Goal: Task Accomplishment & Management: Use online tool/utility

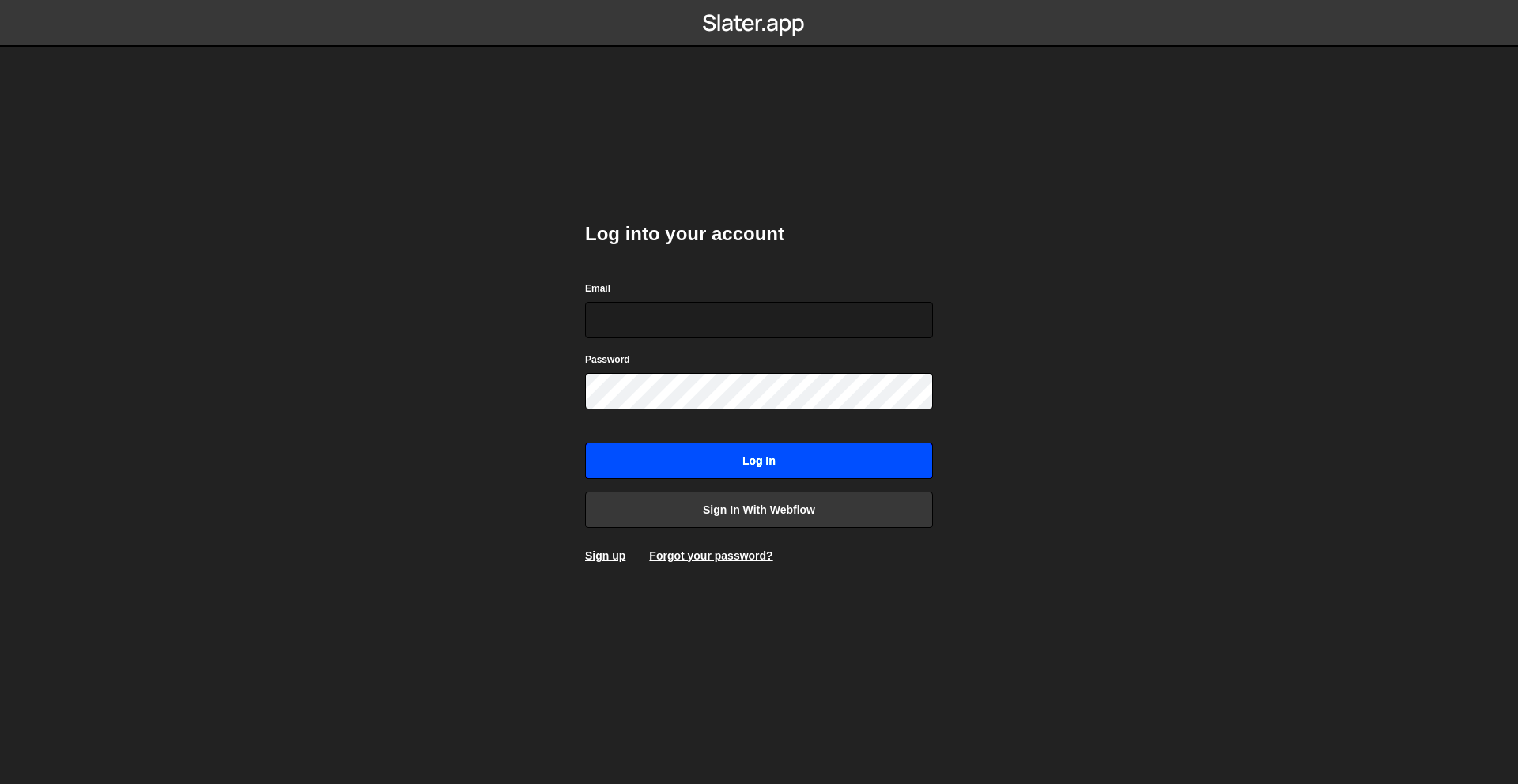
type input "[PERSON_NAME][EMAIL_ADDRESS][DOMAIN_NAME]"
click at [812, 452] on input "Log in" at bounding box center [759, 460] width 348 height 37
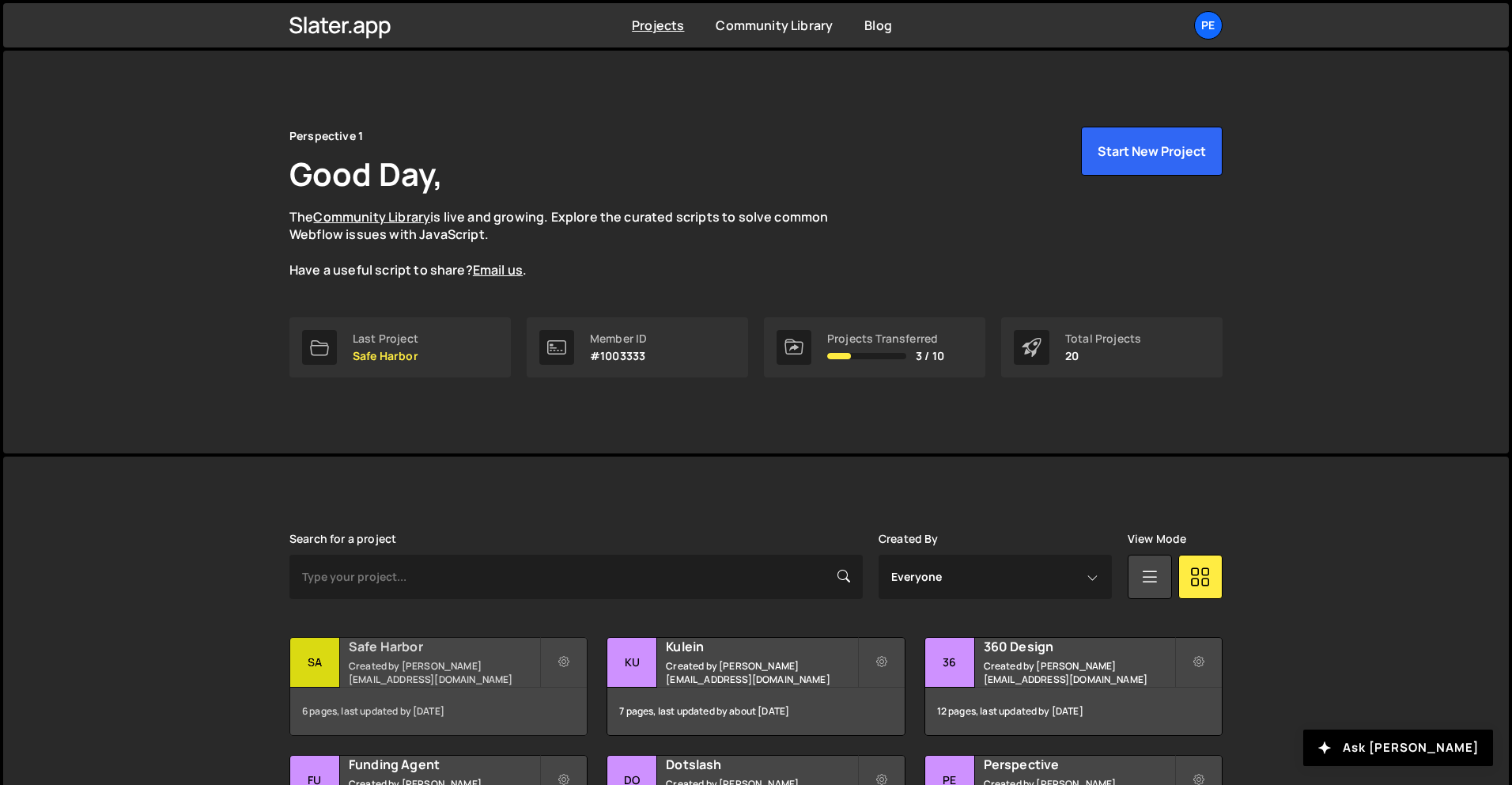
click at [481, 663] on div "Safe Harbor Created by rory@perspective.design" at bounding box center [439, 662] width 297 height 49
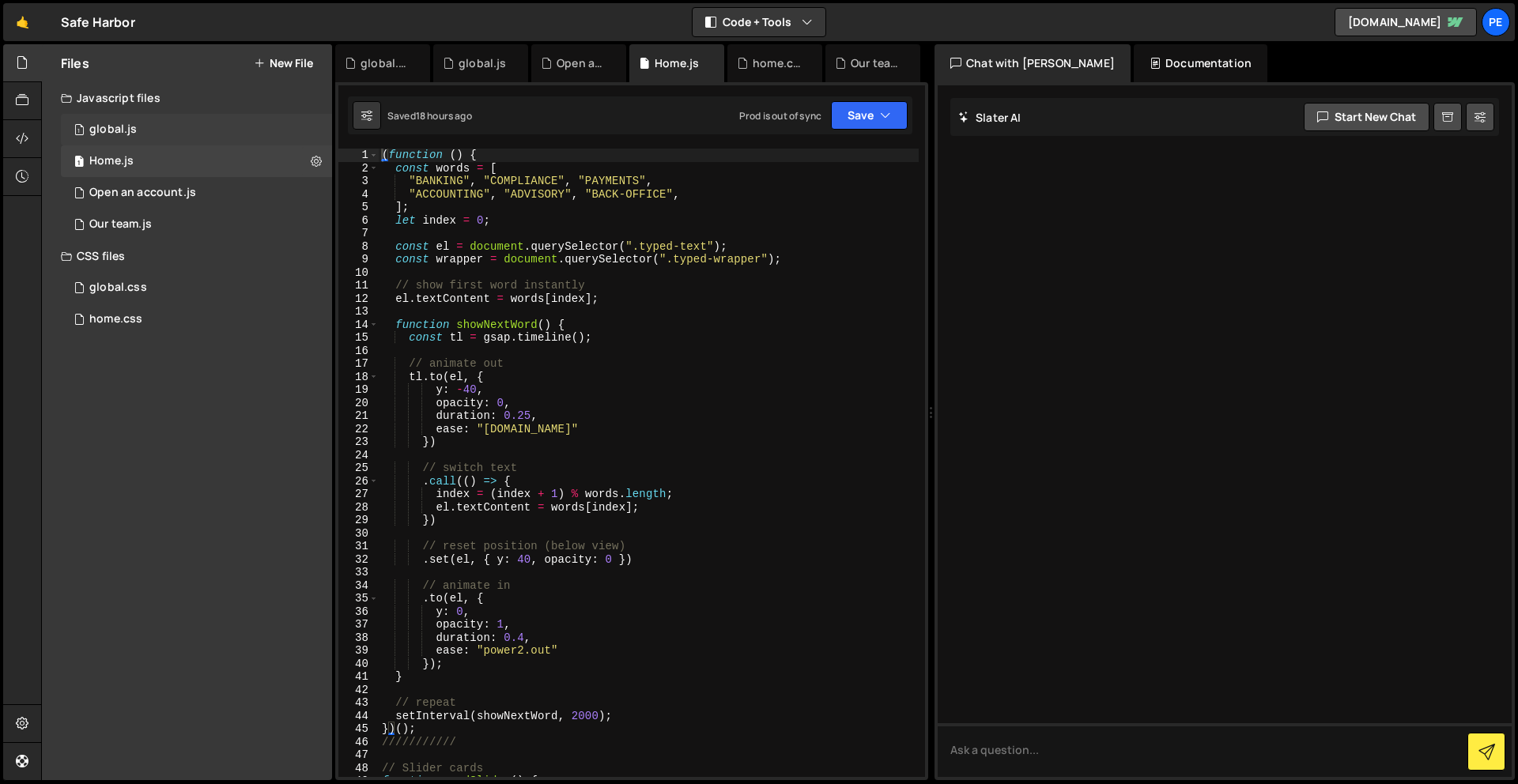
click at [138, 130] on div "1 global.js 0" at bounding box center [196, 130] width 271 height 32
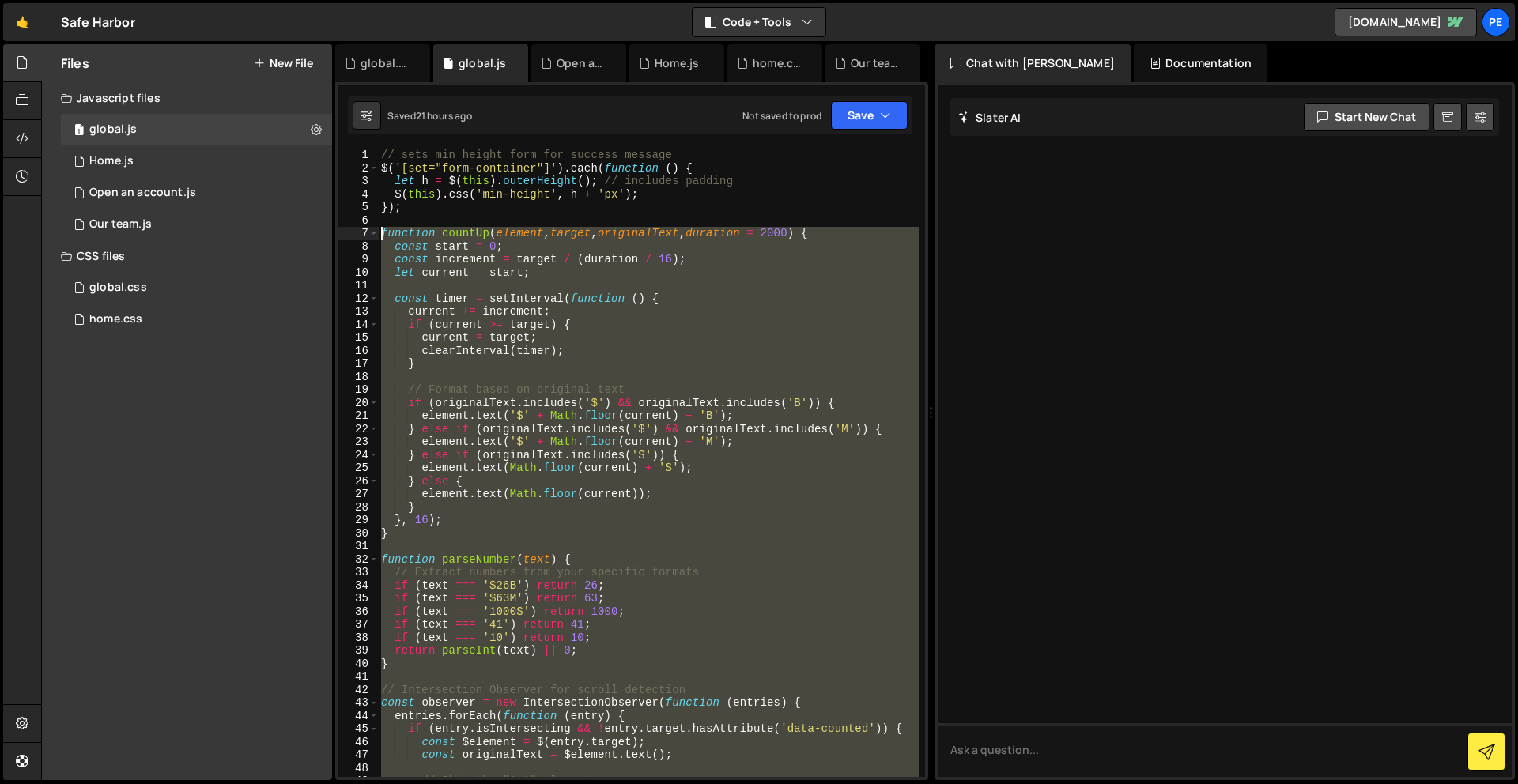
drag, startPoint x: 473, startPoint y: 479, endPoint x: 359, endPoint y: 232, distance: 272.0
click at [359, 232] on div "1 2 3 4 5 6 7 8 9 10 11 12 13 14 15 16 17 18 19 20 21 22 23 24 25 26 27 28 29 3…" at bounding box center [631, 462] width 587 height 628
type textarea "function countUp(element, target, originalText, duration = 2000) { const start …"
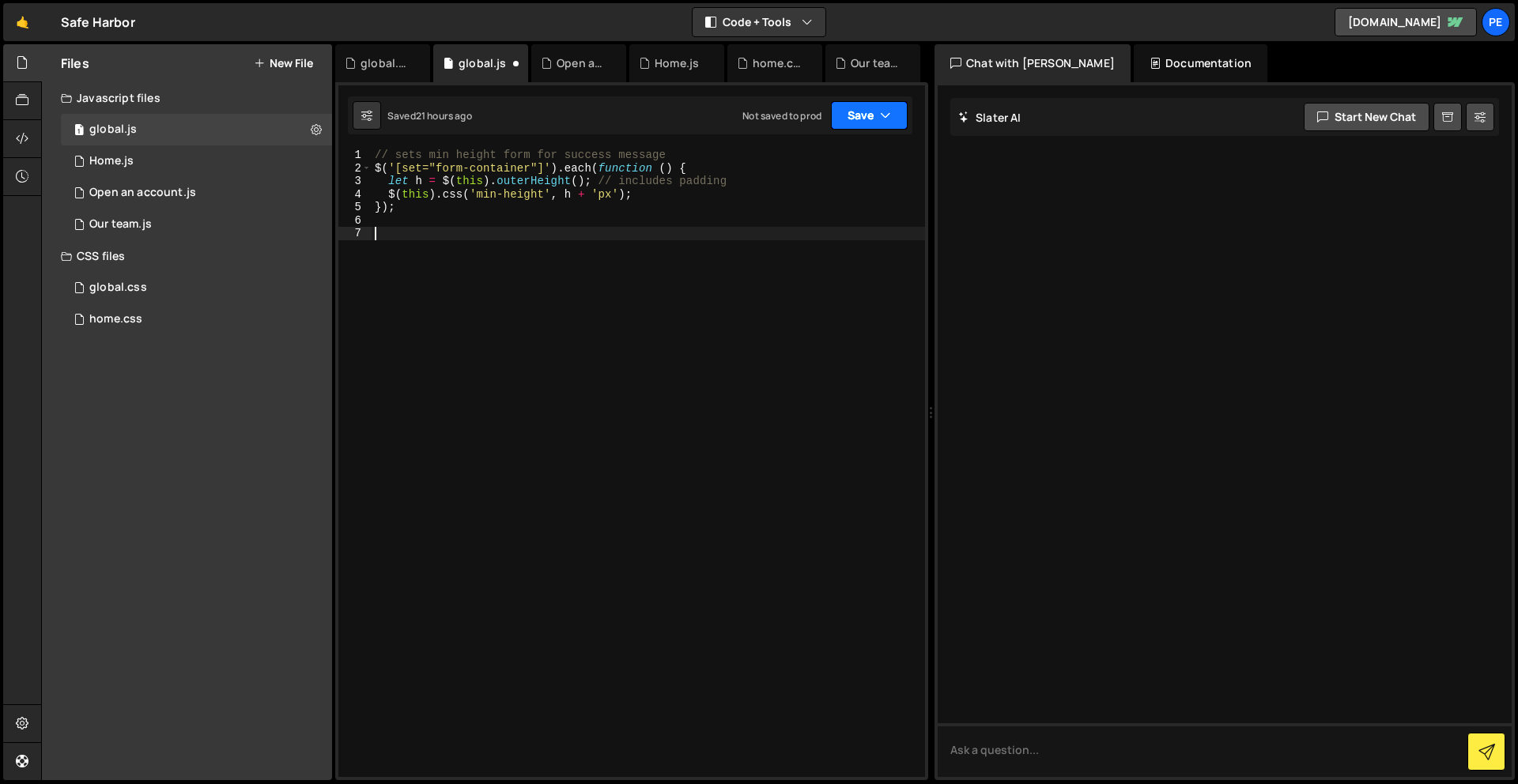
click at [842, 110] on button "Save" at bounding box center [870, 115] width 77 height 28
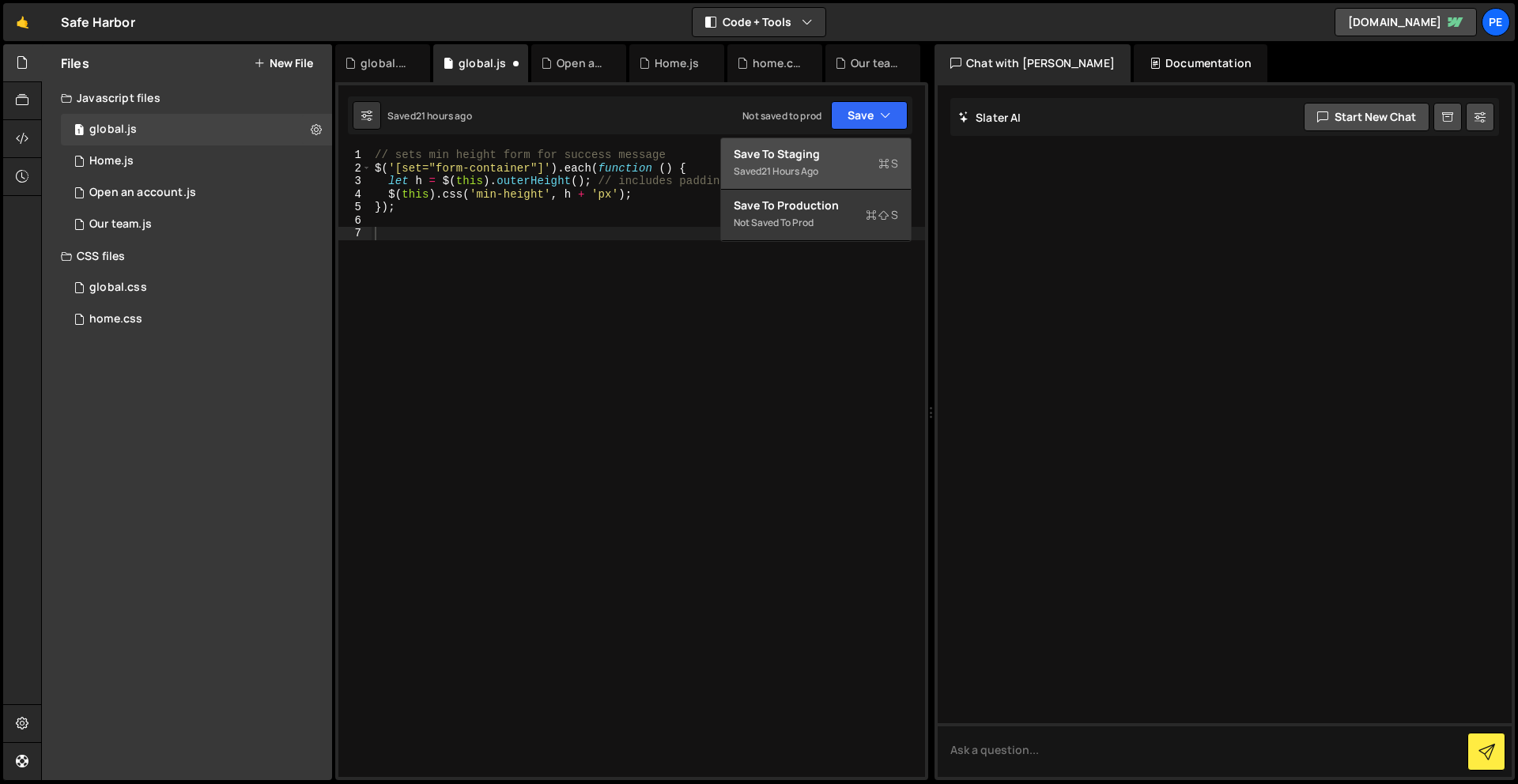
click at [857, 155] on div "Save to Staging S" at bounding box center [815, 154] width 164 height 16
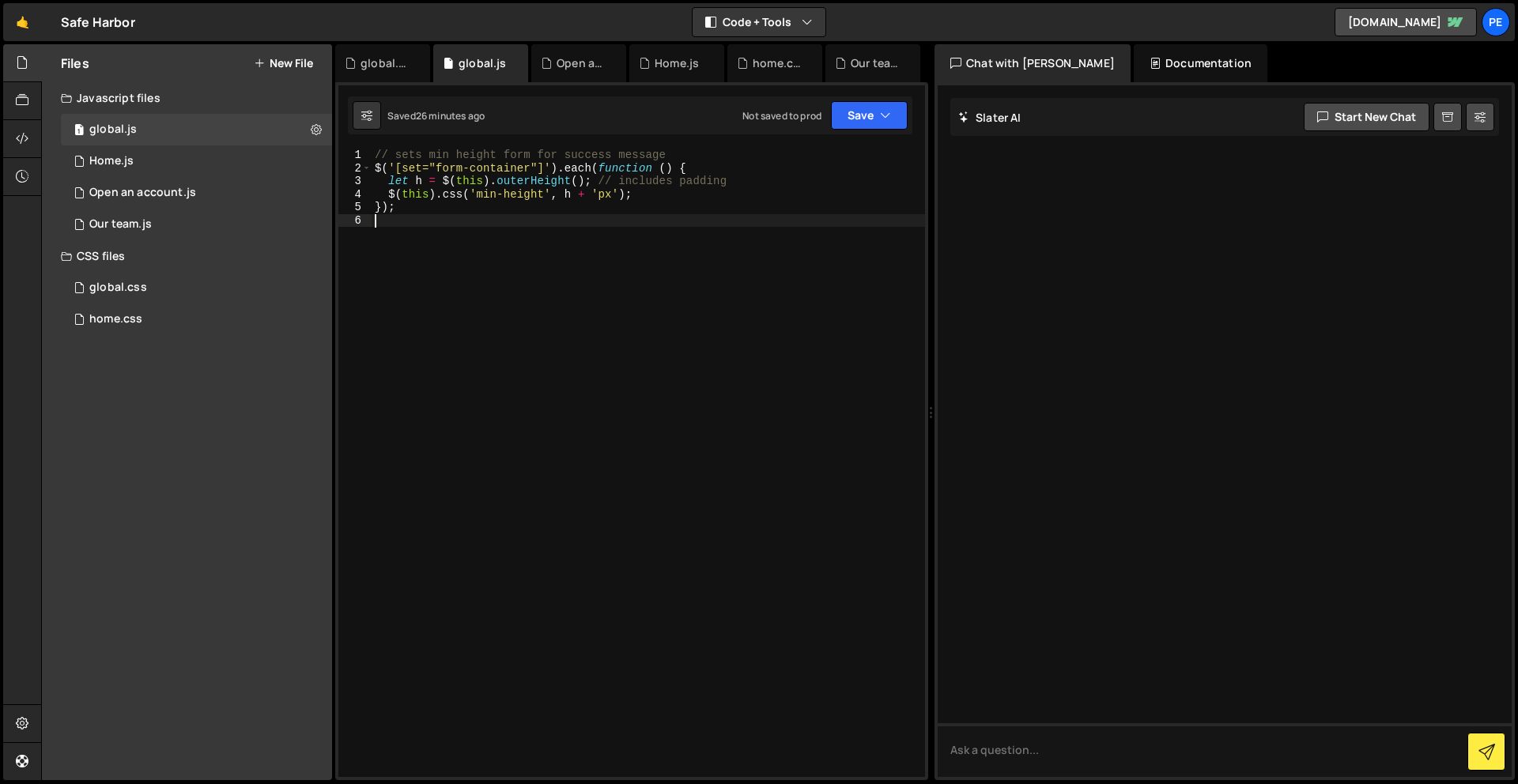
click at [747, 287] on div "// sets min height form for success message $ ( '[set="form-container"]' ) . ea…" at bounding box center [648, 475] width 553 height 654
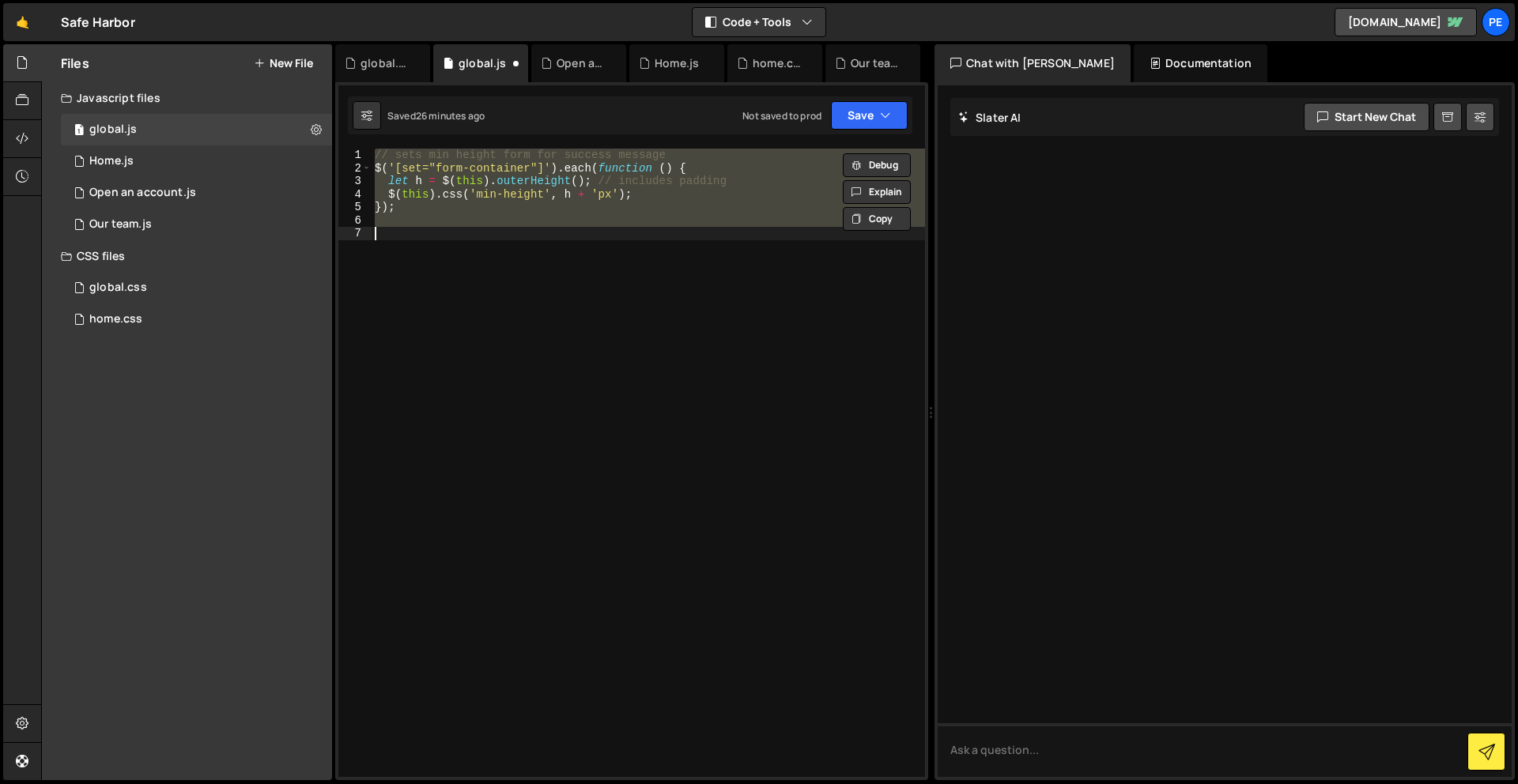
type textarea "});"
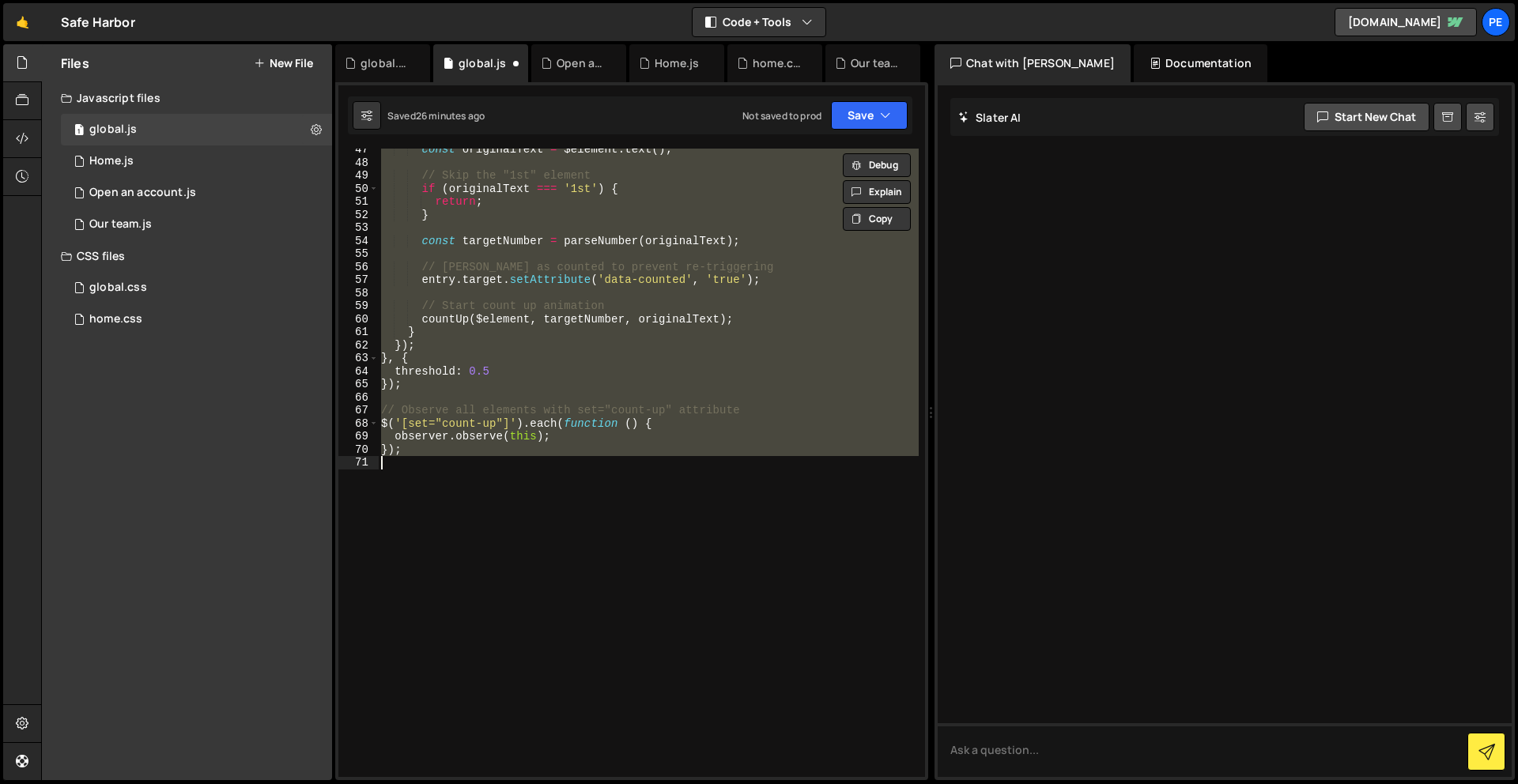
click at [618, 479] on div "const originalText = $element . text ( ) ; // Skip the "1st" element if ( origi…" at bounding box center [648, 469] width 541 height 654
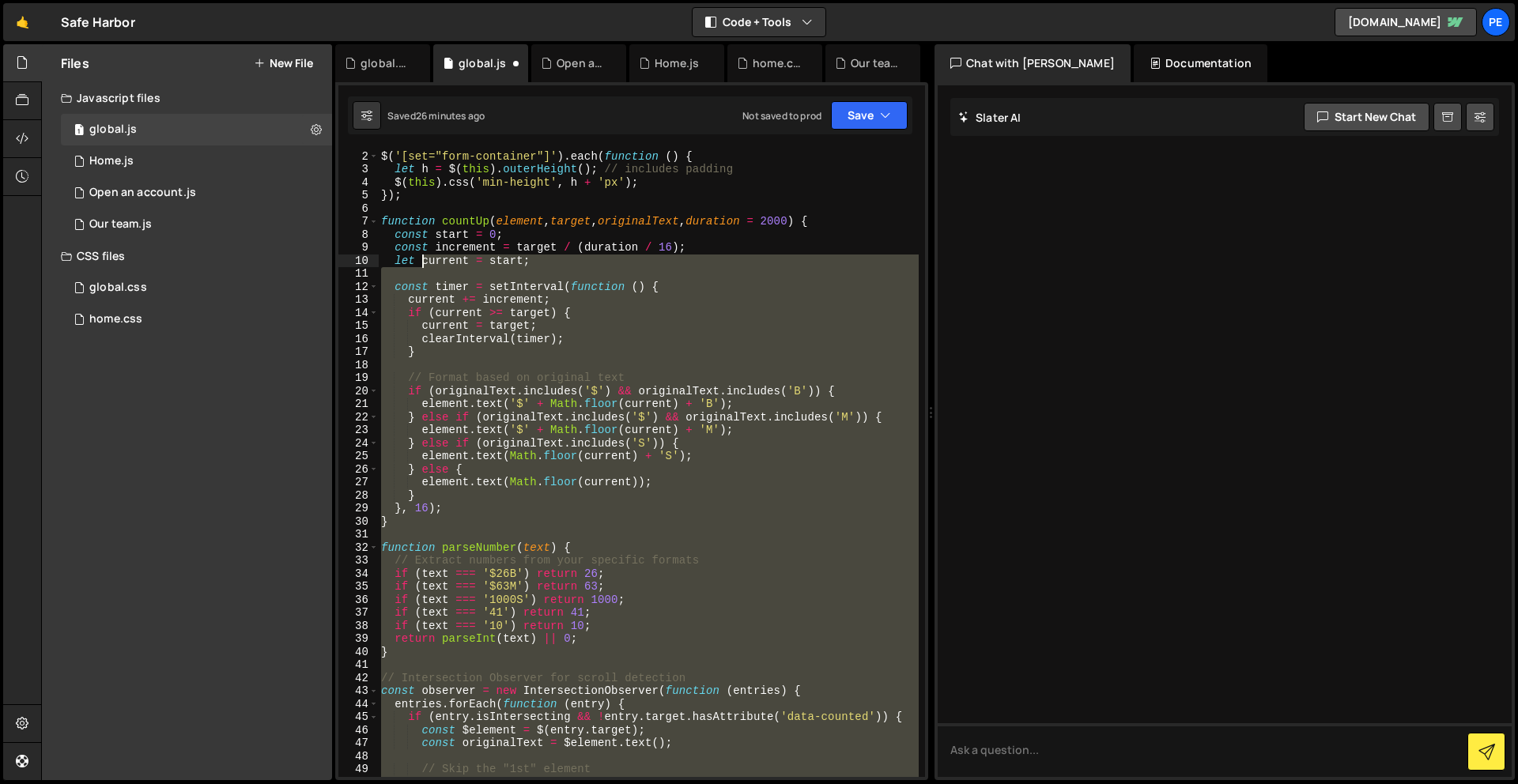
scroll to position [12, 0]
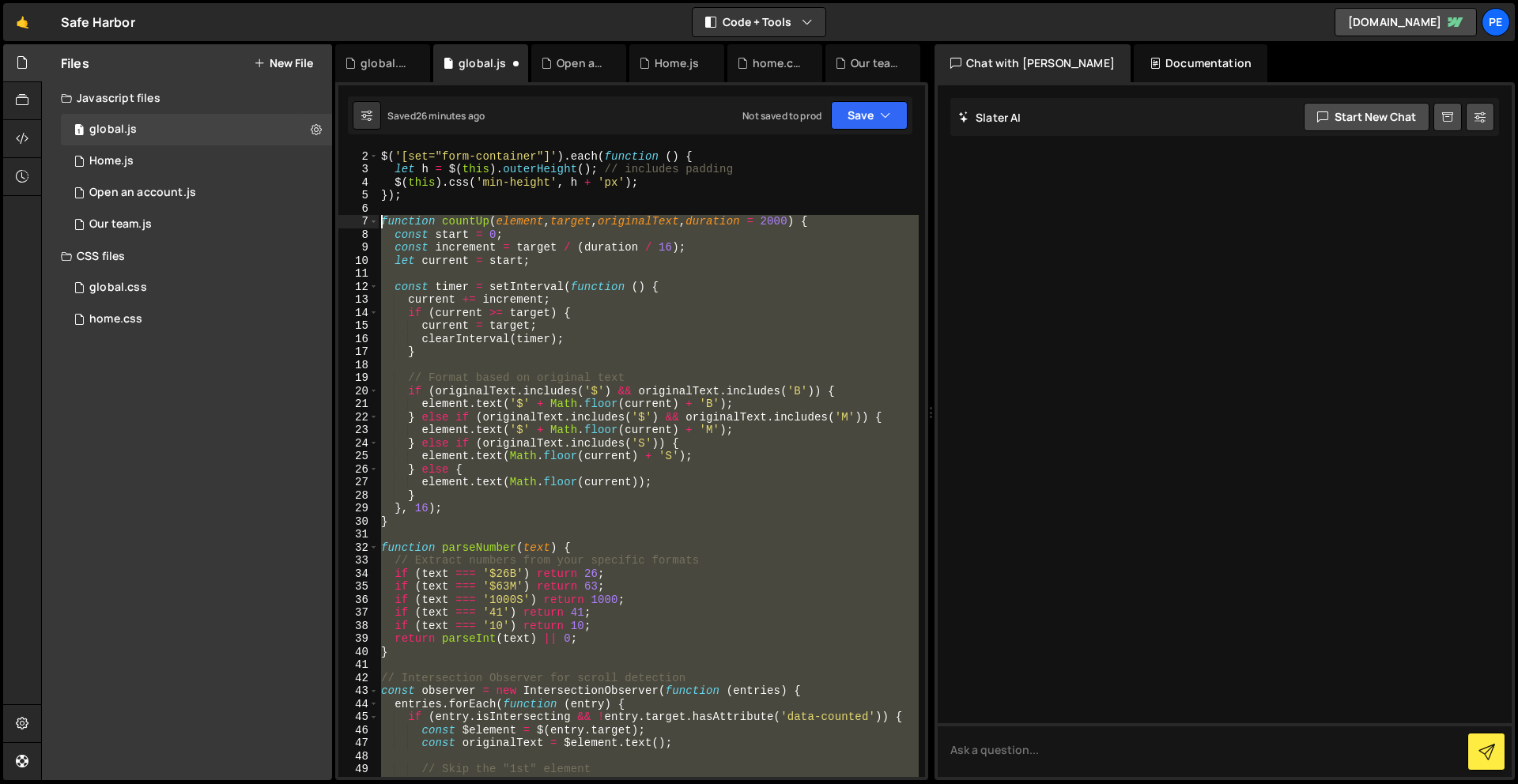
drag, startPoint x: 505, startPoint y: 530, endPoint x: 380, endPoint y: 217, distance: 337.0
click at [380, 217] on div "// sets min height form for success message $ ( '[set="form-container"]' ) . ea…" at bounding box center [648, 464] width 541 height 654
type textarea "function countUp(element, target, originalText, duration = 2000) { const start …"
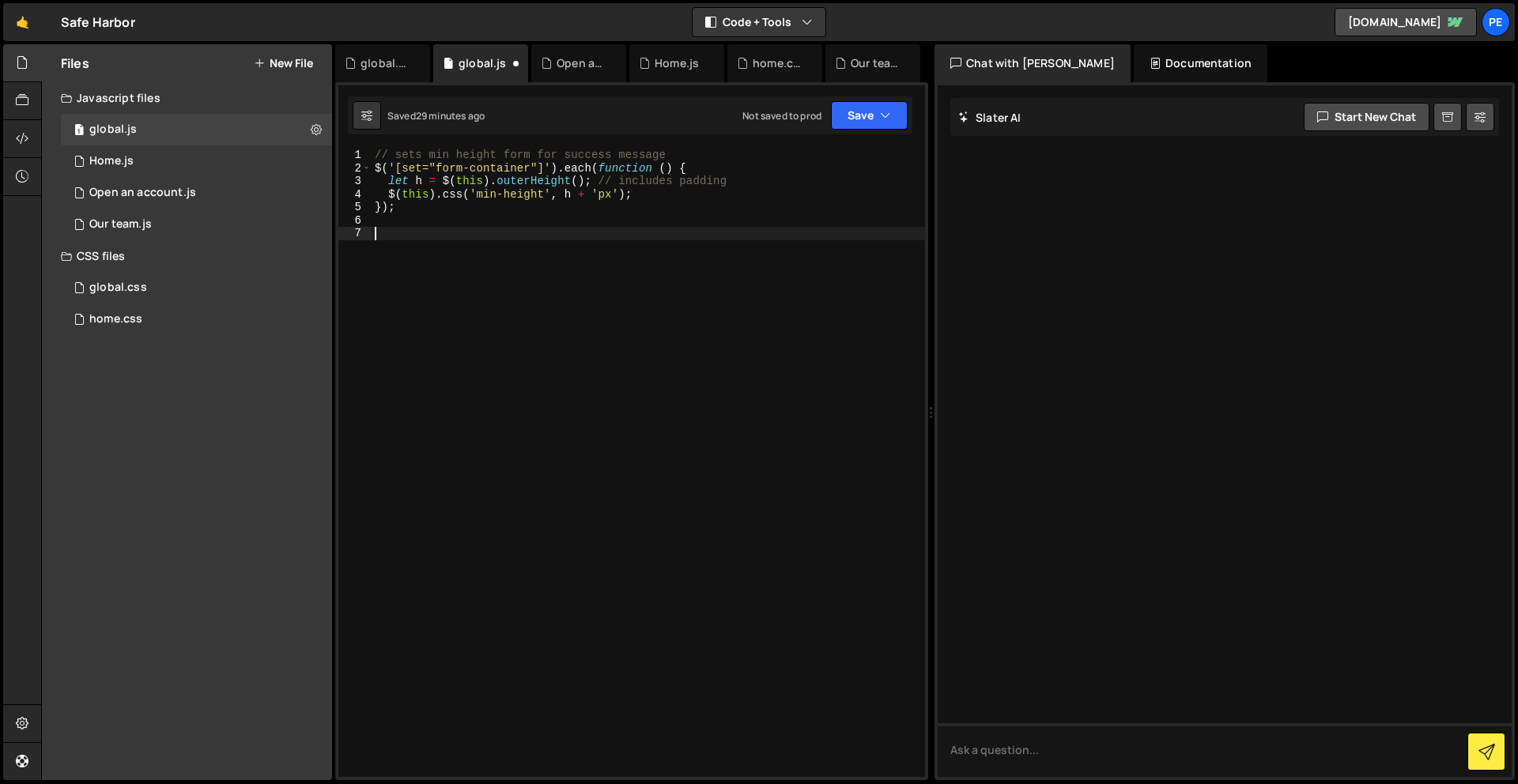
drag, startPoint x: 611, startPoint y: 471, endPoint x: 602, endPoint y: 465, distance: 10.8
click at [611, 471] on div "// sets min height form for success message $ ( '[set="form-container"]' ) . ea…" at bounding box center [648, 475] width 553 height 654
paste textarea "});"
type textarea "});"
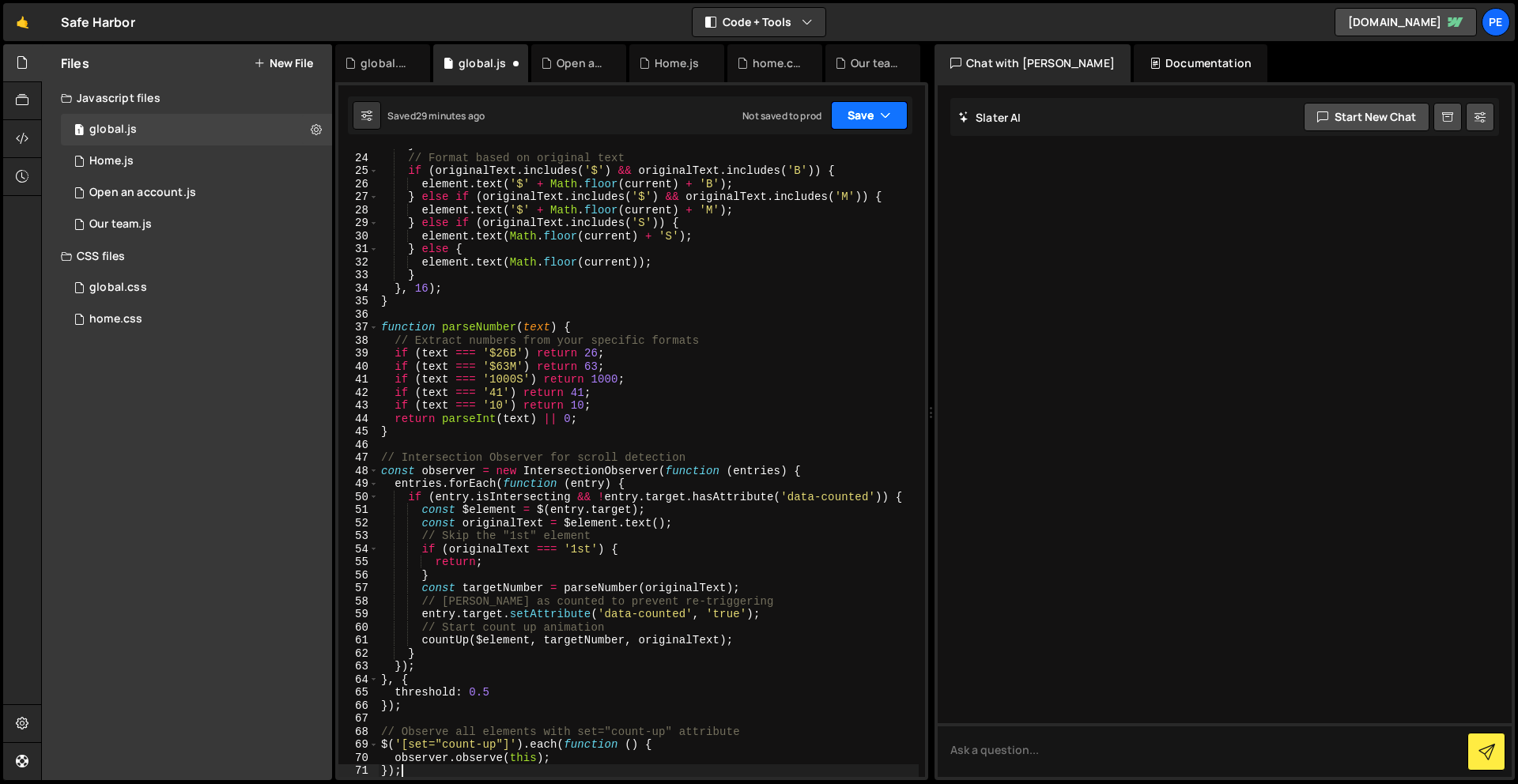
click at [878, 114] on button "Save" at bounding box center [870, 115] width 77 height 28
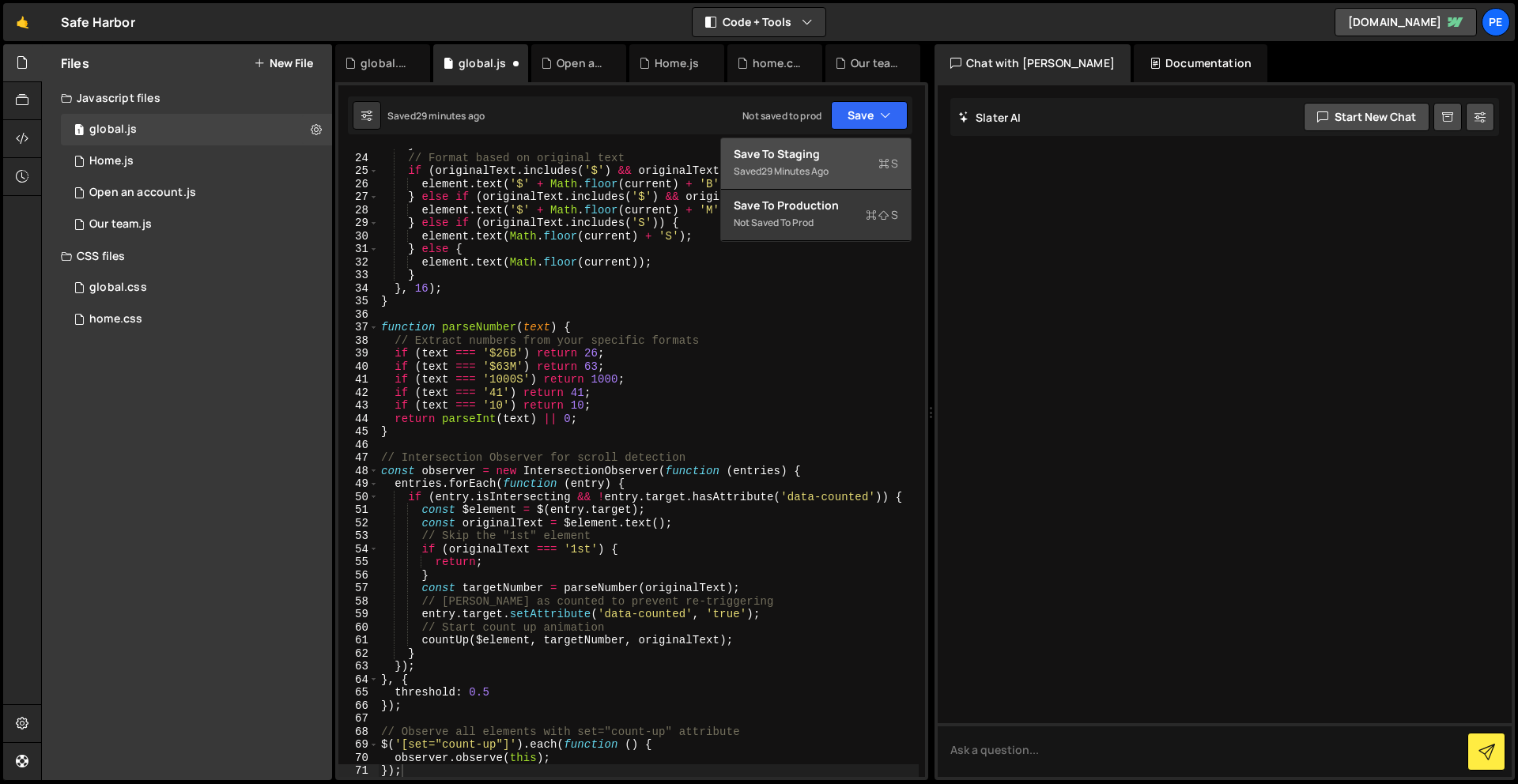
click at [867, 169] on div "Saved 29 minutes ago" at bounding box center [815, 172] width 164 height 19
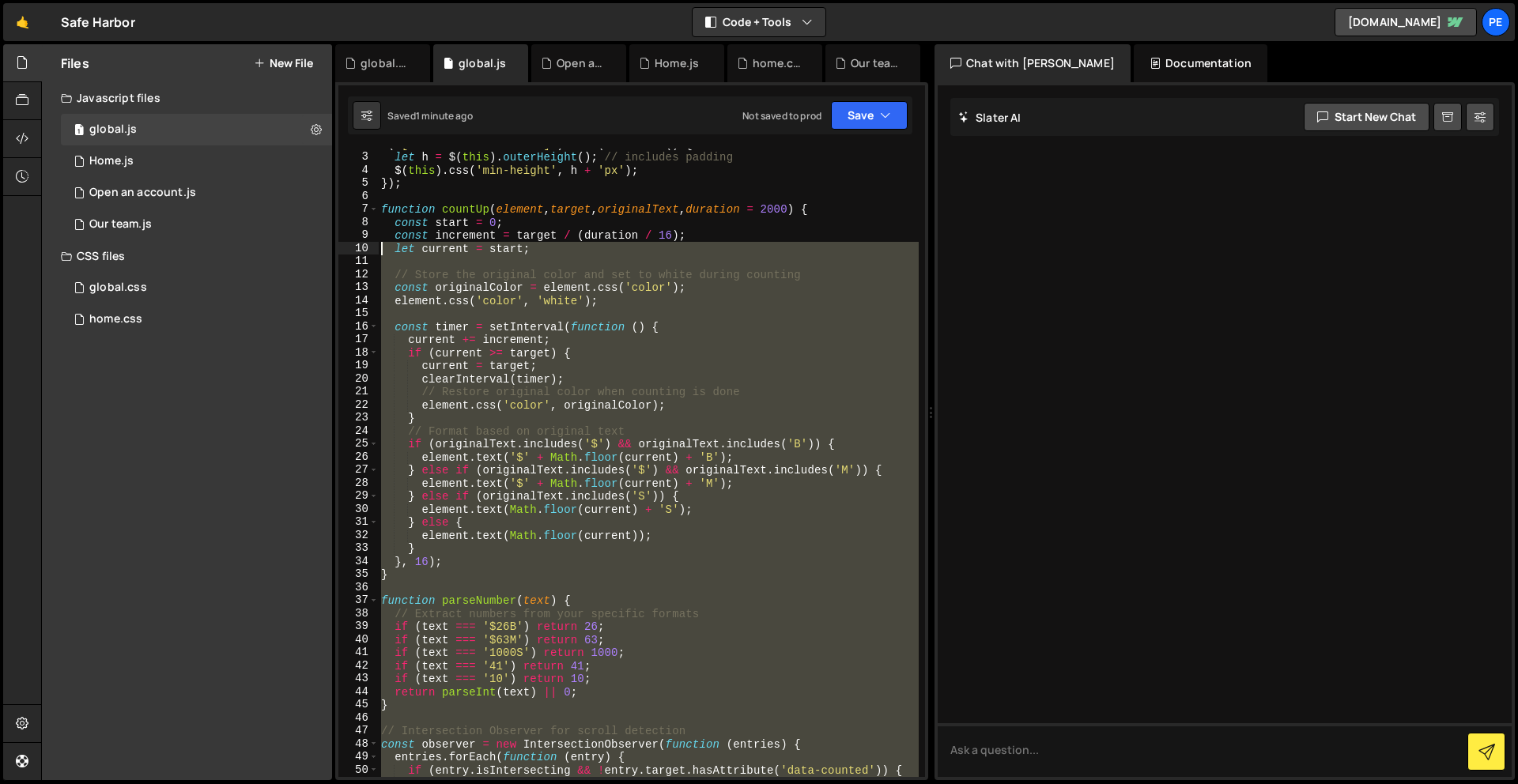
scroll to position [23, 0]
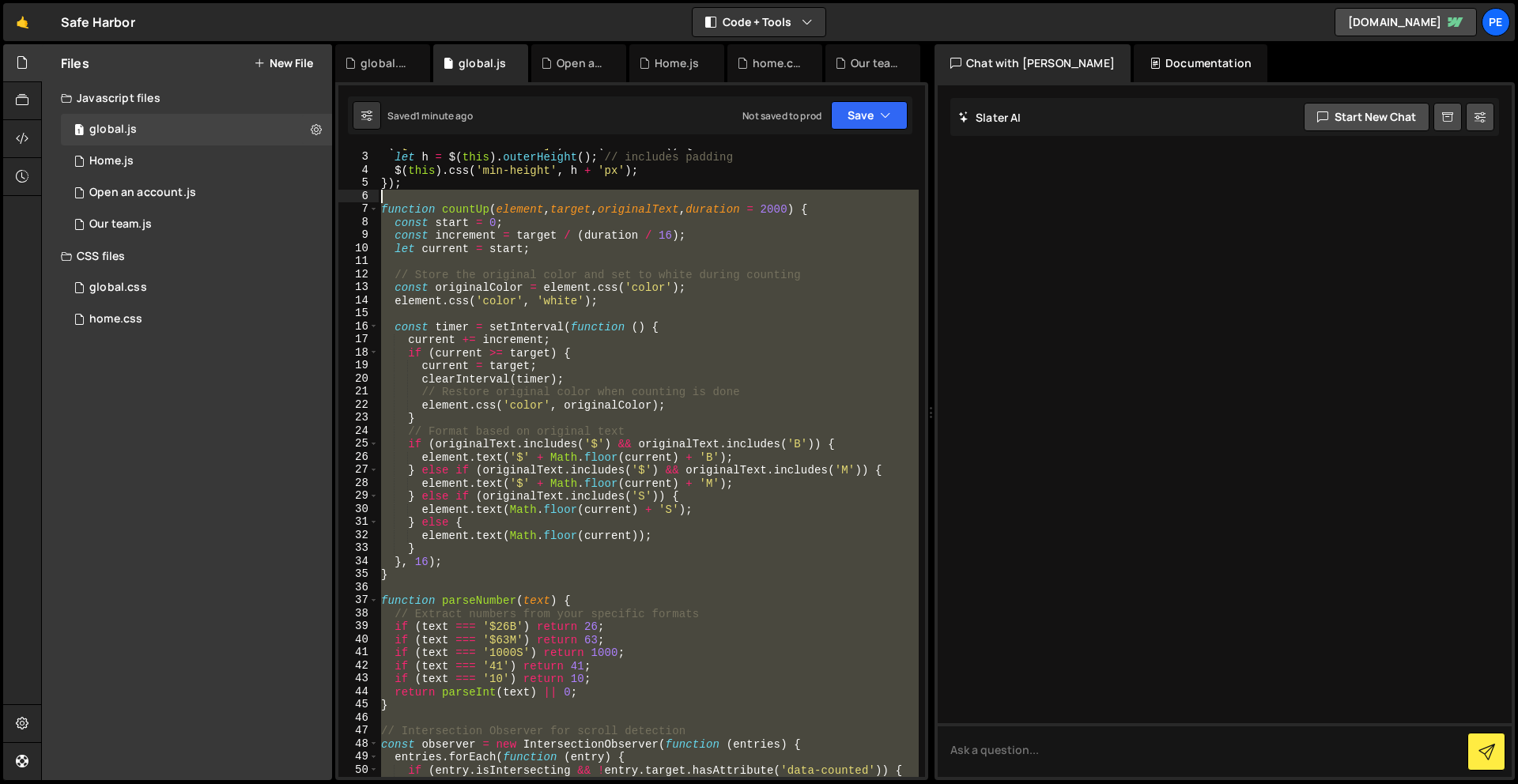
drag, startPoint x: 496, startPoint y: 613, endPoint x: 364, endPoint y: 200, distance: 433.6
click at [359, 199] on div "2 3 4 5 6 7 8 9 10 11 12 13 14 15 16 17 18 19 20 21 22 23 24 25 26 27 28 29 30 …" at bounding box center [631, 462] width 587 height 628
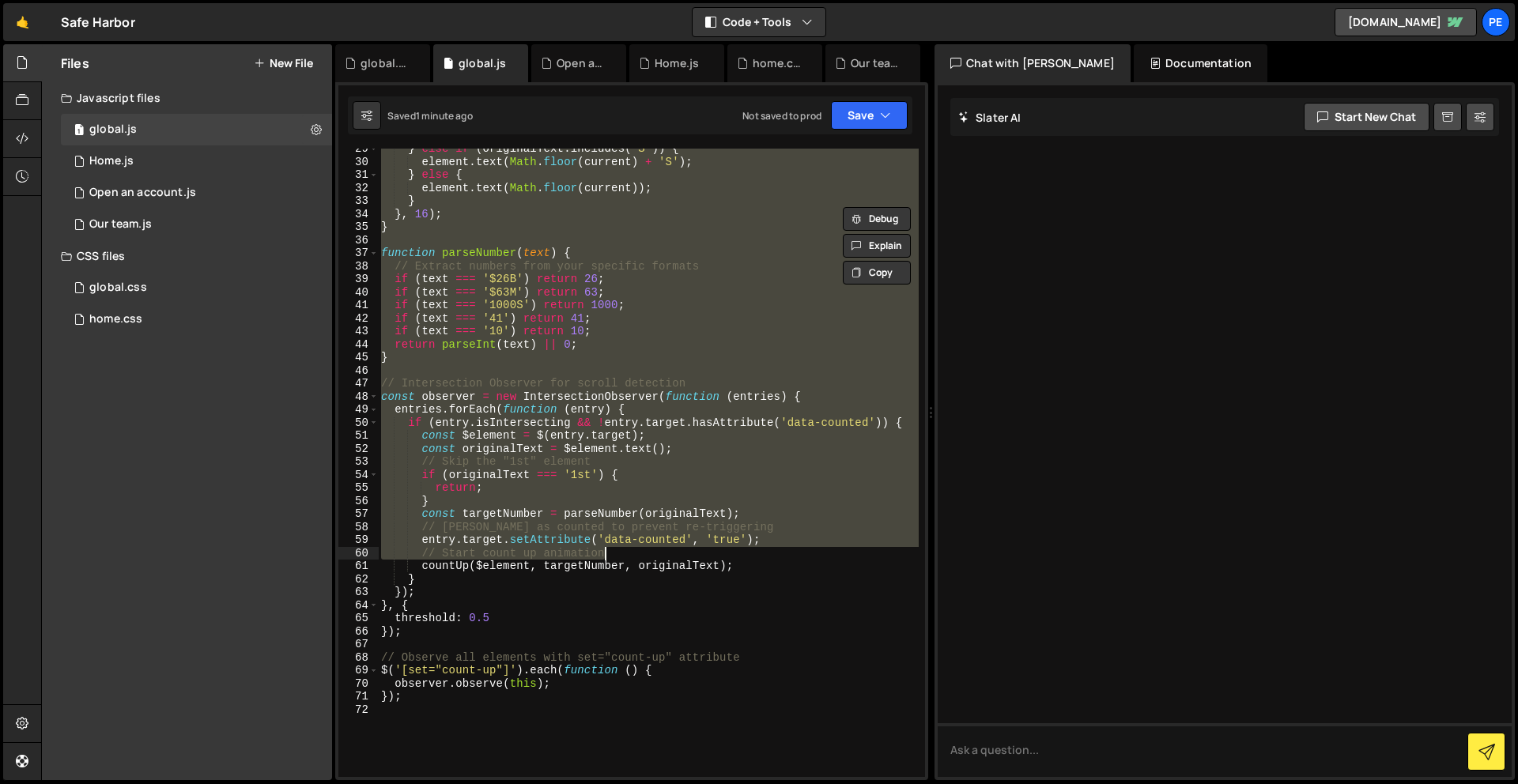
scroll to position [618, 0]
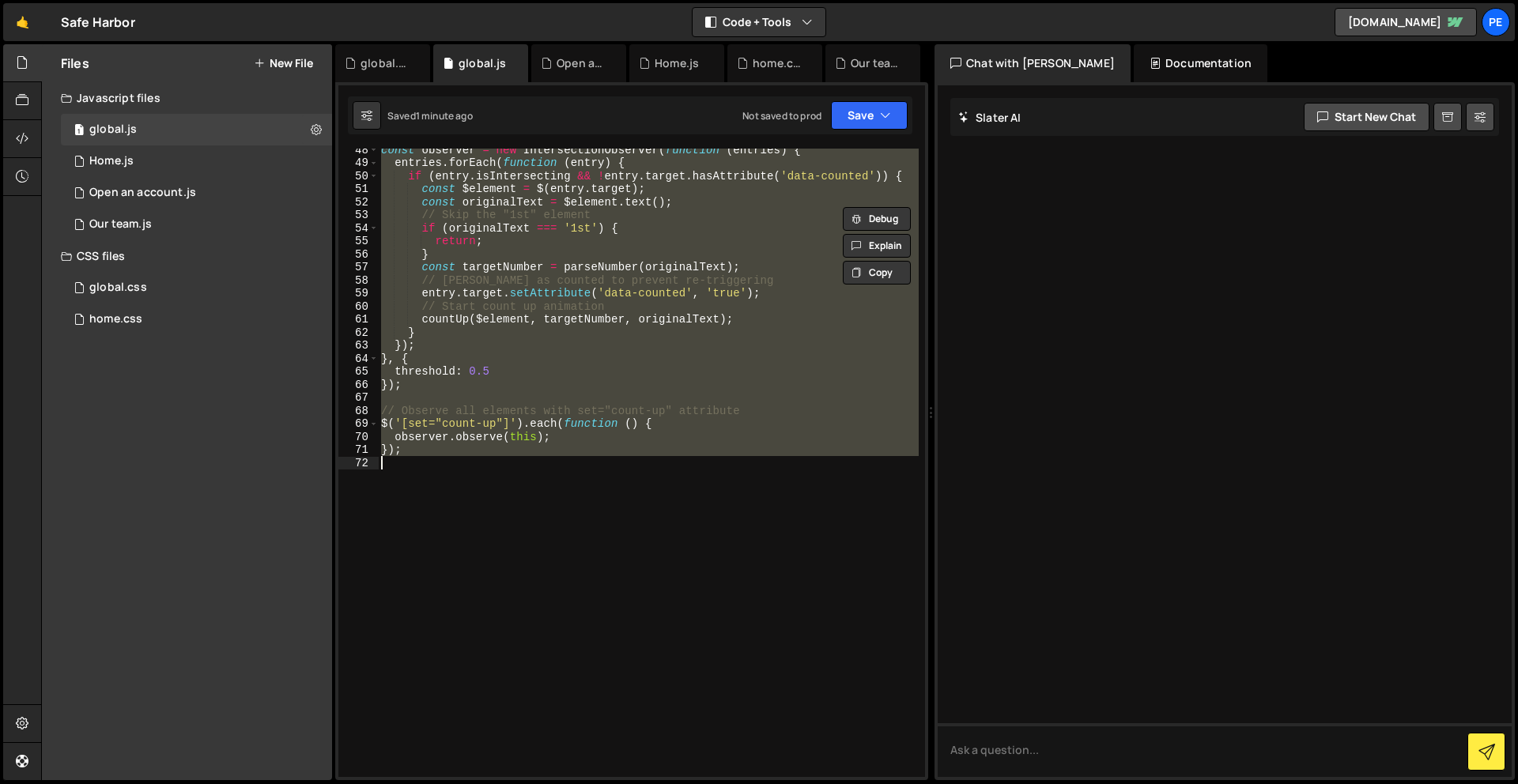
drag, startPoint x: 397, startPoint y: 232, endPoint x: 609, endPoint y: 688, distance: 502.9
click at [603, 695] on div "const observer = new IntersectionObserver ( function ( entries ) { entries . fo…" at bounding box center [648, 469] width 541 height 654
type textarea "});"
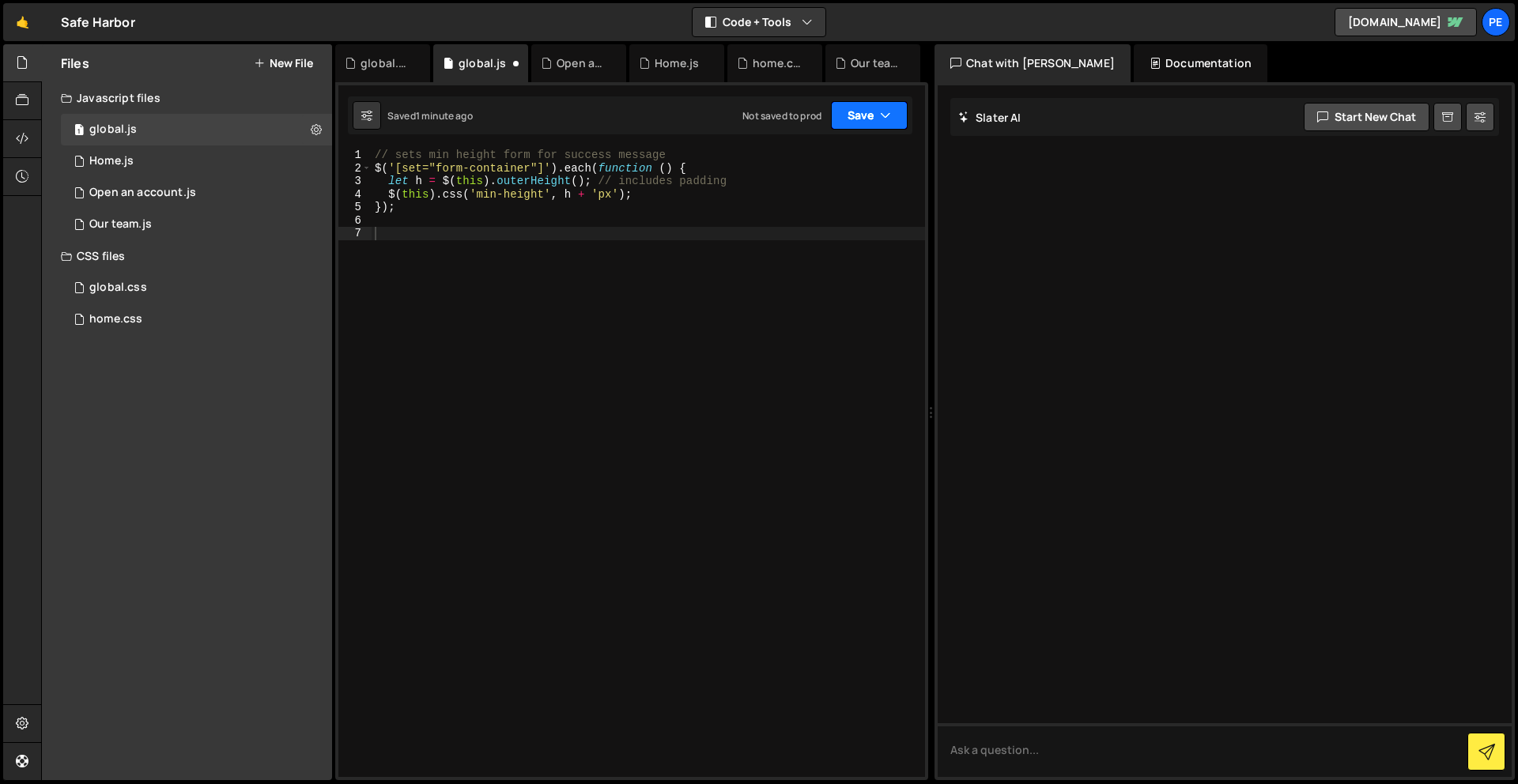
click at [856, 114] on button "Save" at bounding box center [870, 115] width 77 height 28
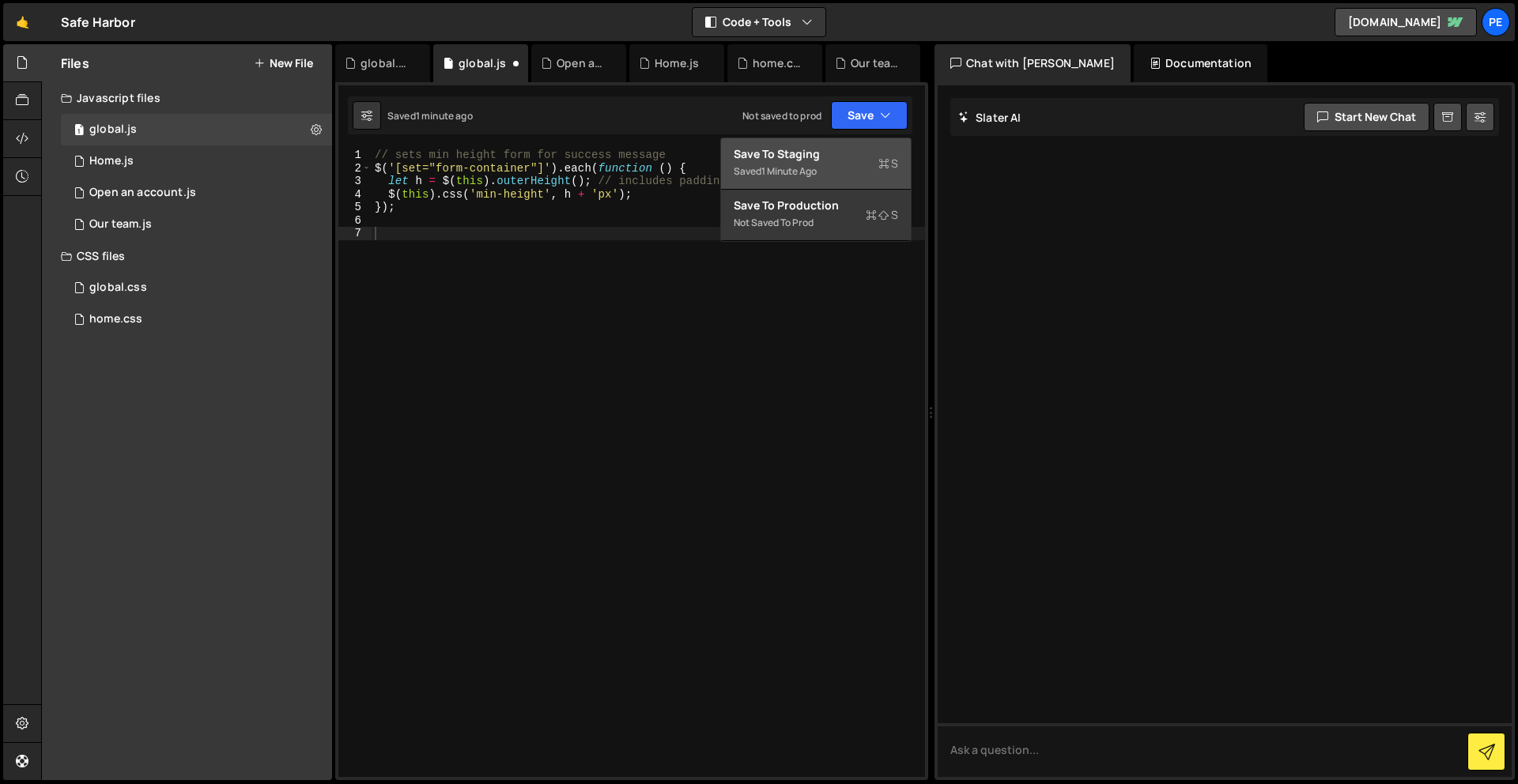
click at [867, 146] on div "Save to Staging S" at bounding box center [815, 154] width 164 height 16
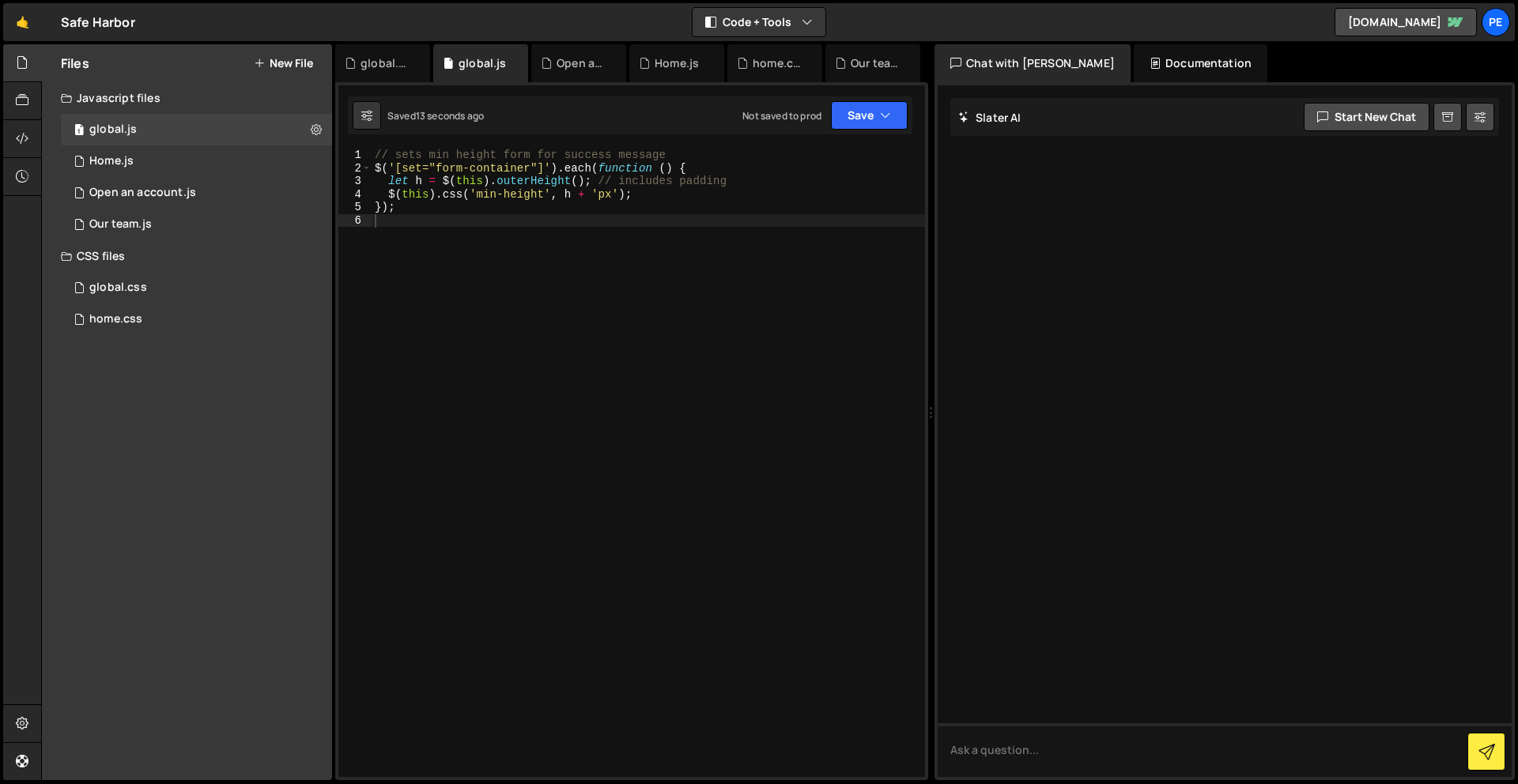
click at [557, 318] on div "// sets min height form for success message $ ( '[set="form-container"]' ) . ea…" at bounding box center [648, 475] width 553 height 654
paste textarea "});"
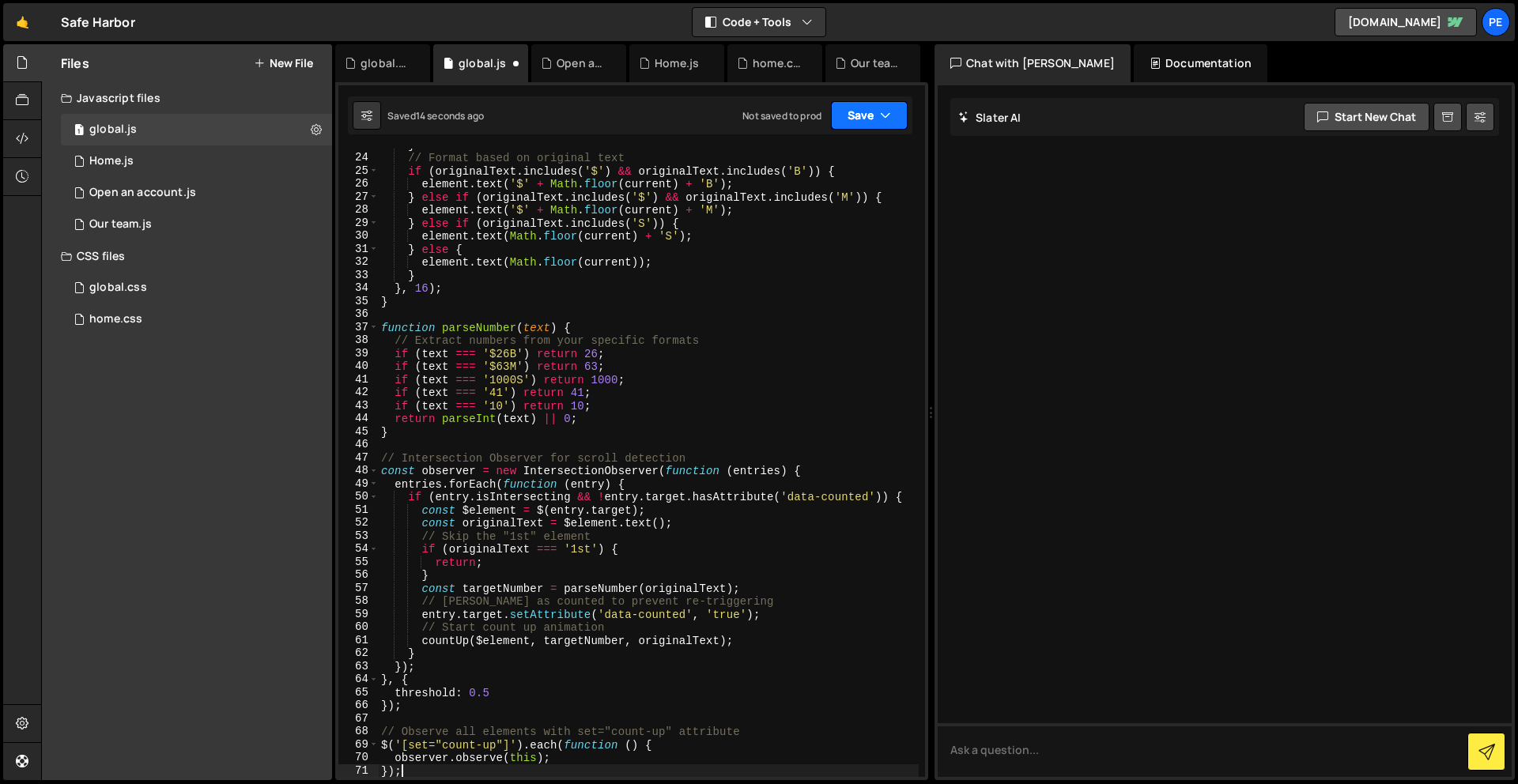
click at [867, 123] on button "Save" at bounding box center [870, 115] width 77 height 28
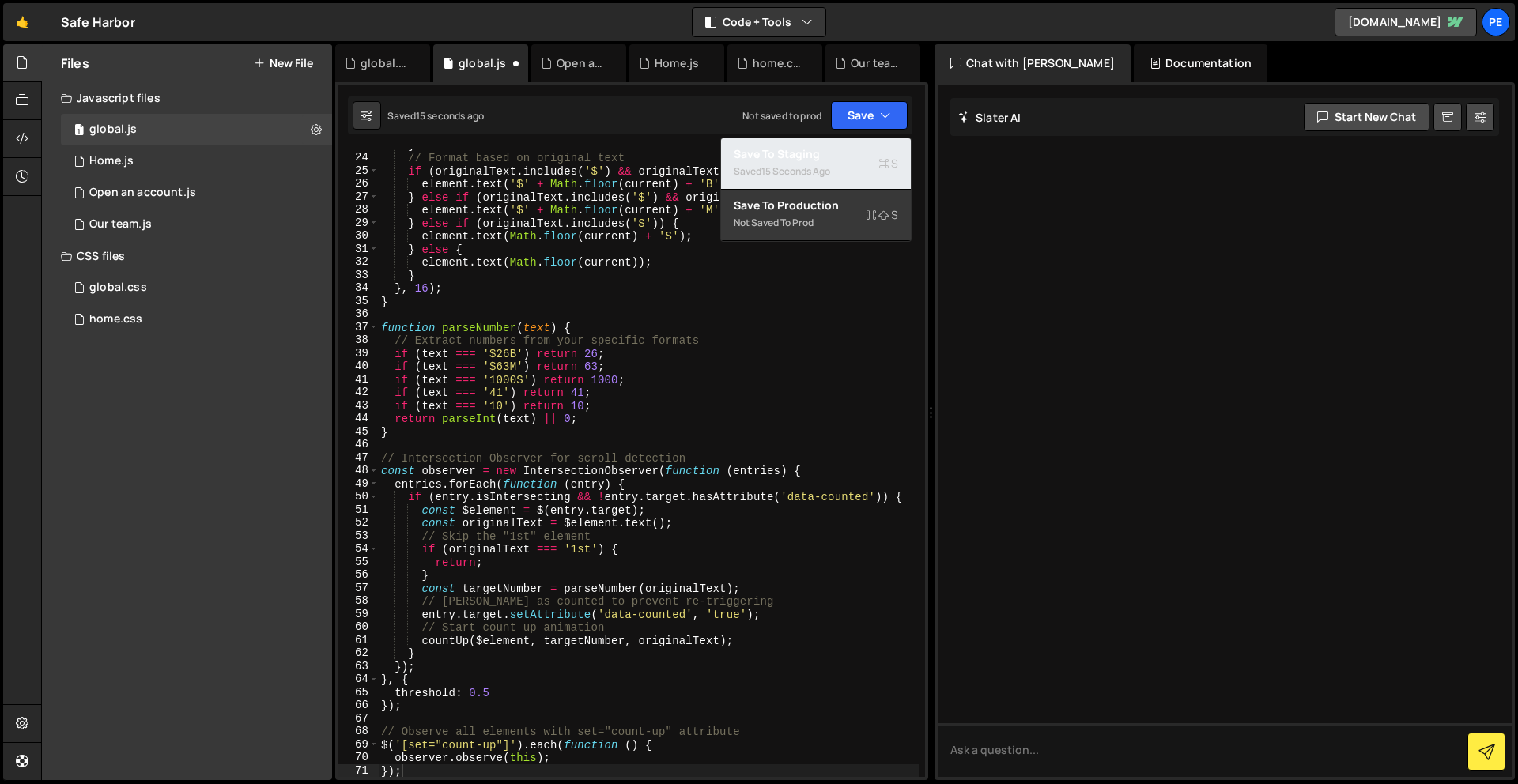
click at [864, 168] on div "Saved 15 seconds ago" at bounding box center [815, 172] width 164 height 19
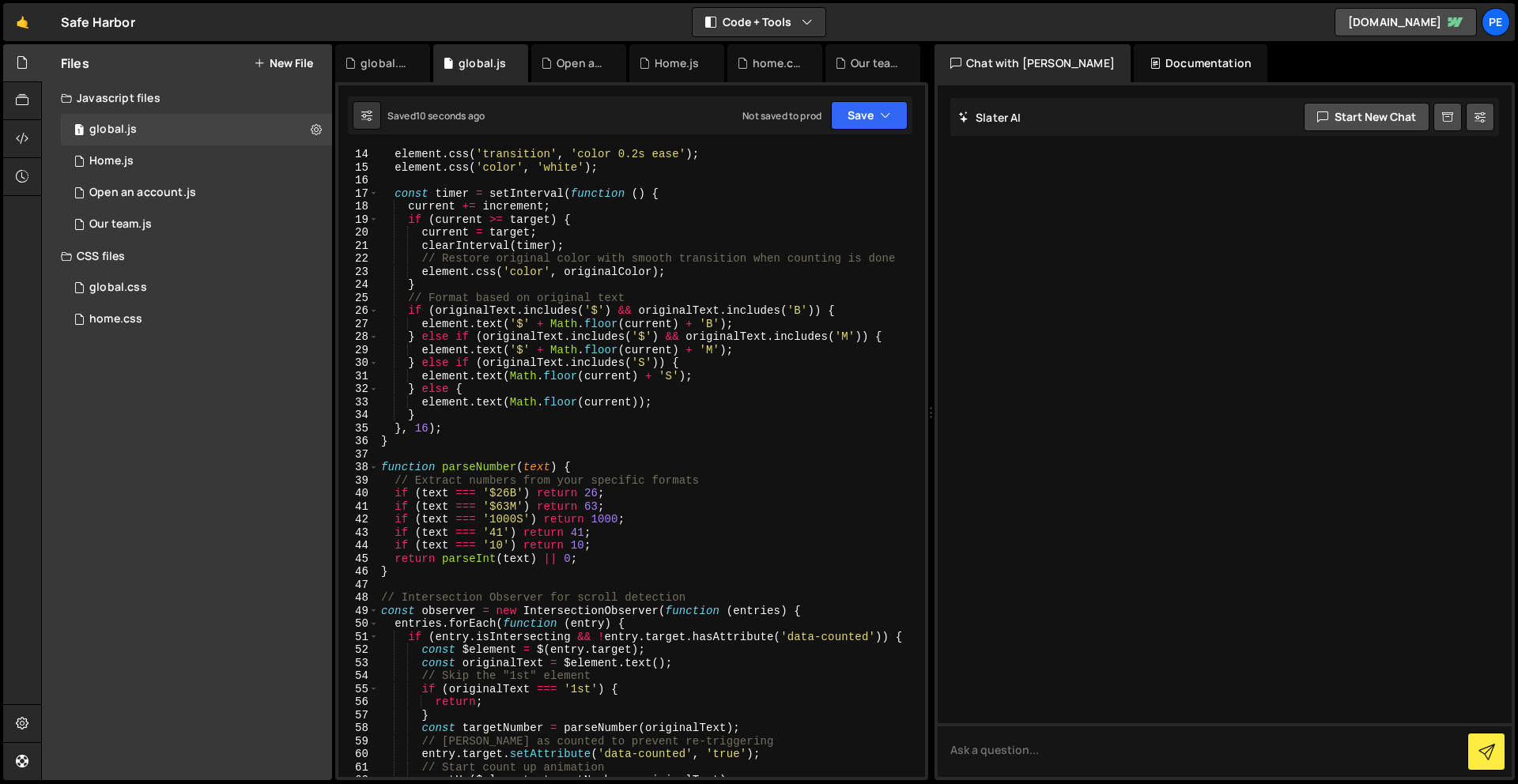
scroll to position [0, 0]
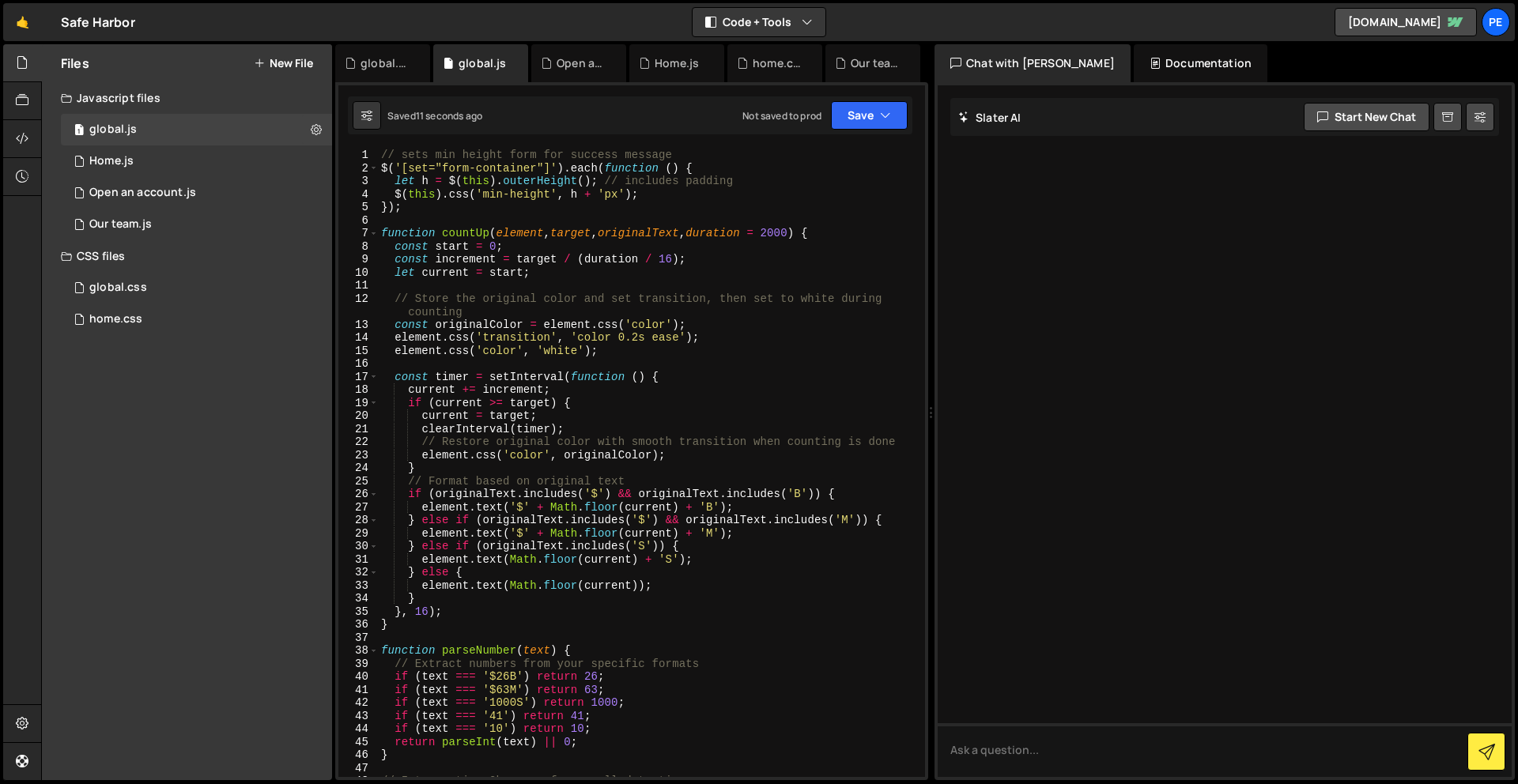
click at [637, 338] on div "// sets min height form for success message $ ( '[set="form-container"]' ) . ea…" at bounding box center [648, 475] width 541 height 654
click at [865, 123] on button "Save" at bounding box center [870, 115] width 77 height 28
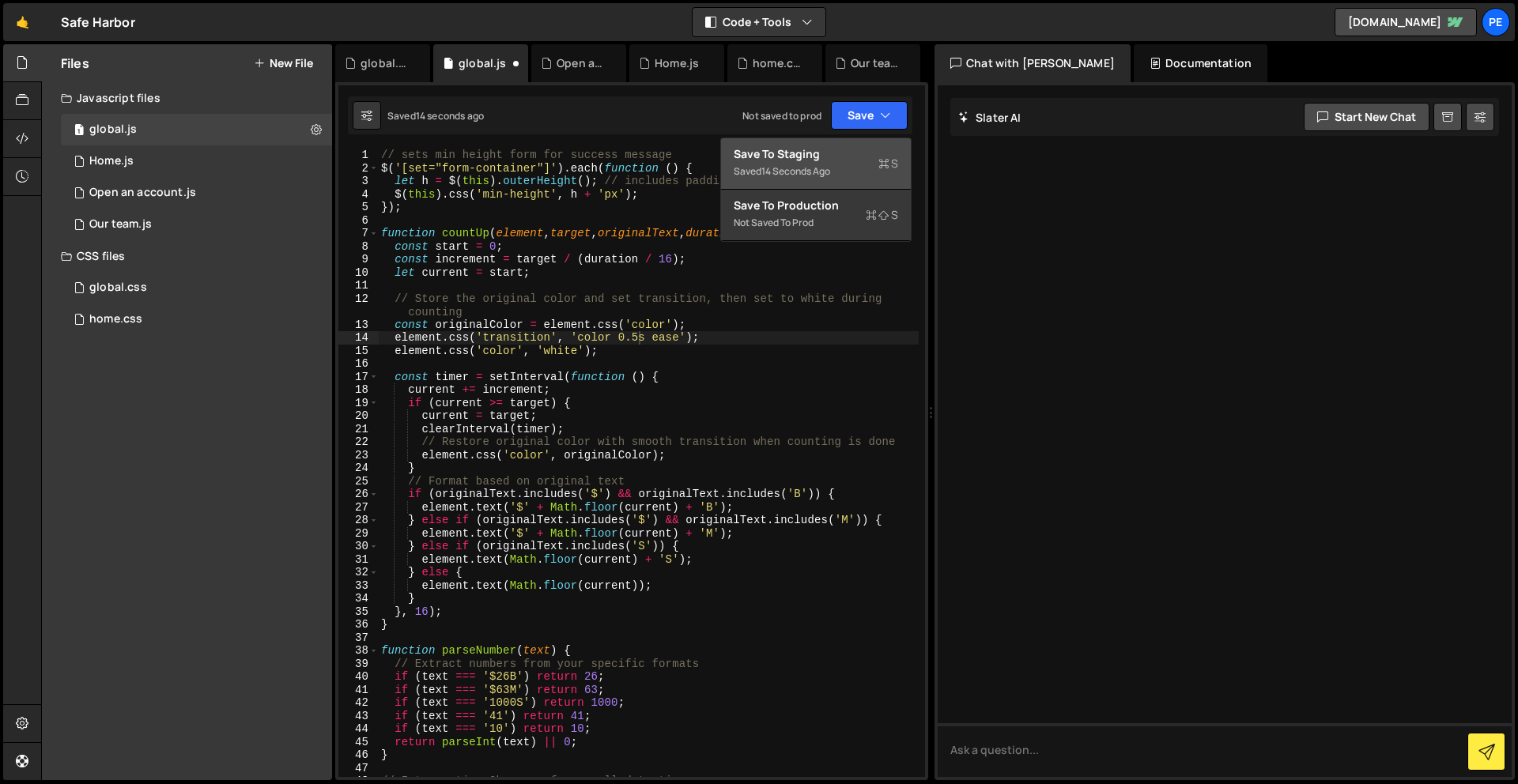
click at [862, 146] on button "Save to Staging S Saved 14 seconds ago" at bounding box center [816, 163] width 190 height 52
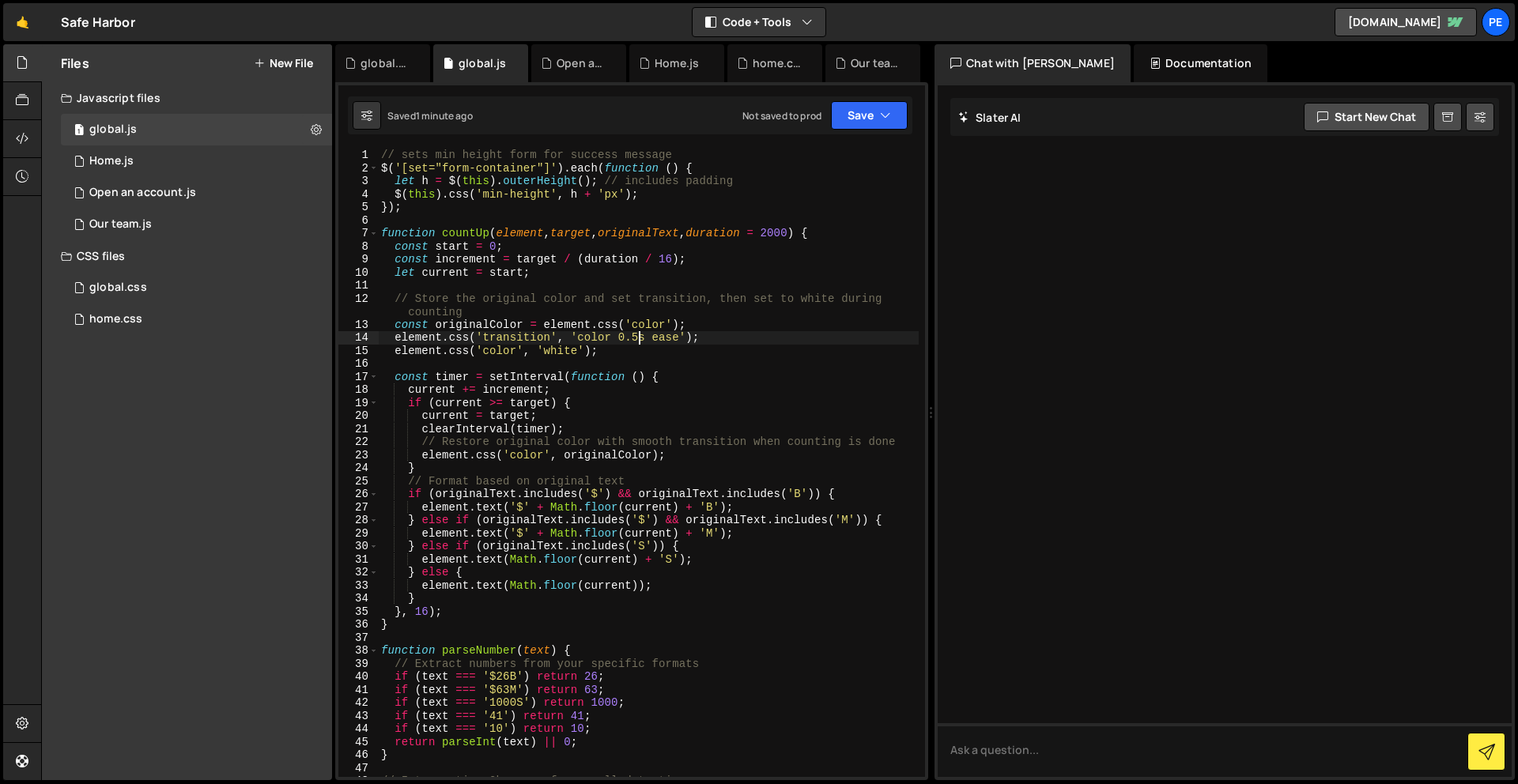
click at [641, 334] on div "// sets min height form for success message $ ( '[set="form-container"]' ) . ea…" at bounding box center [648, 475] width 541 height 654
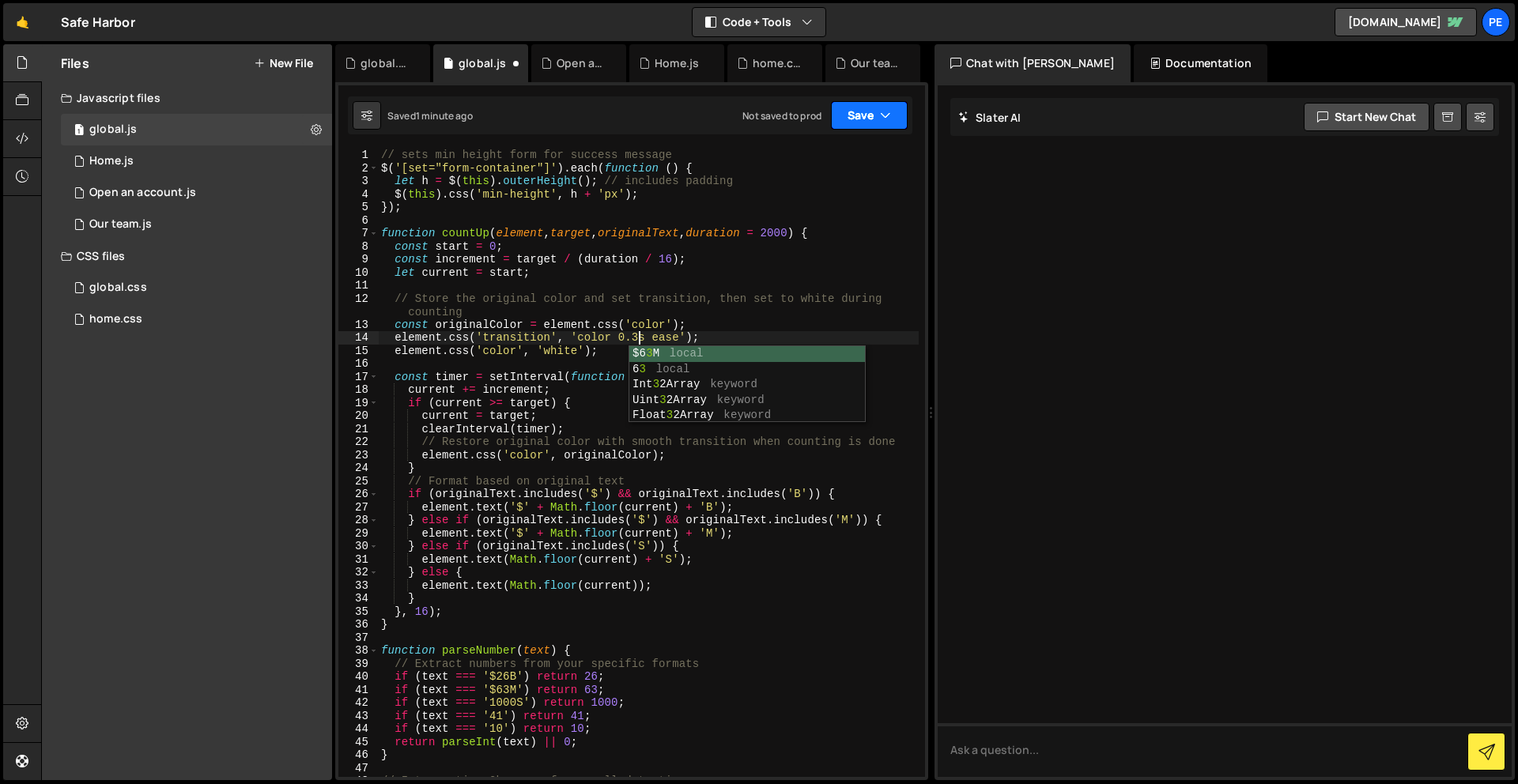
type textarea "element.css('transition', 'color 0.3s ease');"
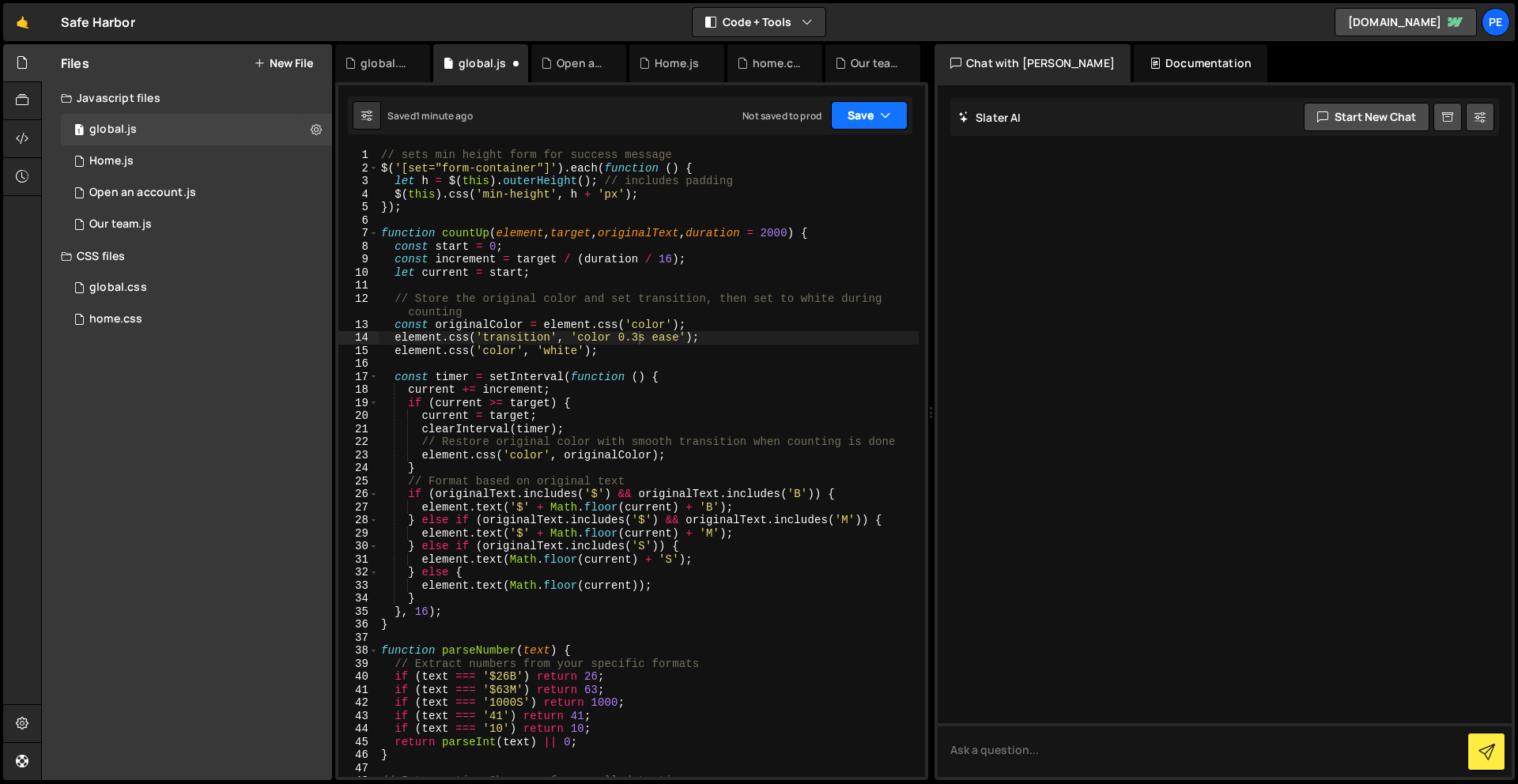
click at [875, 111] on button "Save" at bounding box center [870, 115] width 77 height 28
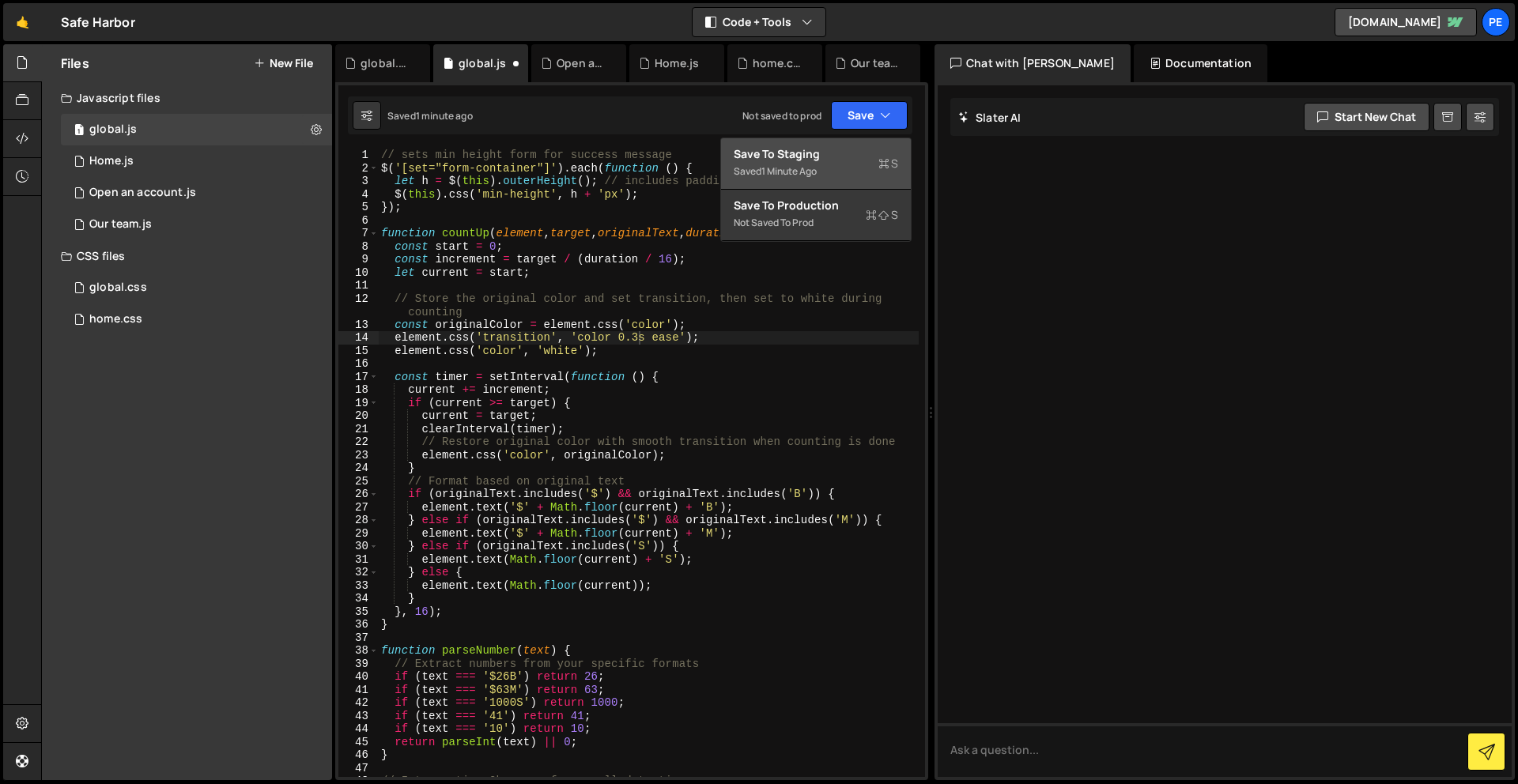
click at [866, 168] on div "Saved 1 minute ago" at bounding box center [815, 172] width 164 height 19
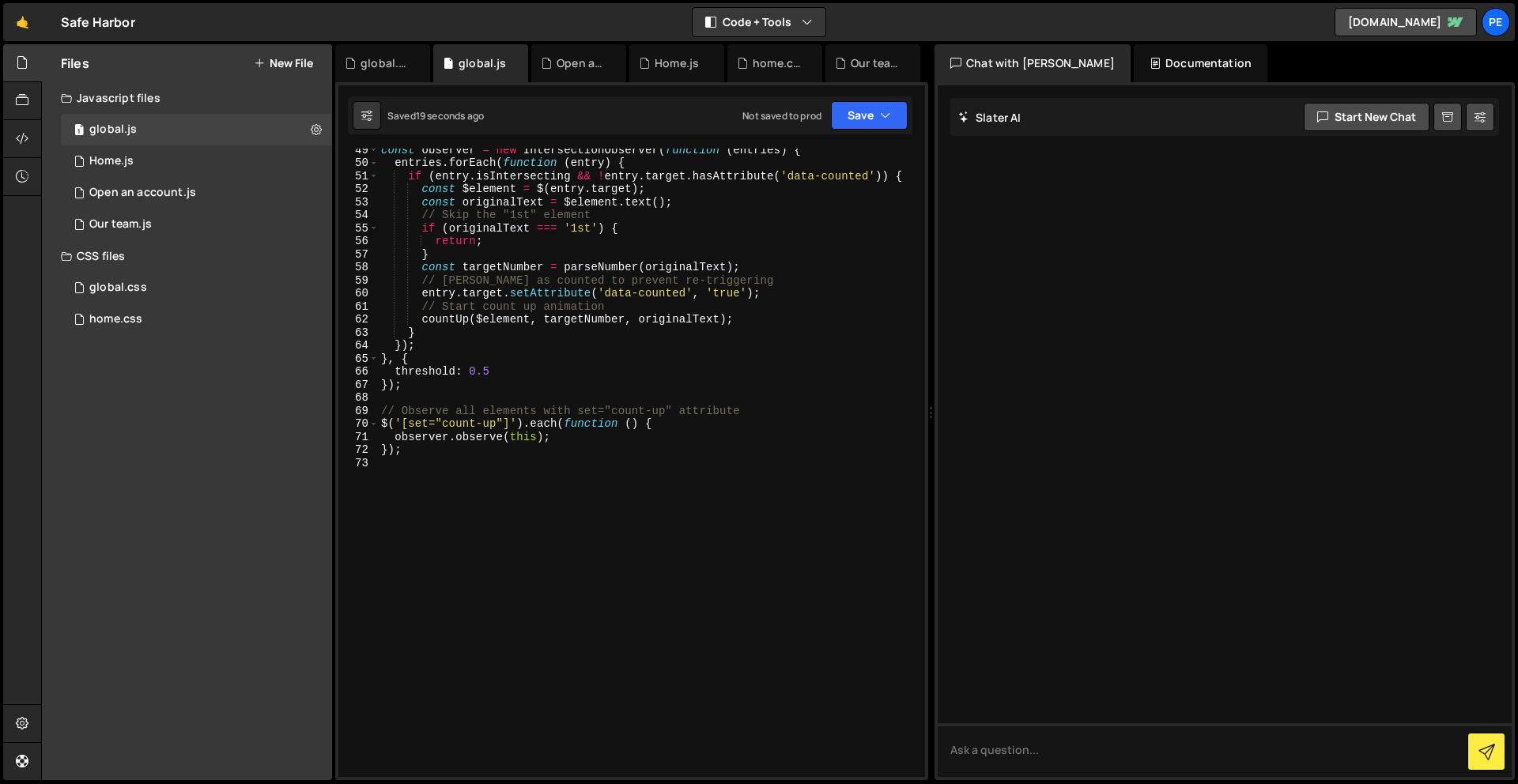
scroll to position [0, 0]
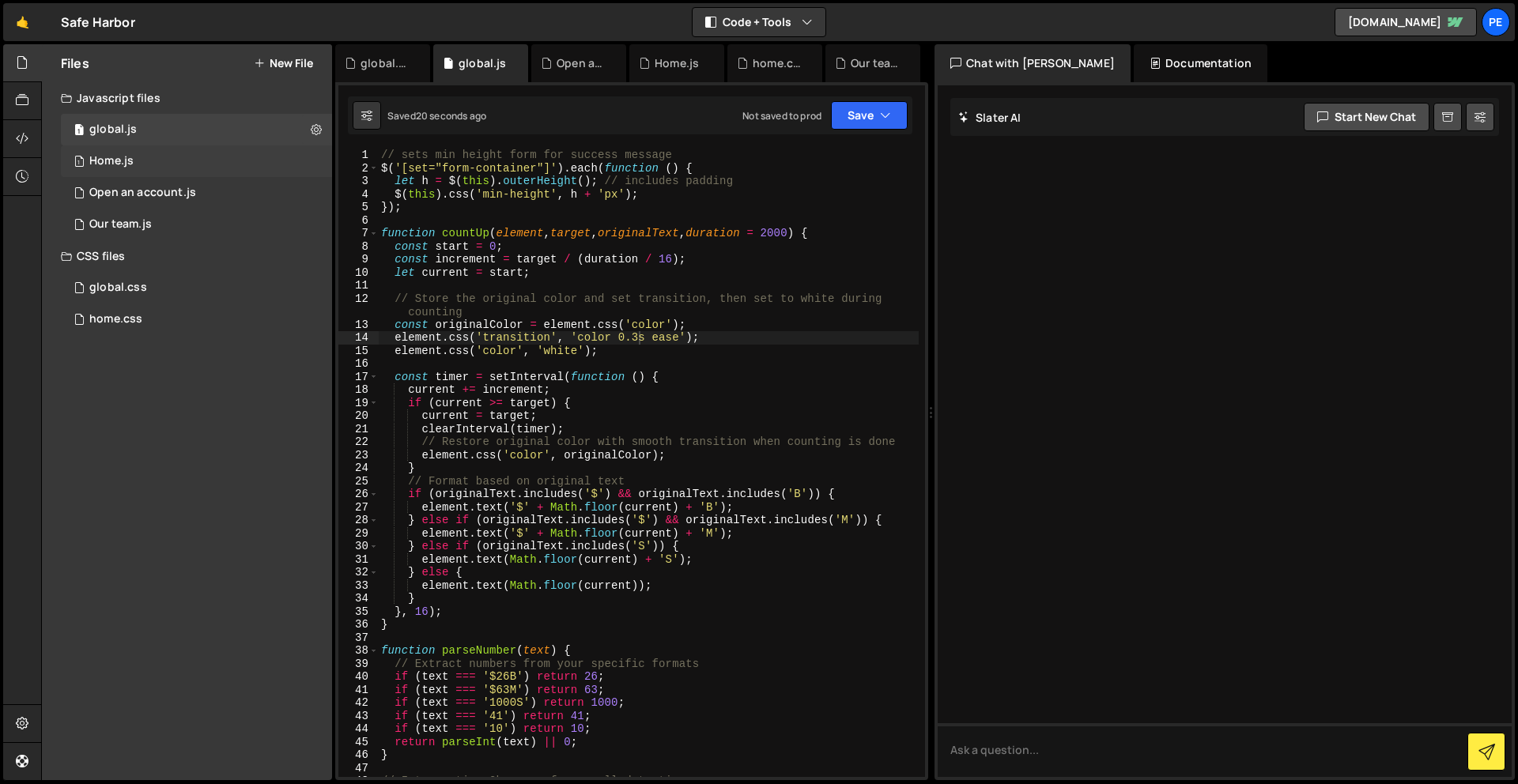
click at [158, 165] on div "1 Home.js 0" at bounding box center [196, 161] width 271 height 32
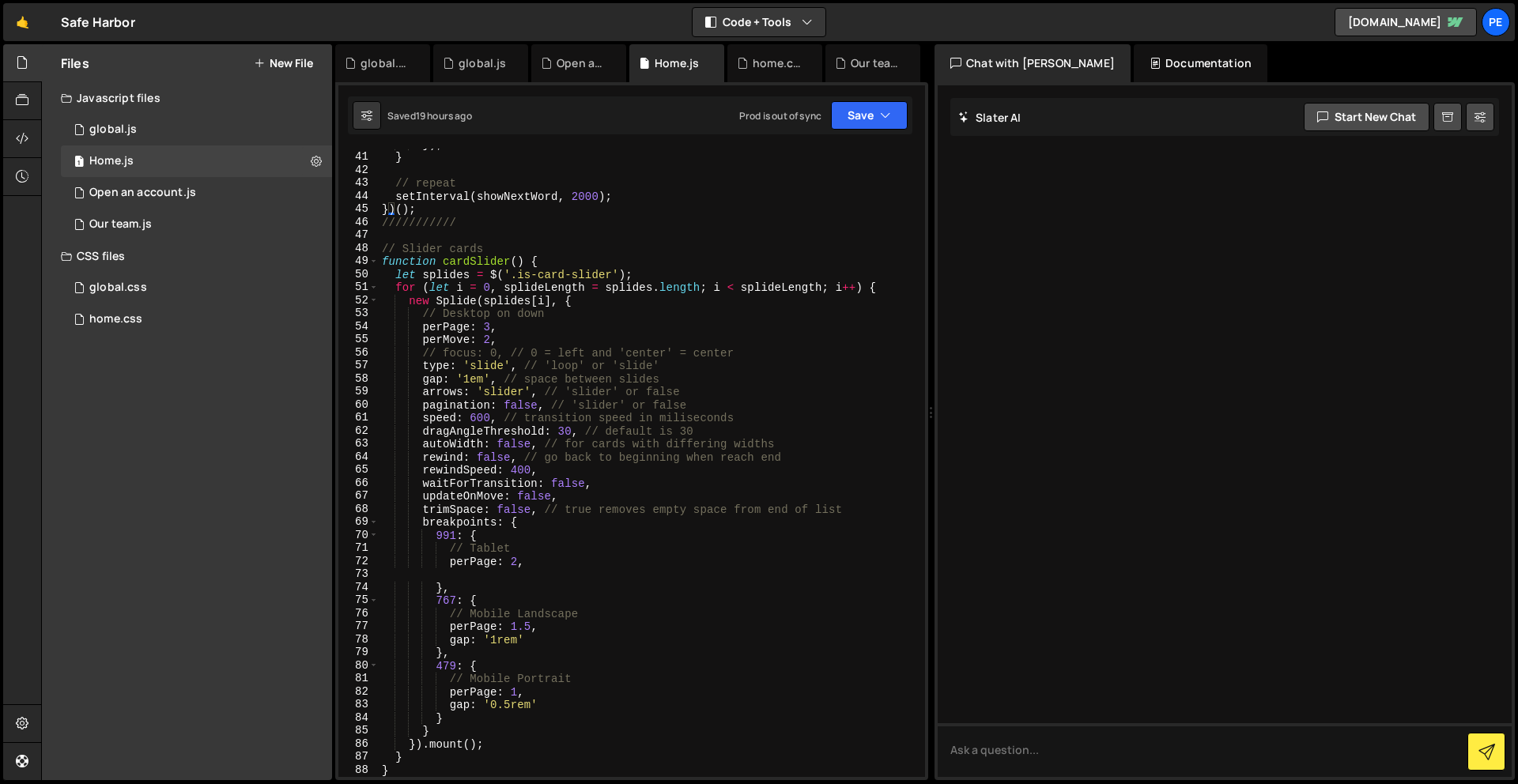
scroll to position [514, 0]
click at [18, 23] on link "🤙" at bounding box center [22, 22] width 39 height 38
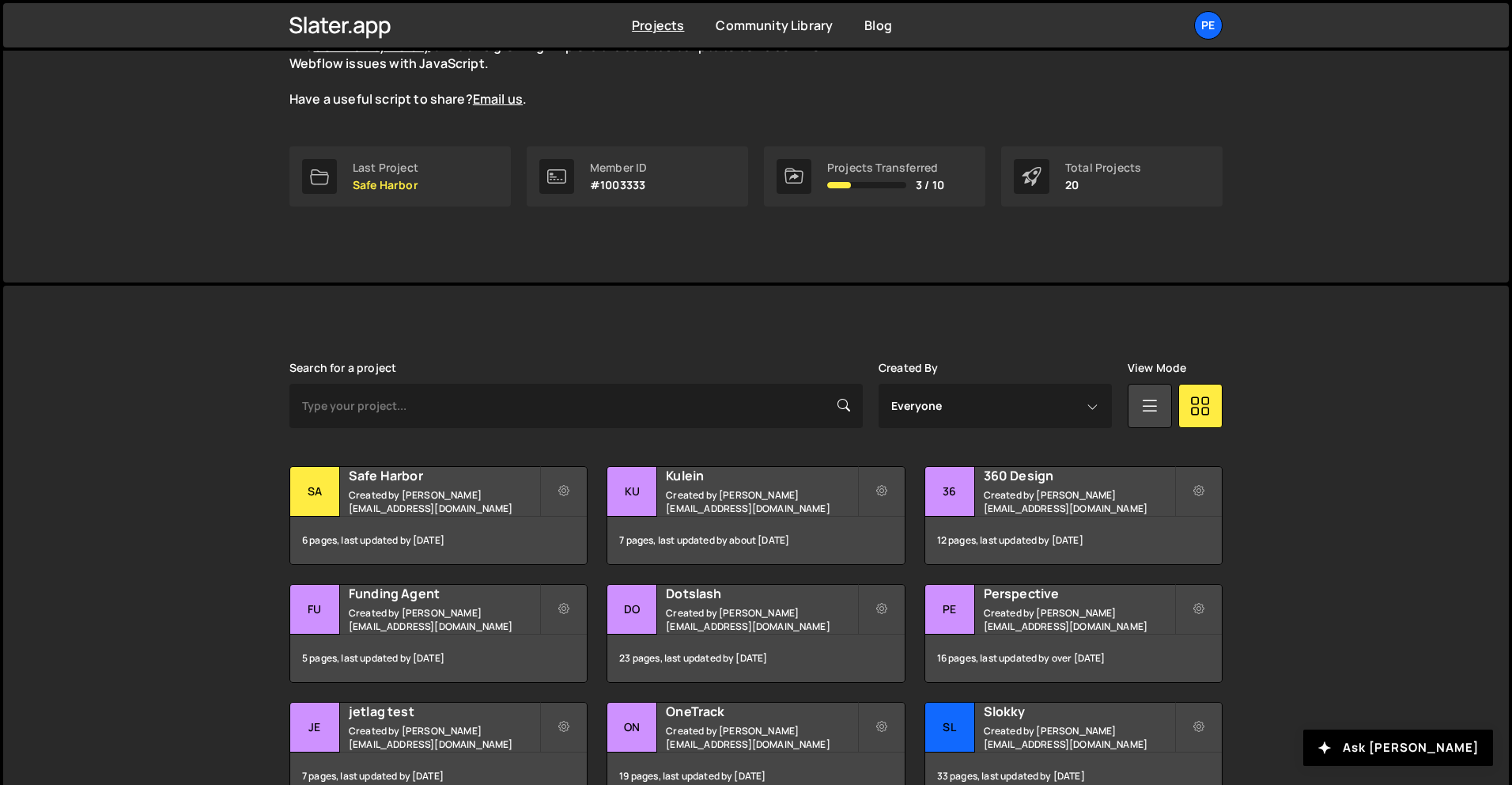
scroll to position [253, 0]
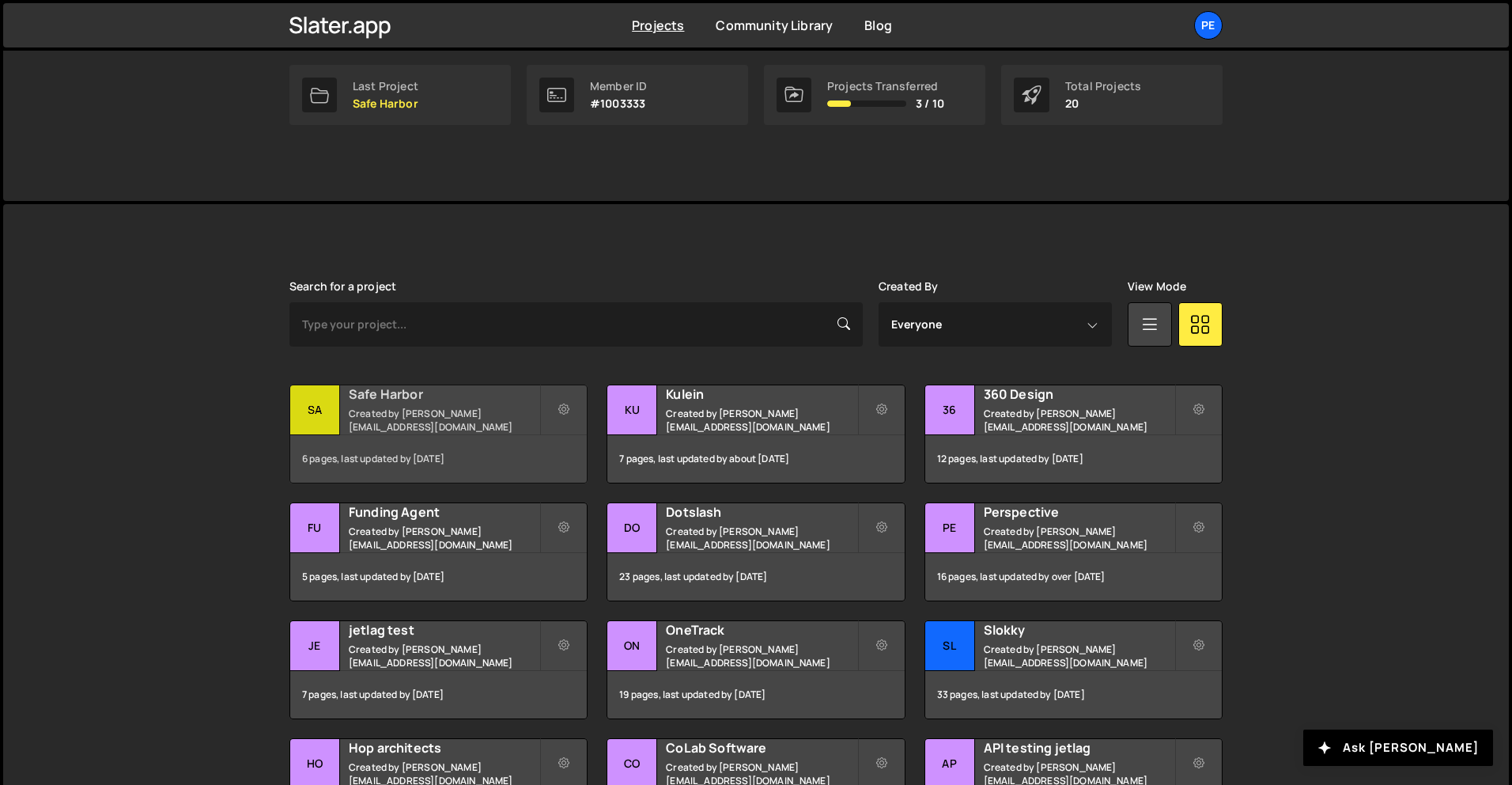
click at [460, 395] on h2 "Safe Harbor" at bounding box center [444, 394] width 191 height 18
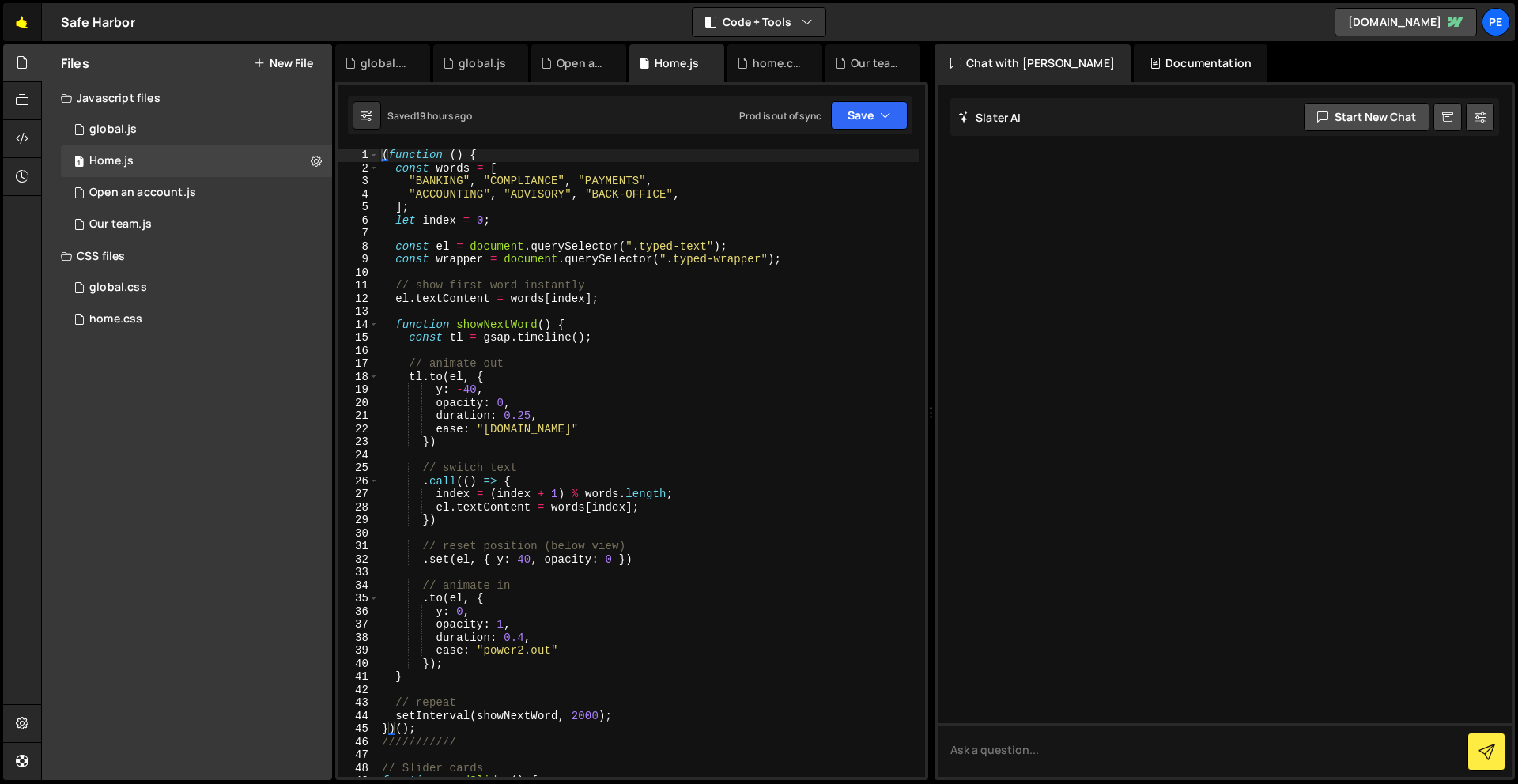
click at [31, 18] on link "🤙" at bounding box center [22, 22] width 39 height 38
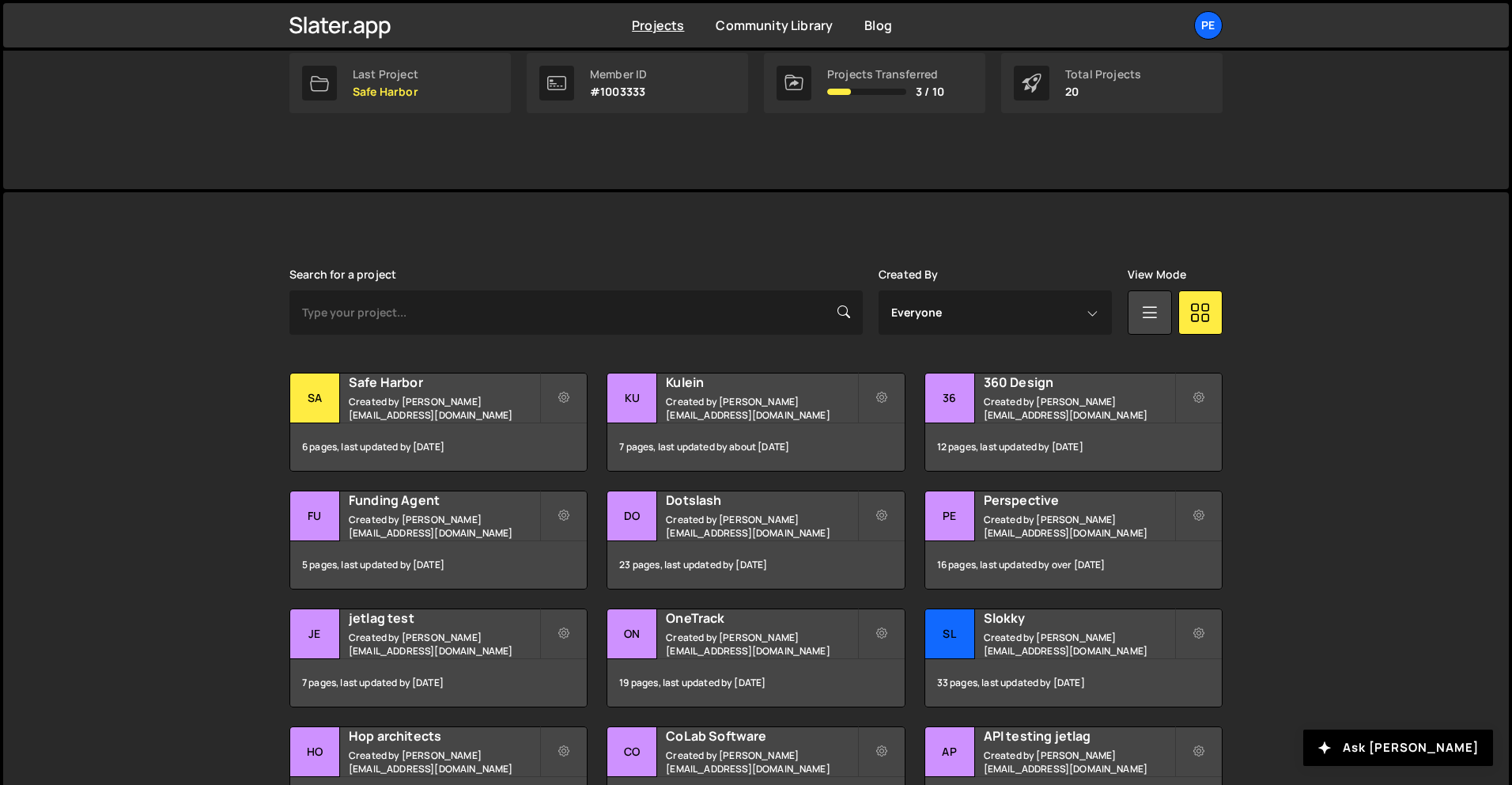
scroll to position [346, 0]
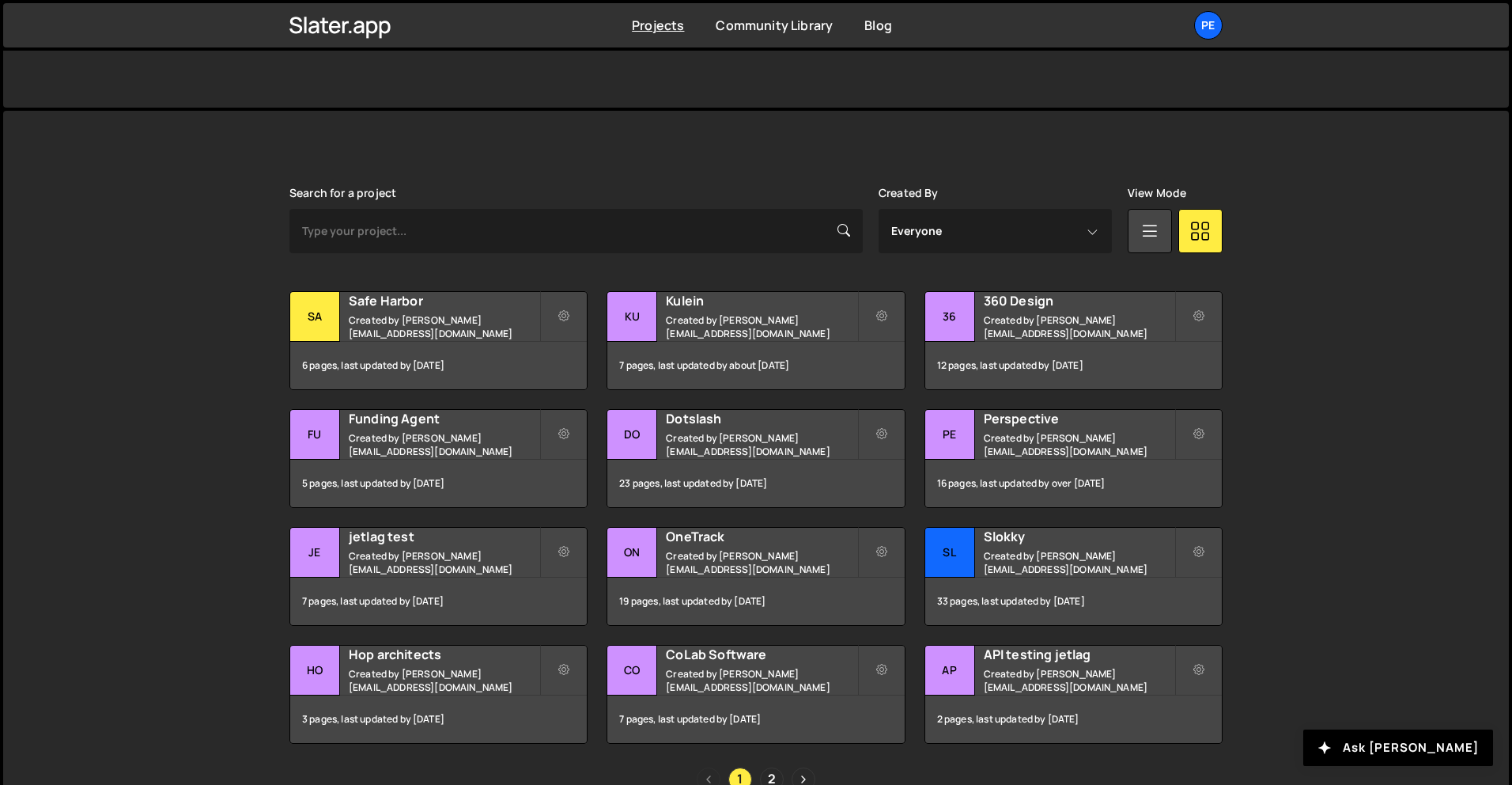
click at [756, 283] on div "Search for a project Created By Everyone rory@perspective.design View Mode Tran…" at bounding box center [756, 489] width 933 height 604
click at [787, 309] on h2 "Kulein" at bounding box center [761, 301] width 191 height 18
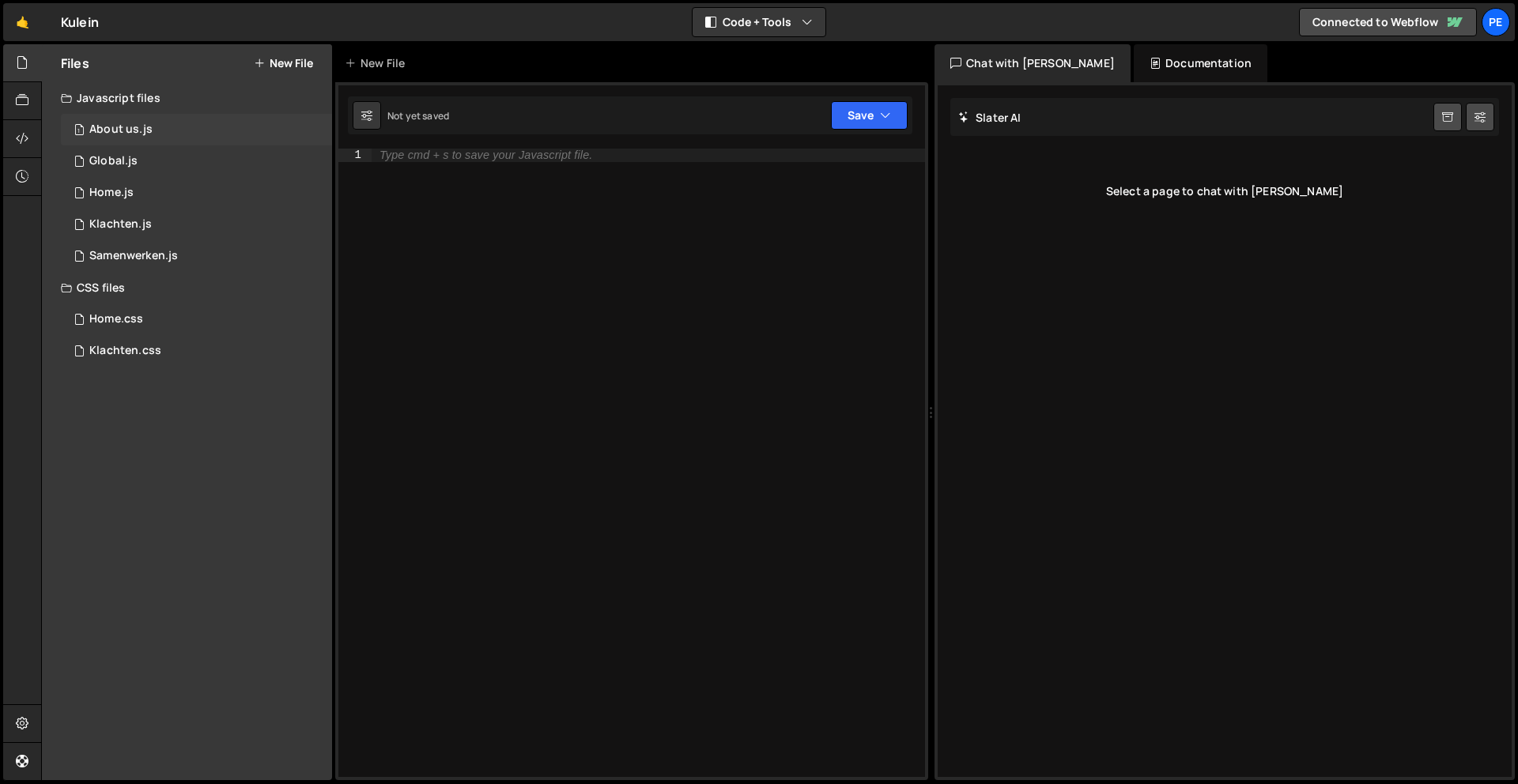
click at [186, 132] on div "1 About us.js 0" at bounding box center [196, 130] width 271 height 32
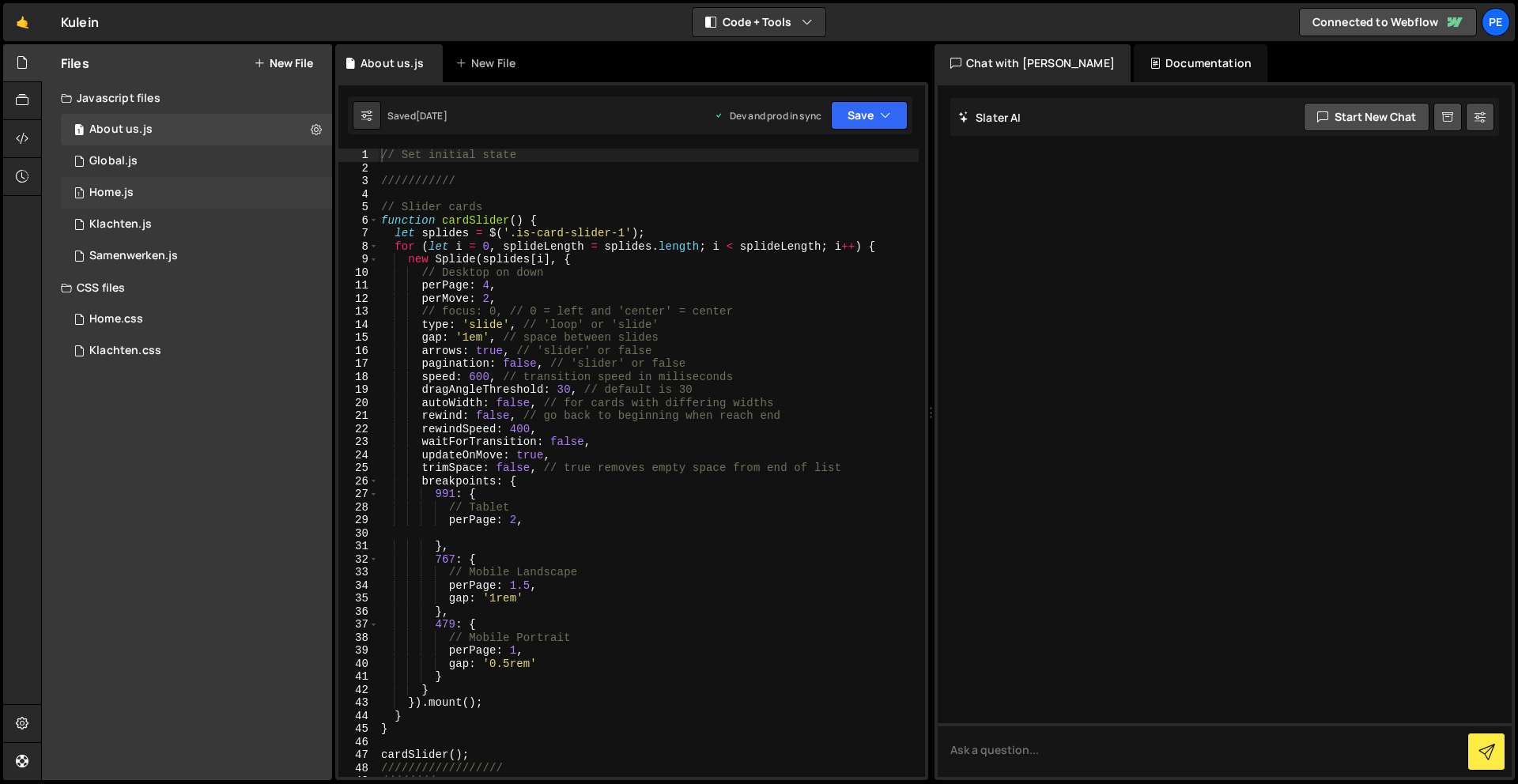
click at [154, 183] on div "1 Home.js 0" at bounding box center [196, 193] width 271 height 32
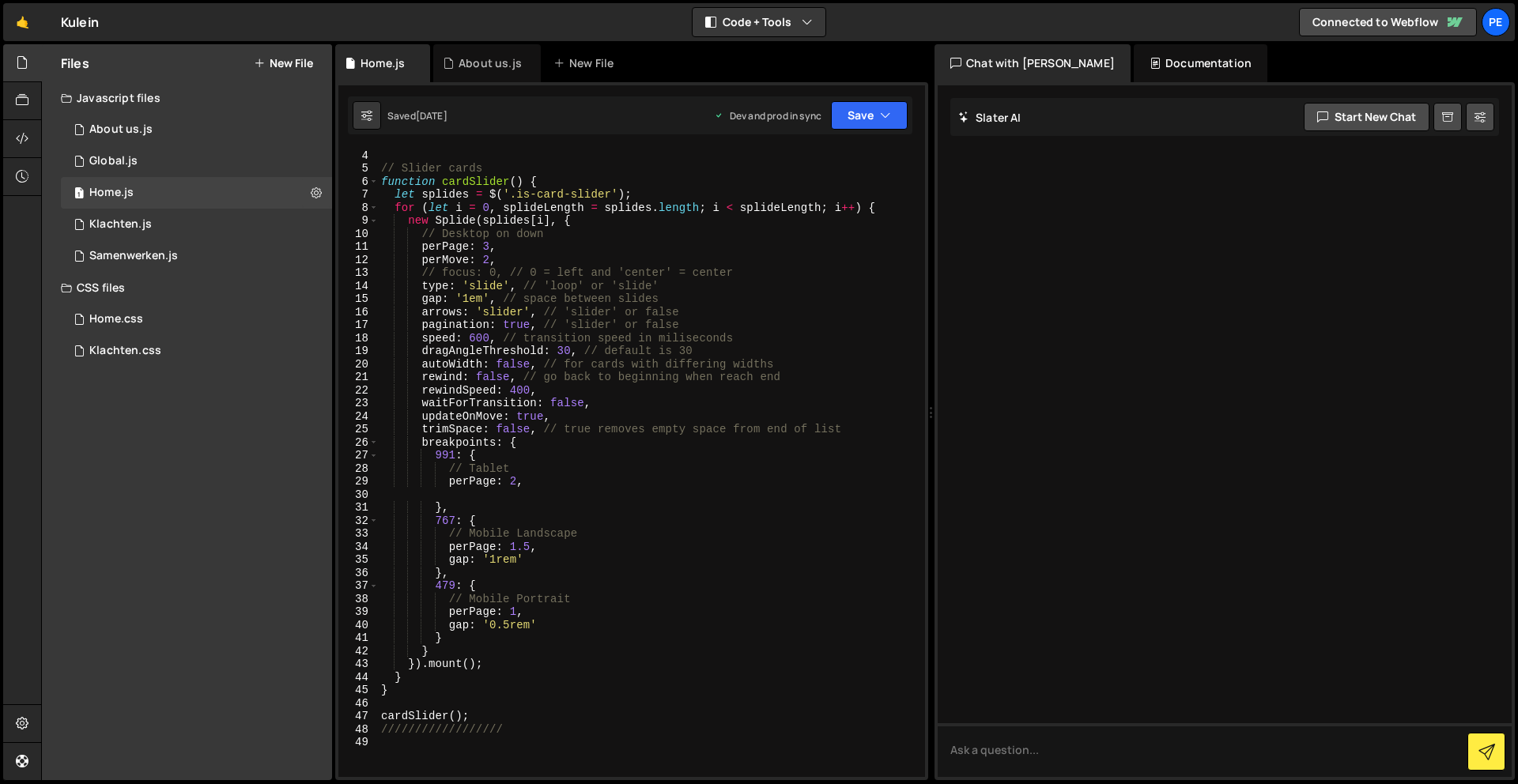
scroll to position [87, 0]
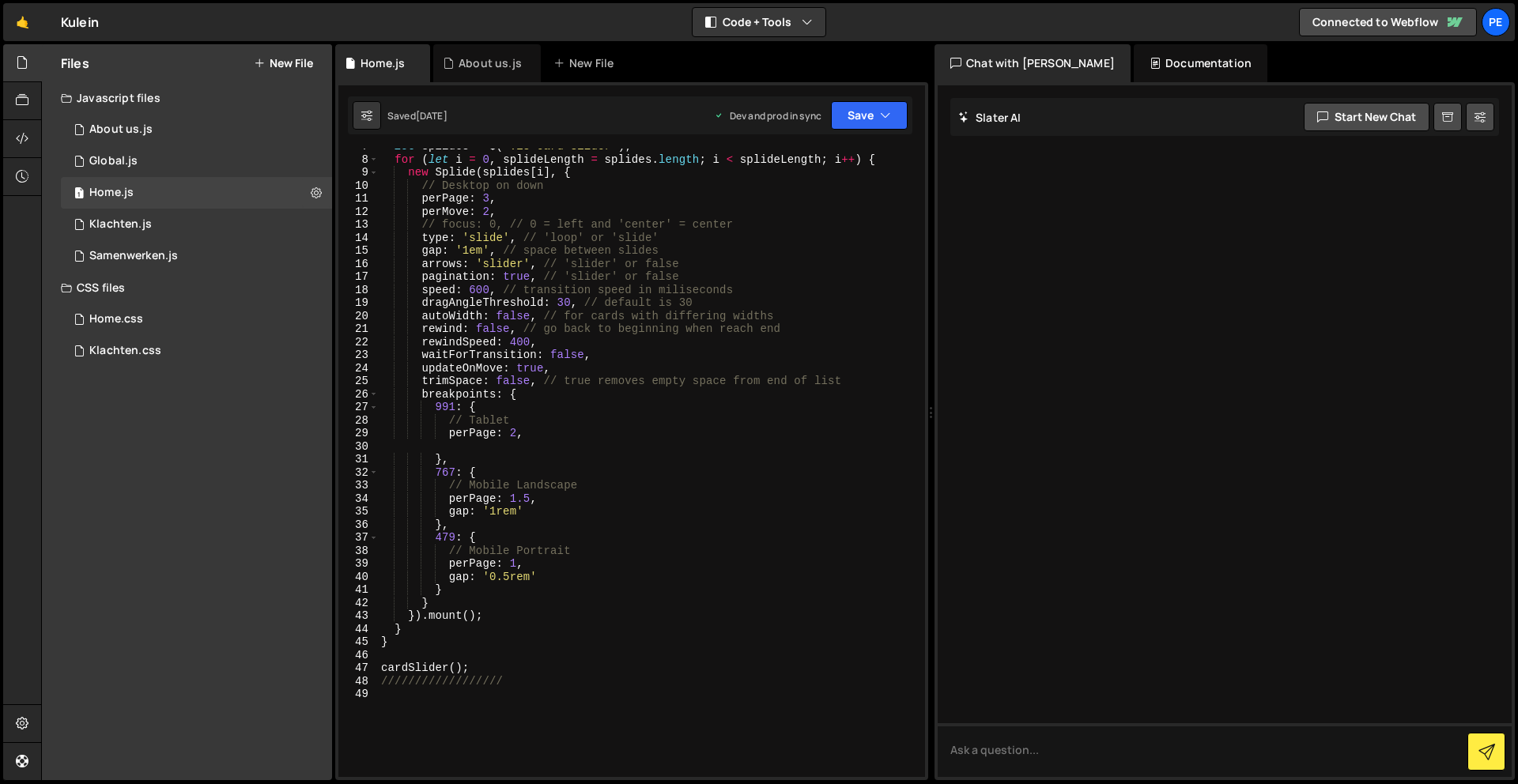
click at [524, 656] on div "let splides = $ ( '.is-card-slider' ) ; for ( let i = 0 , splideLength = splide…" at bounding box center [648, 467] width 541 height 654
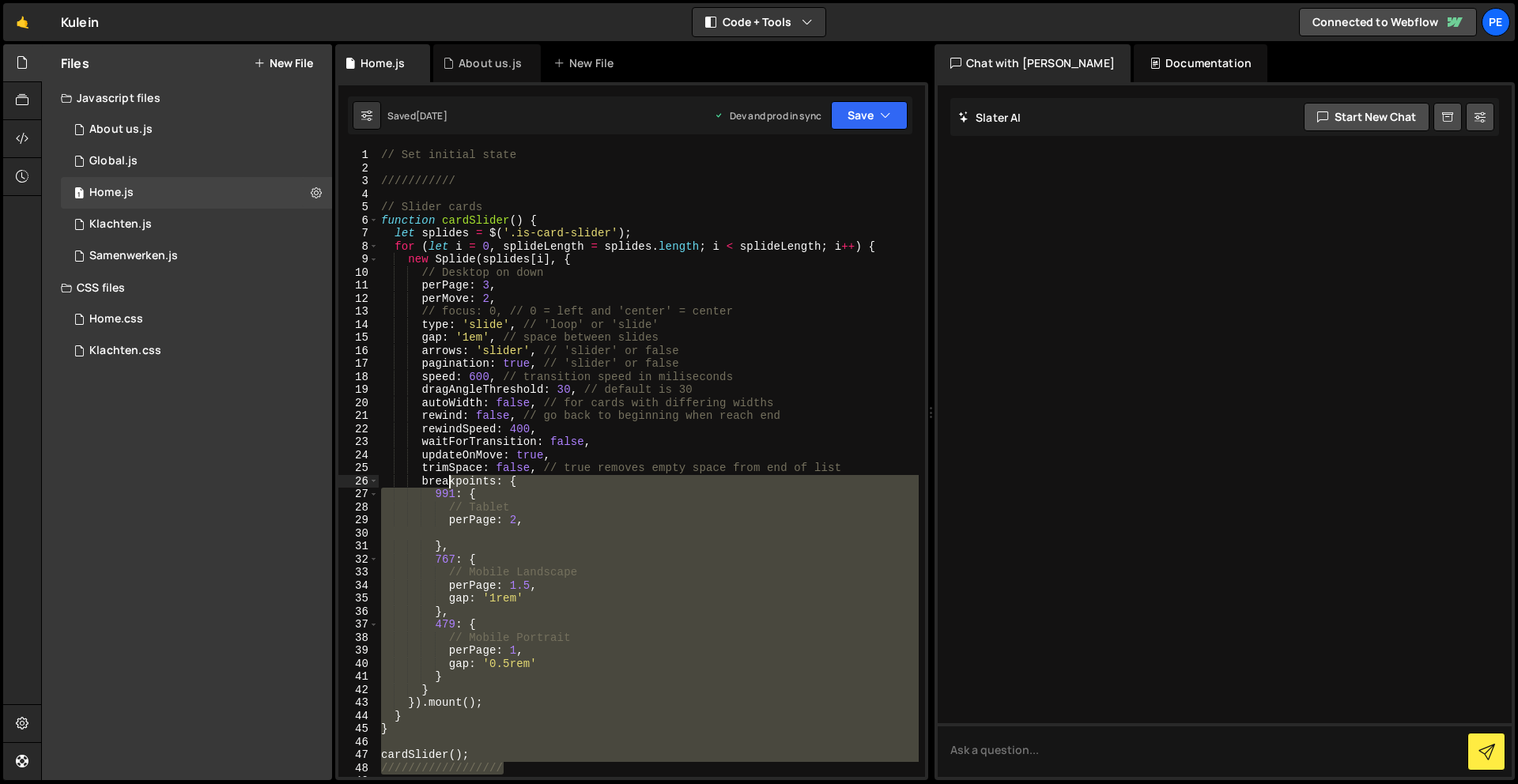
scroll to position [0, 0]
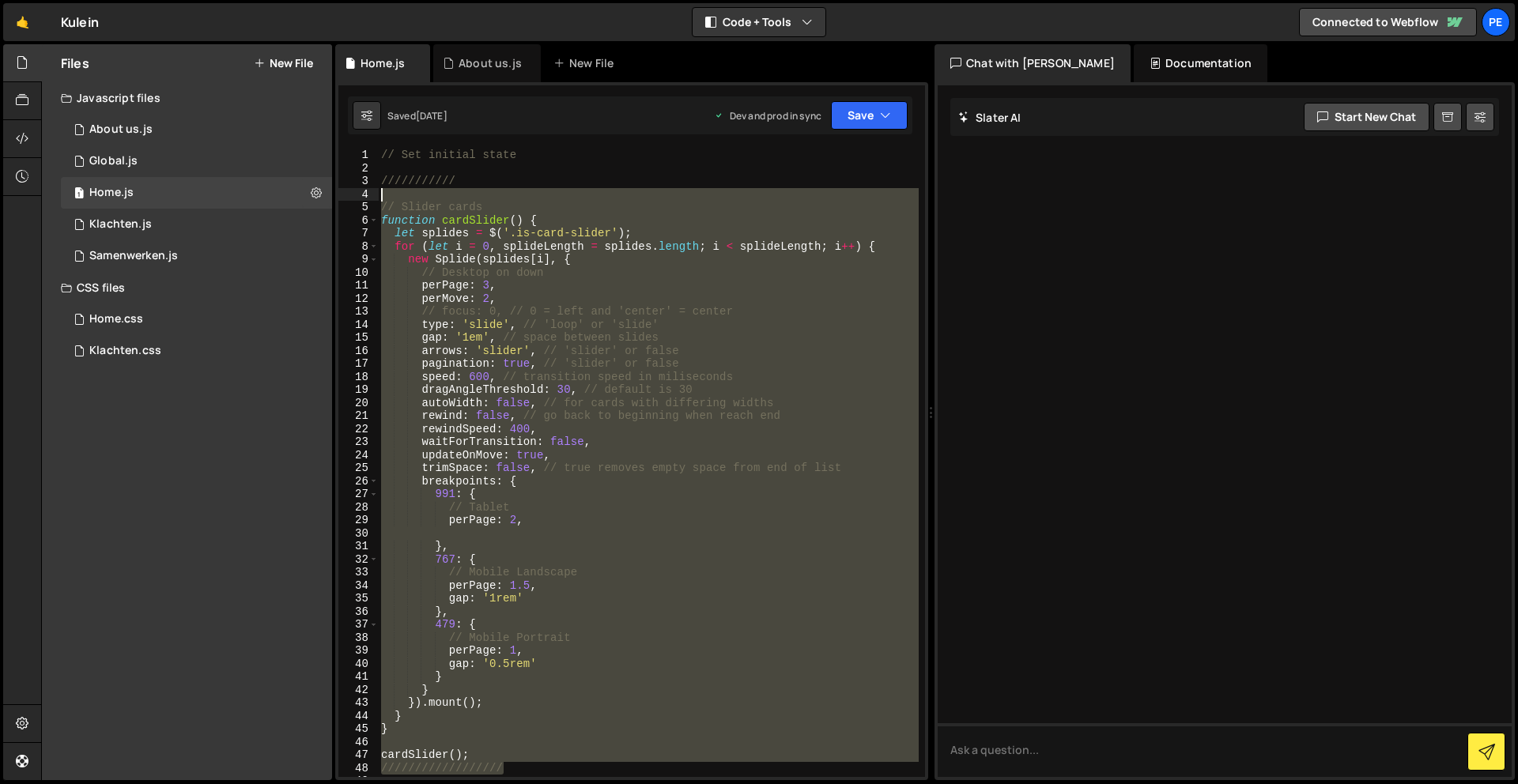
drag, startPoint x: 534, startPoint y: 677, endPoint x: 387, endPoint y: 193, distance: 505.8
click at [387, 193] on div "// Set initial state /////////// // Slider cards function cardSlider ( ) { let …" at bounding box center [648, 475] width 541 height 654
type textarea "// Slider cards"
click at [27, 14] on link "🤙" at bounding box center [22, 22] width 39 height 38
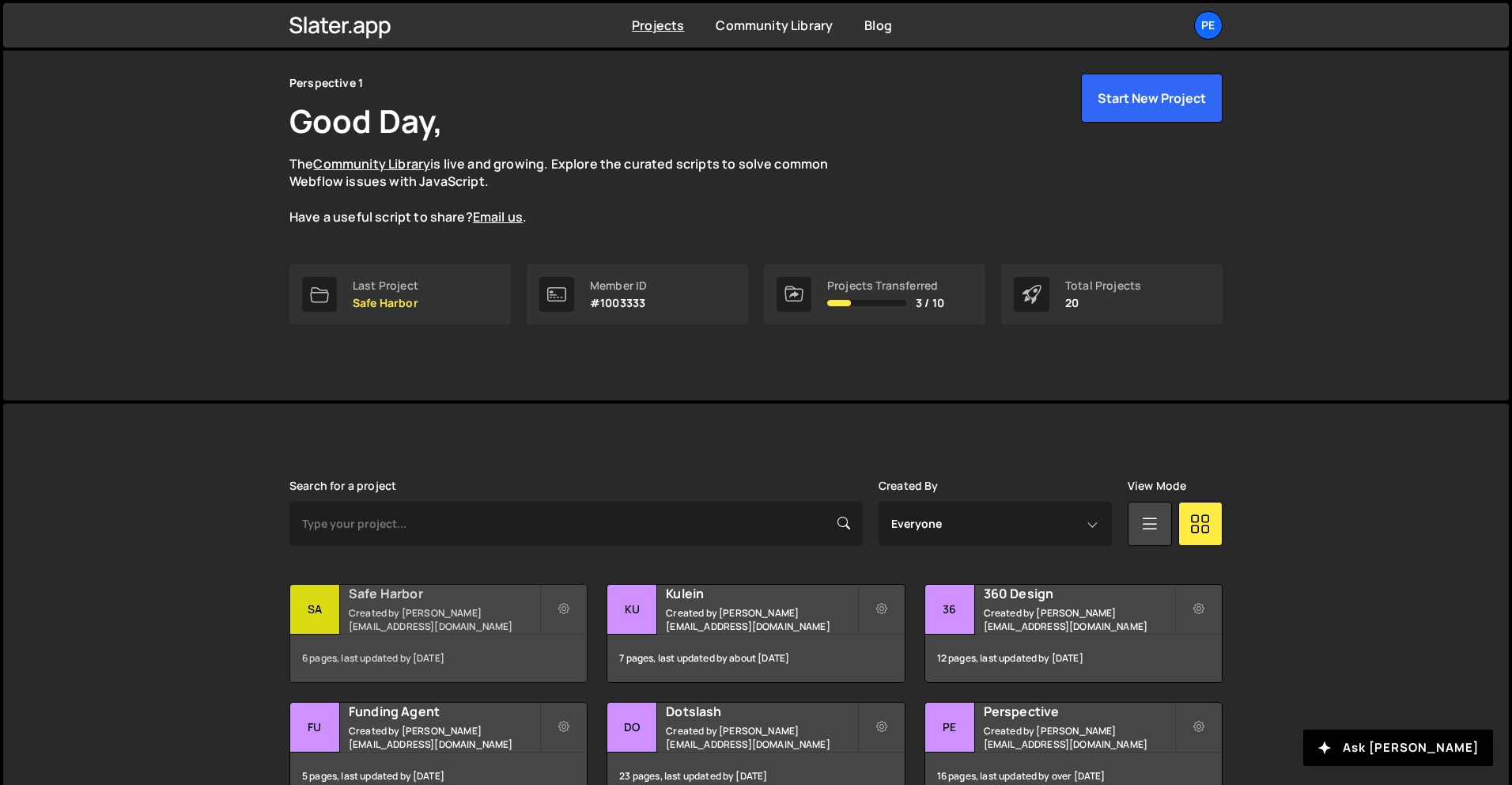
scroll to position [63, 0]
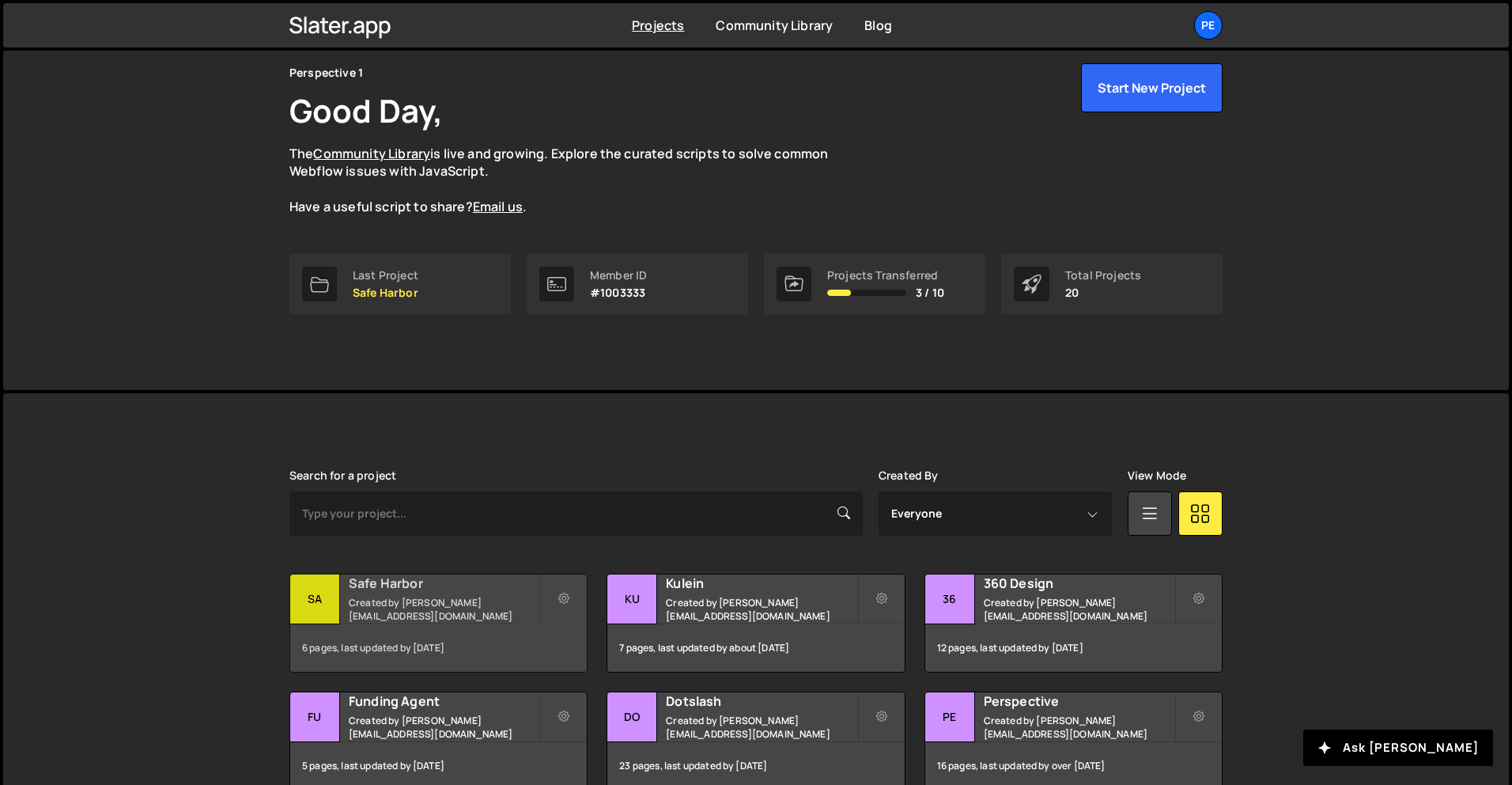
click at [464, 577] on div "Safe Harbor Created by rory@perspective.design" at bounding box center [439, 599] width 297 height 49
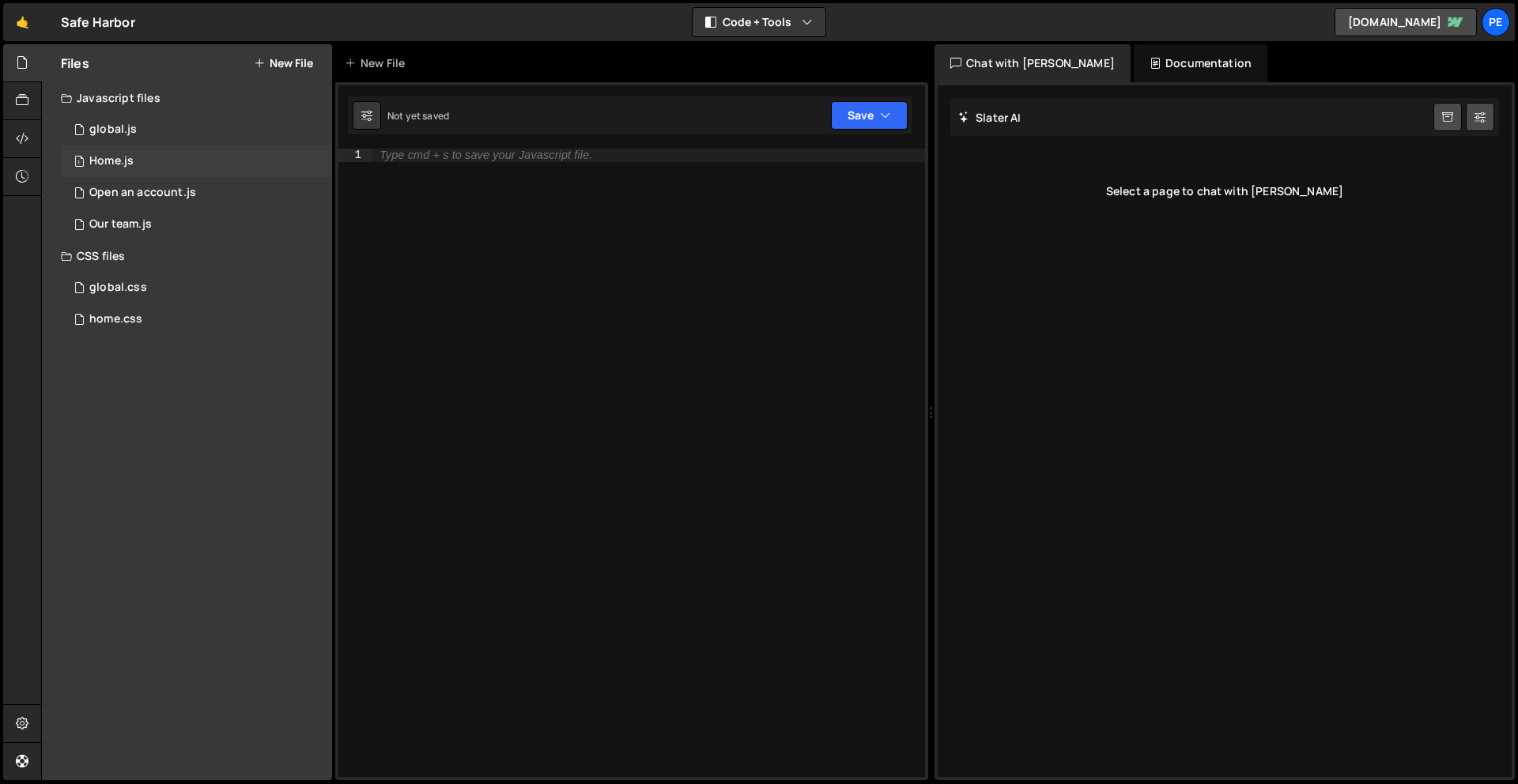
click at [157, 159] on div "1 Home.js 0" at bounding box center [196, 161] width 271 height 32
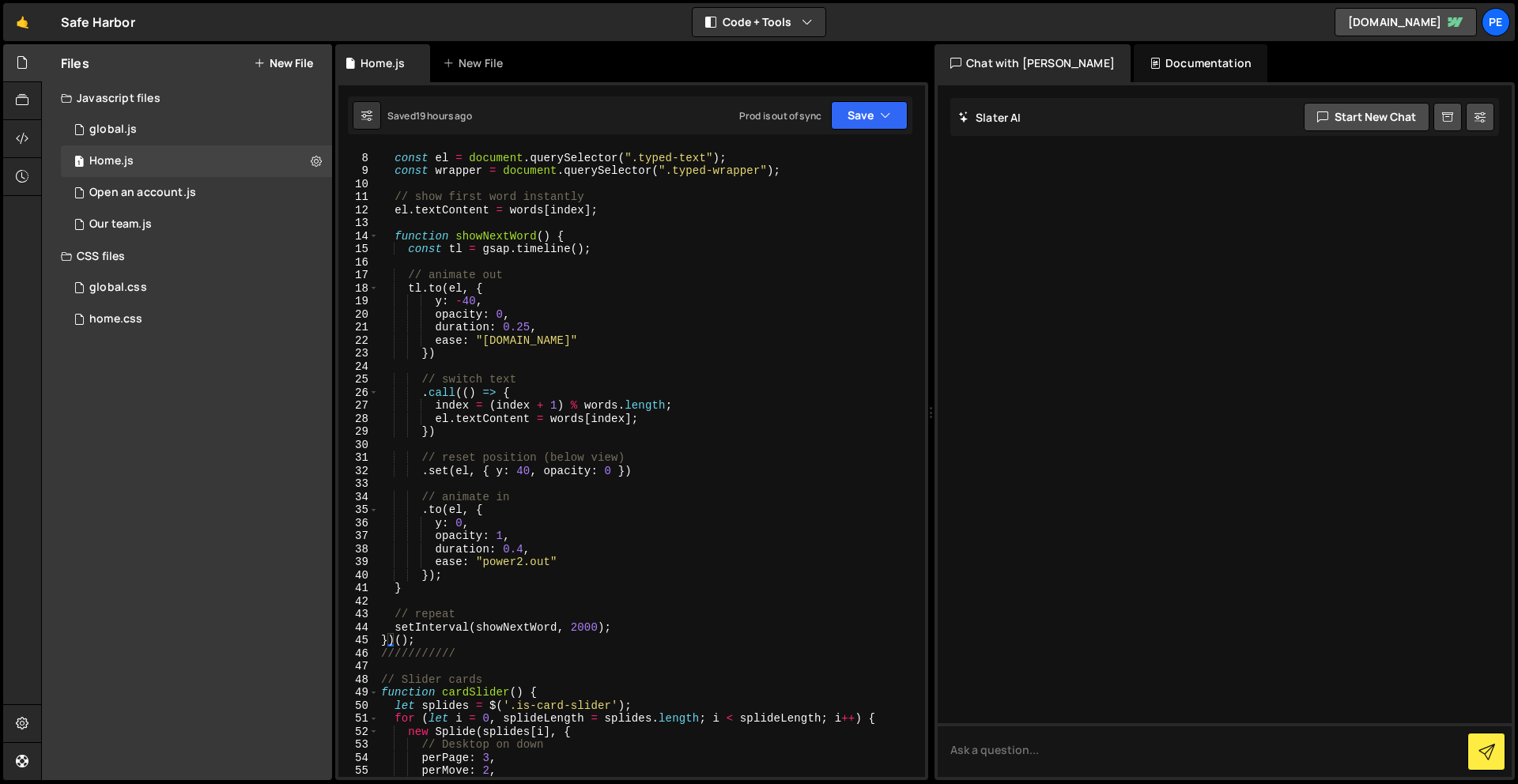
scroll to position [624, 0]
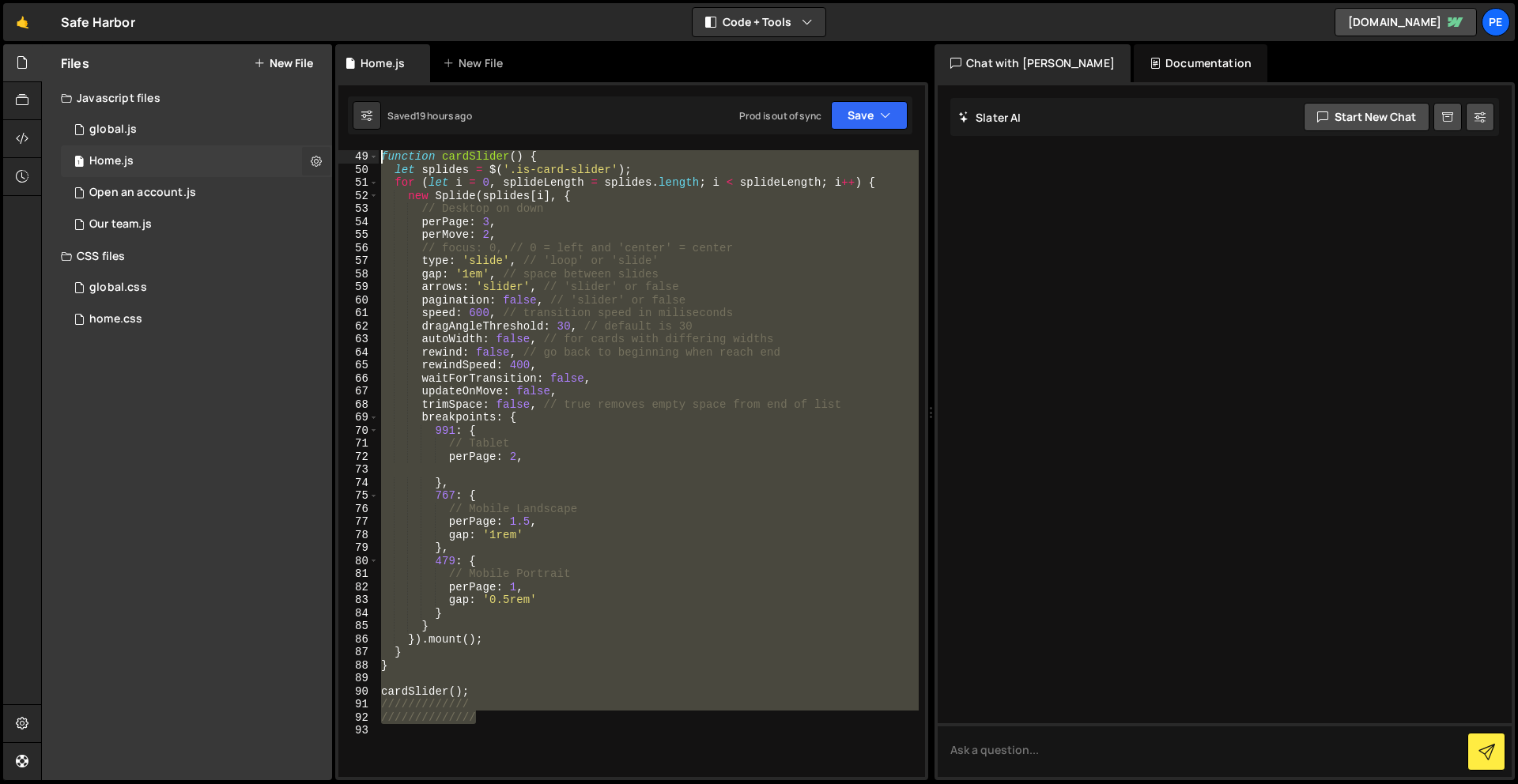
drag, startPoint x: 488, startPoint y: 717, endPoint x: 316, endPoint y: 154, distance: 588.7
click at [316, 154] on div "Files New File Javascript files 1 global.js 0 1 Home.js 0 2 Open an account.js 0" at bounding box center [780, 412] width 1477 height 736
paste textarea "//////////////////"
type textarea "//////////////////"
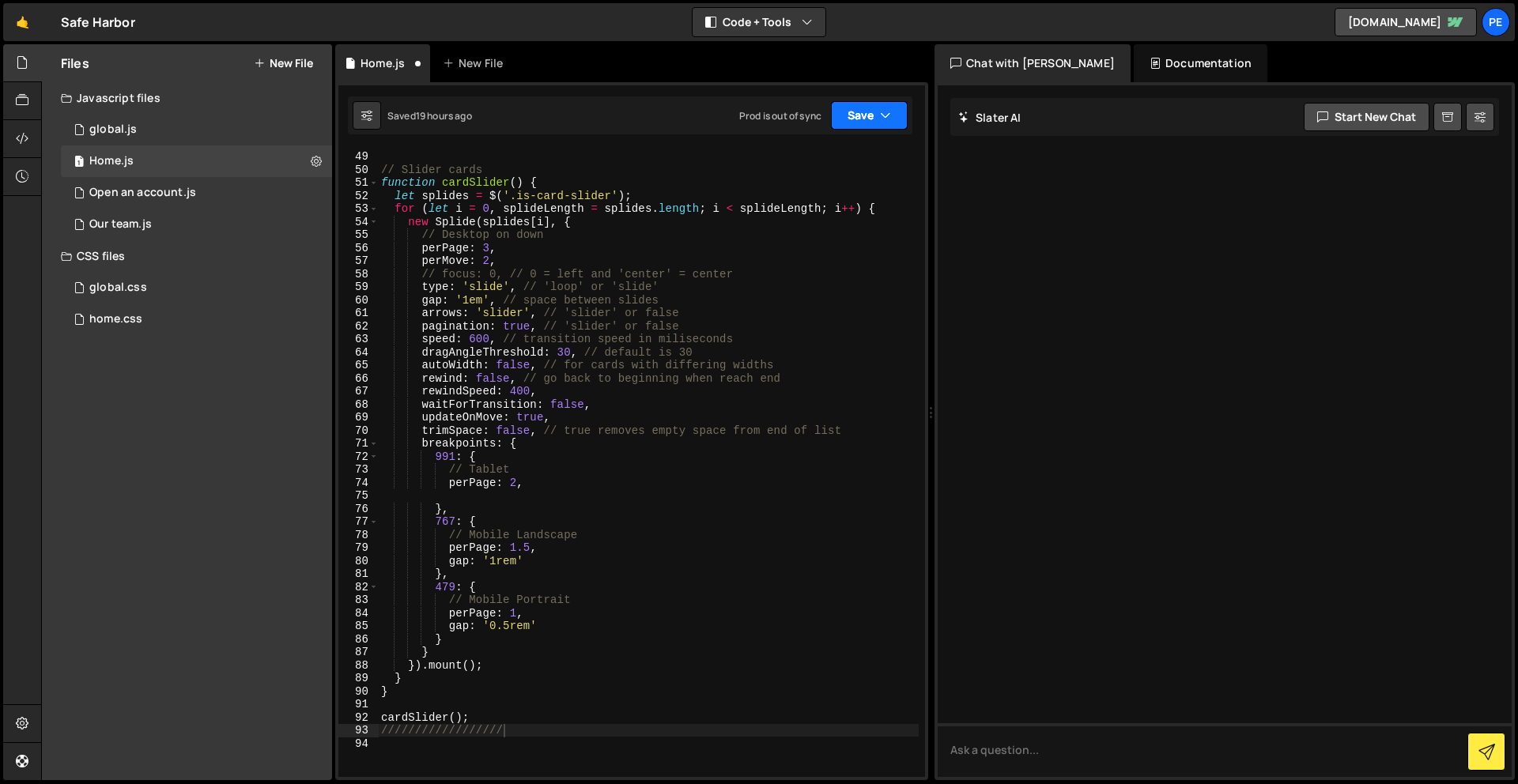
click at [858, 104] on button "Save" at bounding box center [870, 115] width 77 height 28
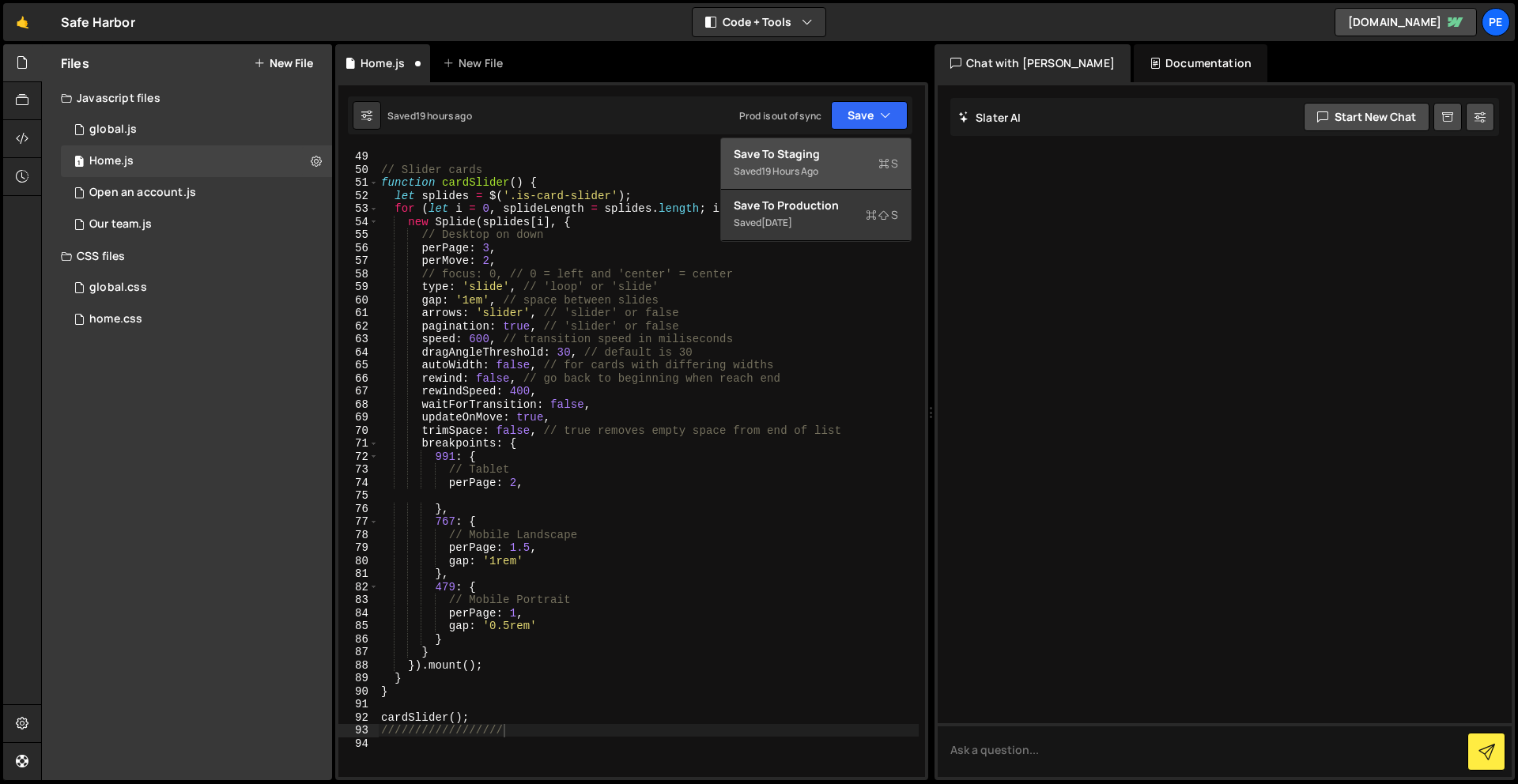
click at [860, 165] on div "Saved 19 hours ago" at bounding box center [815, 172] width 164 height 19
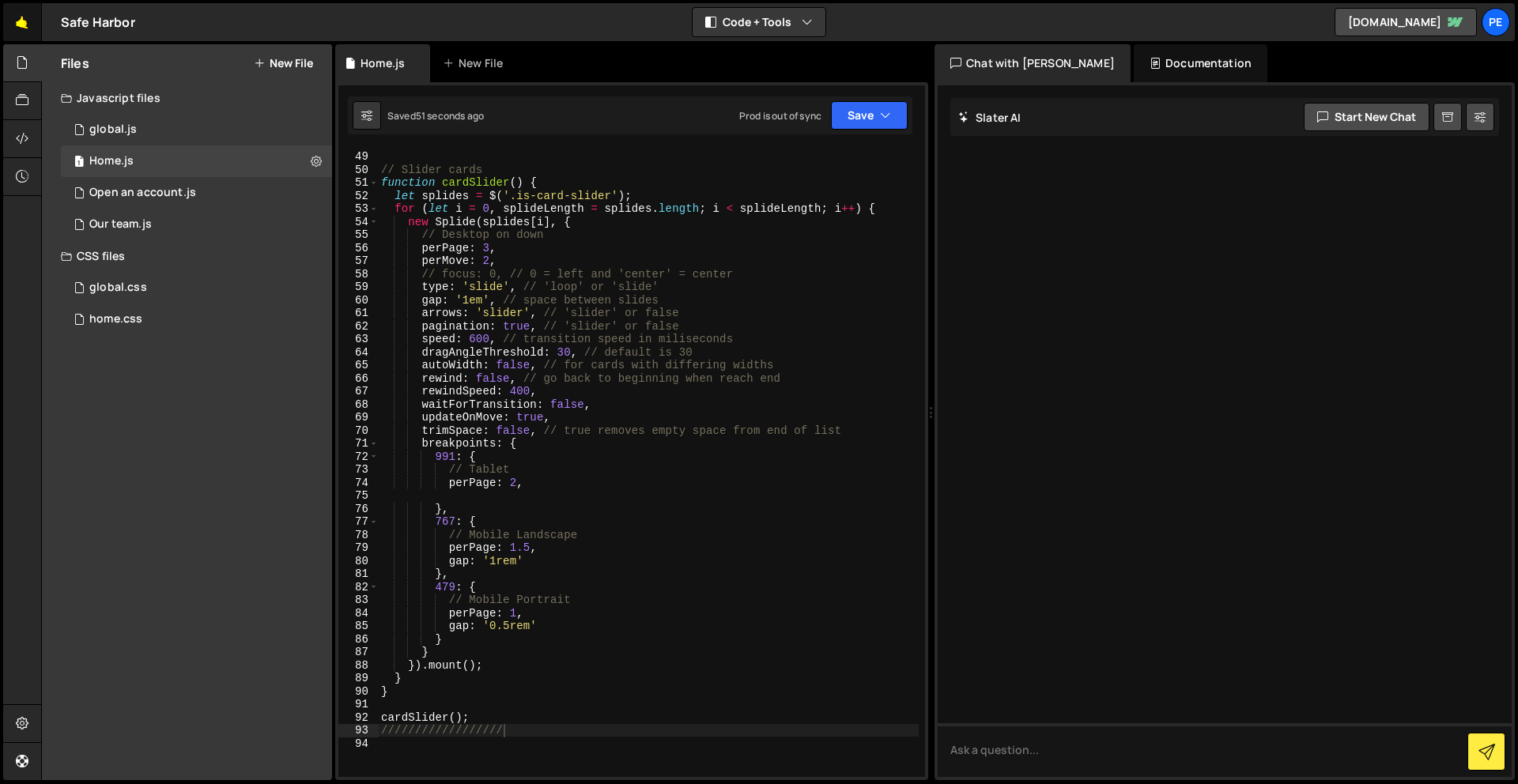
click at [29, 24] on link "🤙" at bounding box center [22, 22] width 39 height 38
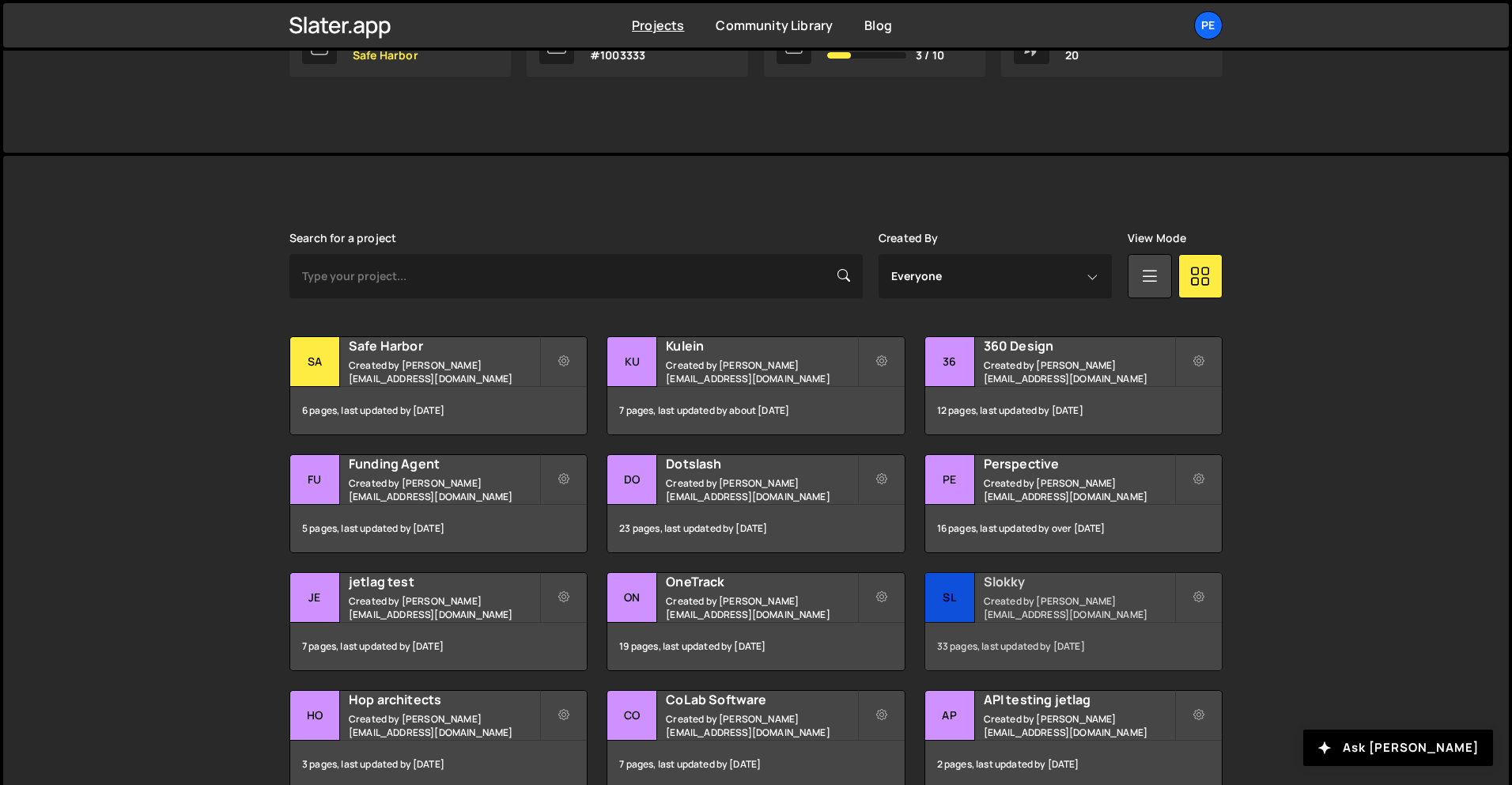
scroll to position [348, 0]
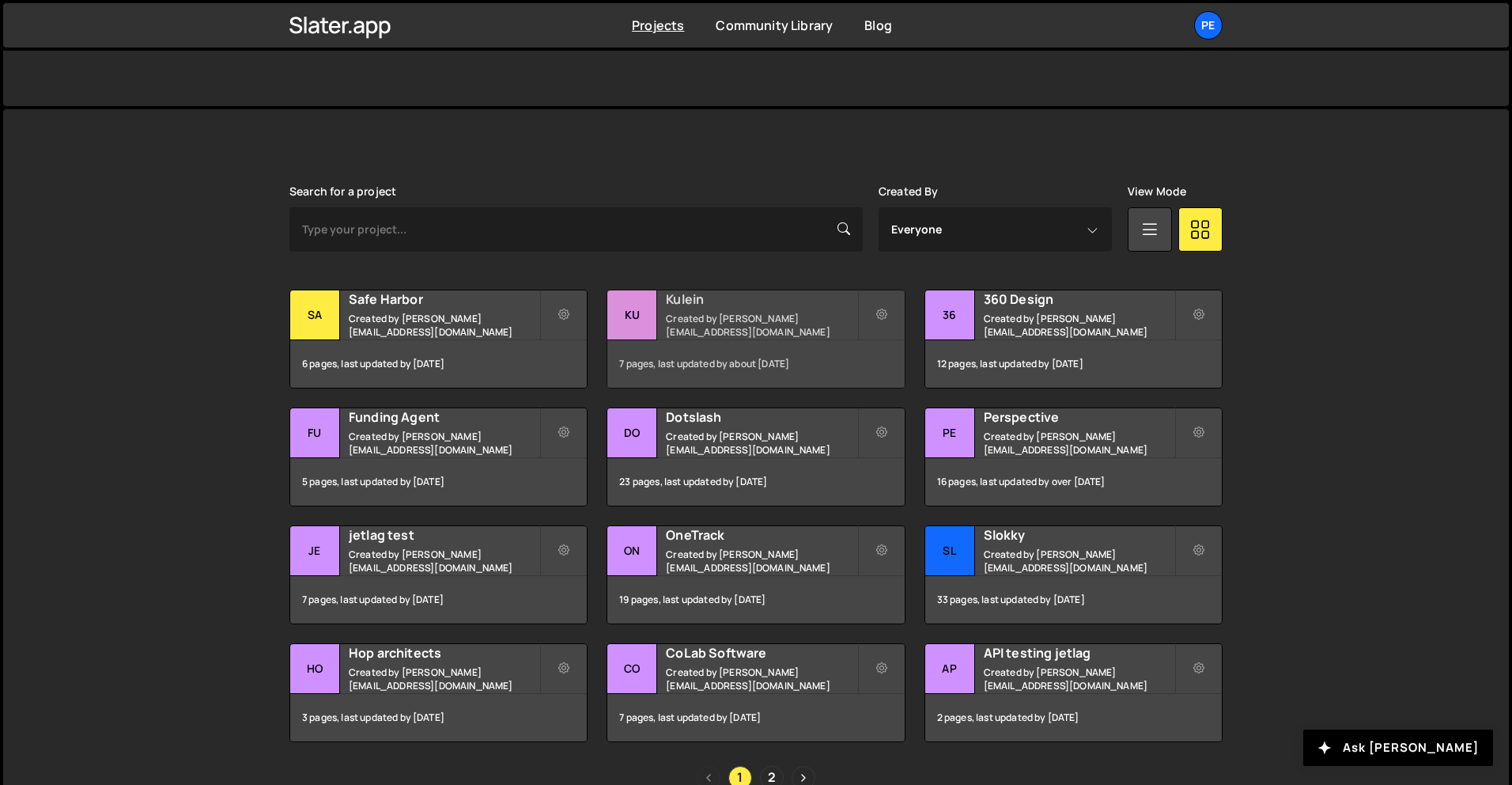
click at [781, 307] on h2 "Kulein" at bounding box center [761, 299] width 191 height 18
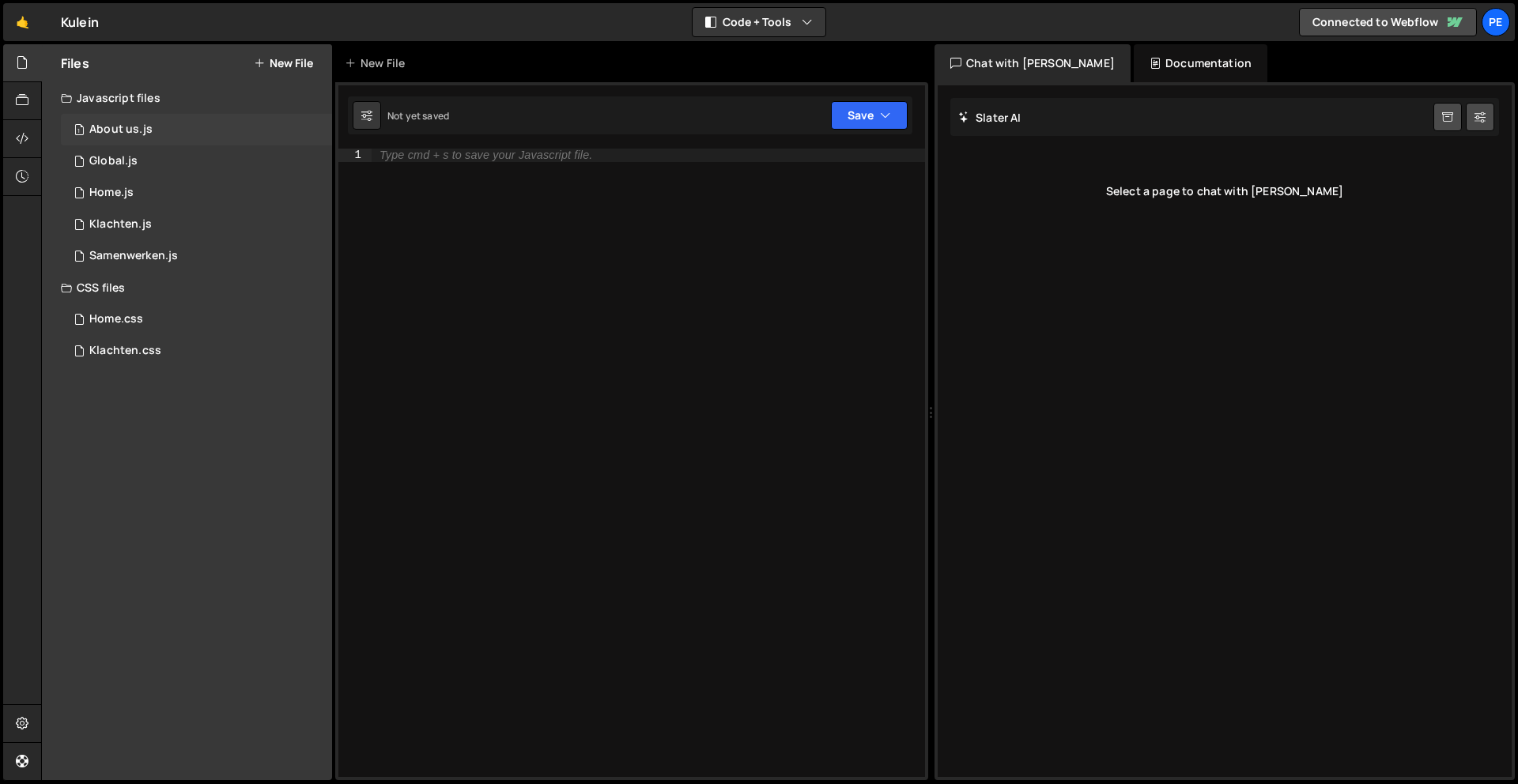
click at [141, 128] on div "About us.js" at bounding box center [120, 129] width 63 height 14
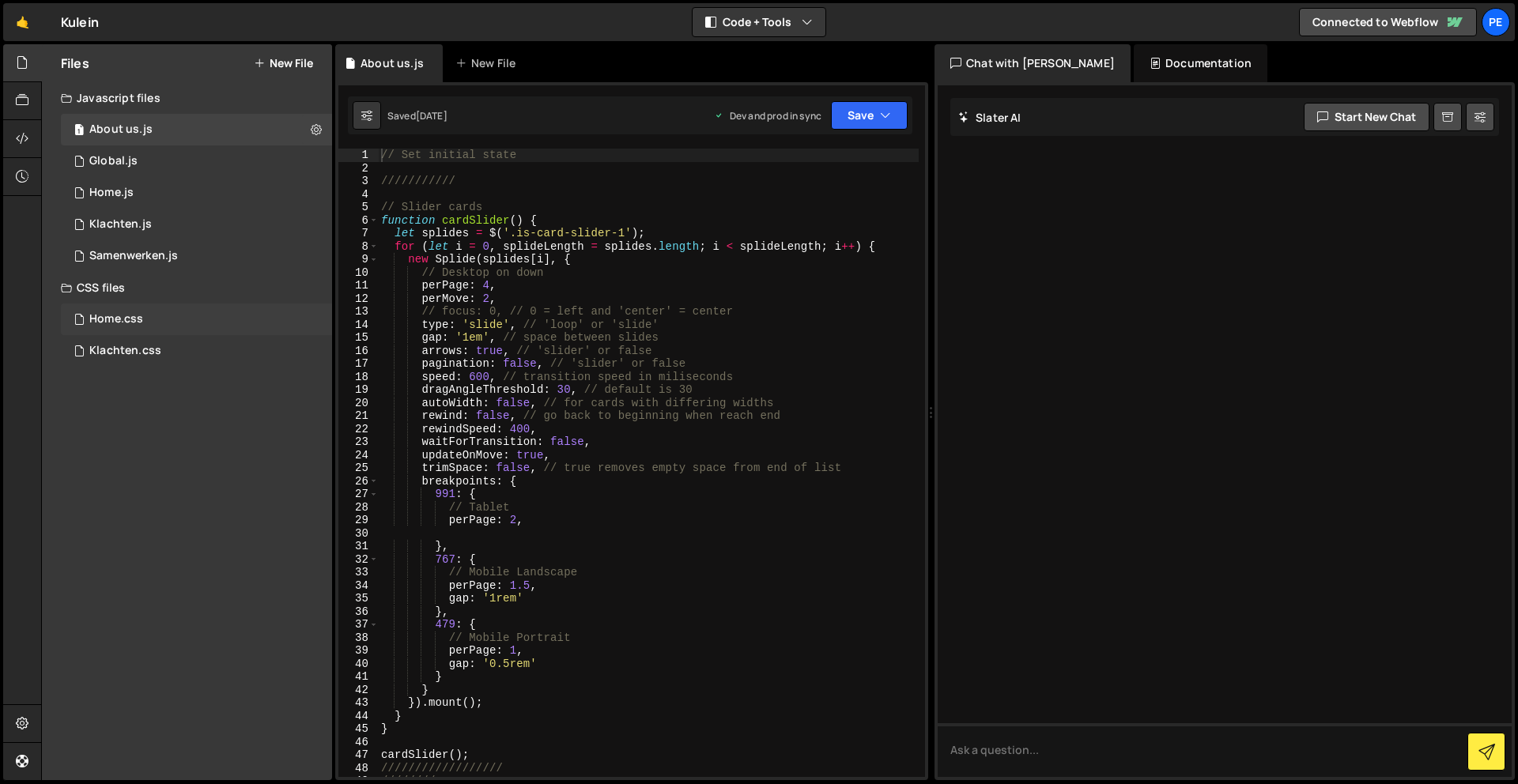
click at [137, 315] on div "Home.css" at bounding box center [116, 318] width 54 height 14
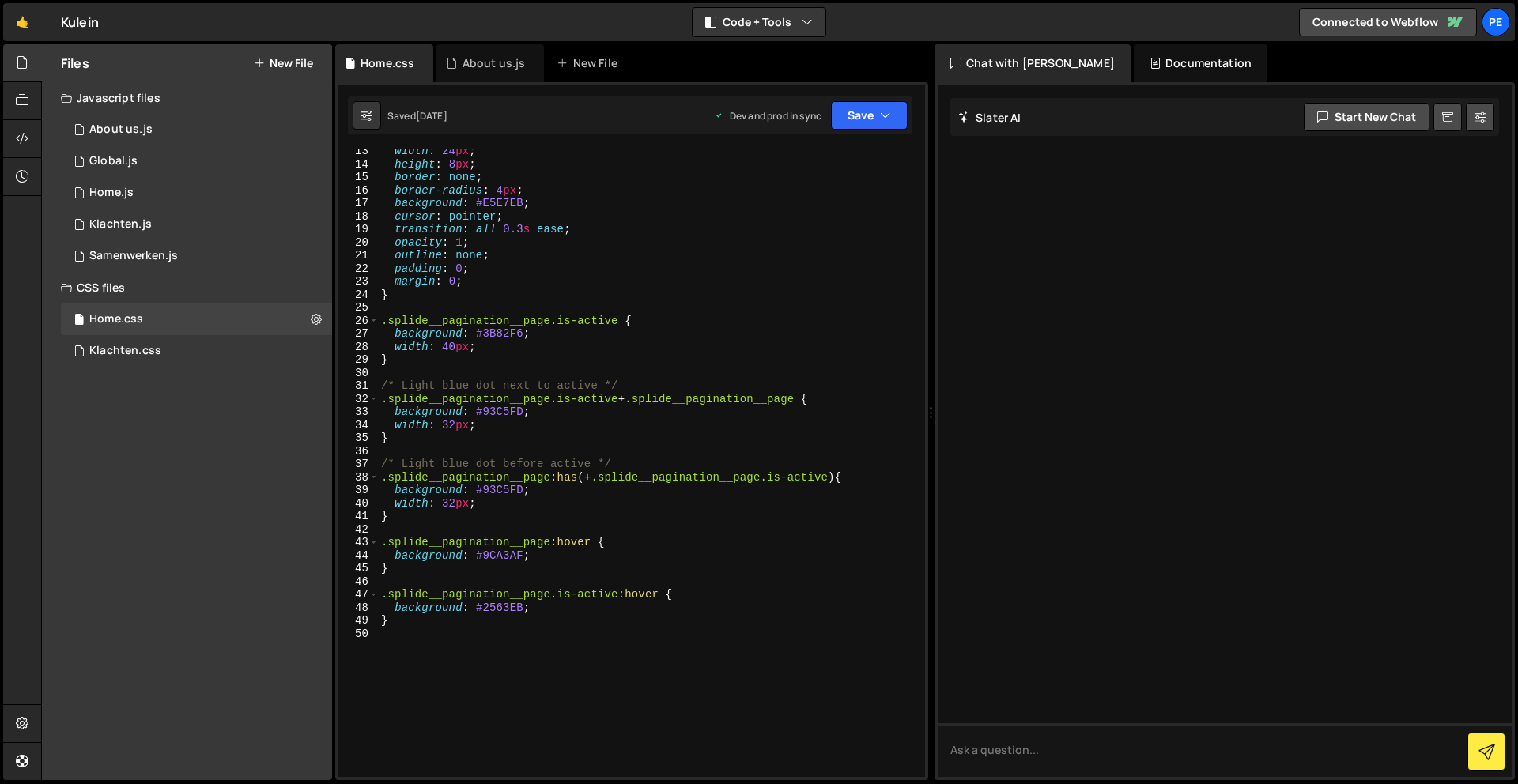
scroll to position [161, 0]
click at [583, 653] on div "width : 24 px ; height : 8 px ; border : none ; border-radius : 4 px ; backgrou…" at bounding box center [648, 471] width 541 height 654
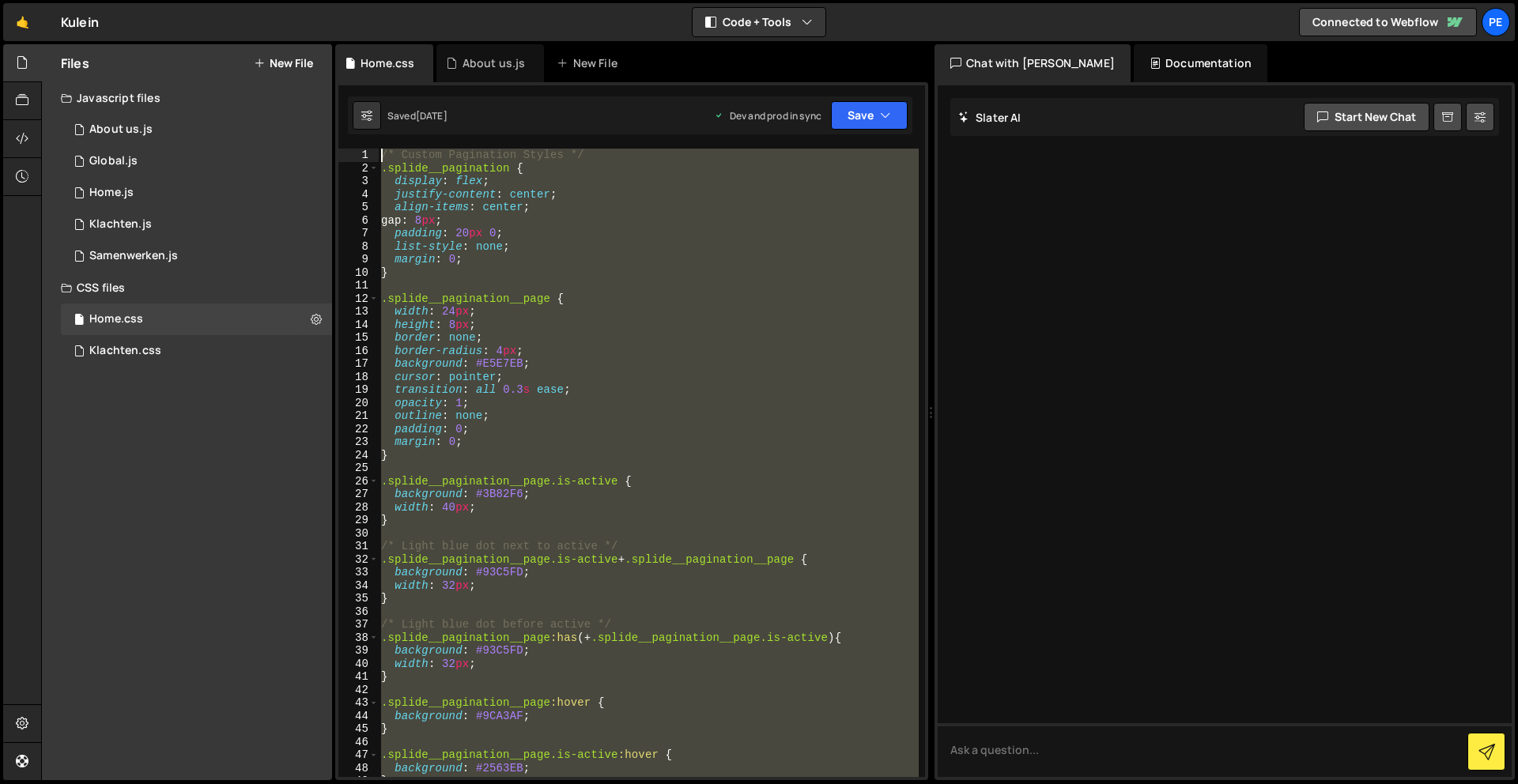
scroll to position [0, 0]
drag, startPoint x: 559, startPoint y: 664, endPoint x: 366, endPoint y: -69, distance: 758.0
click at [366, 0] on html "Projects Community Library Blog Pe Your current team is Perspective 1 Projects …" at bounding box center [759, 392] width 1518 height 784
type textarea "/* Custom Pagination Styles */ .splide__pagination {"
click at [128, 177] on div "1 Home.js 0" at bounding box center [196, 193] width 271 height 32
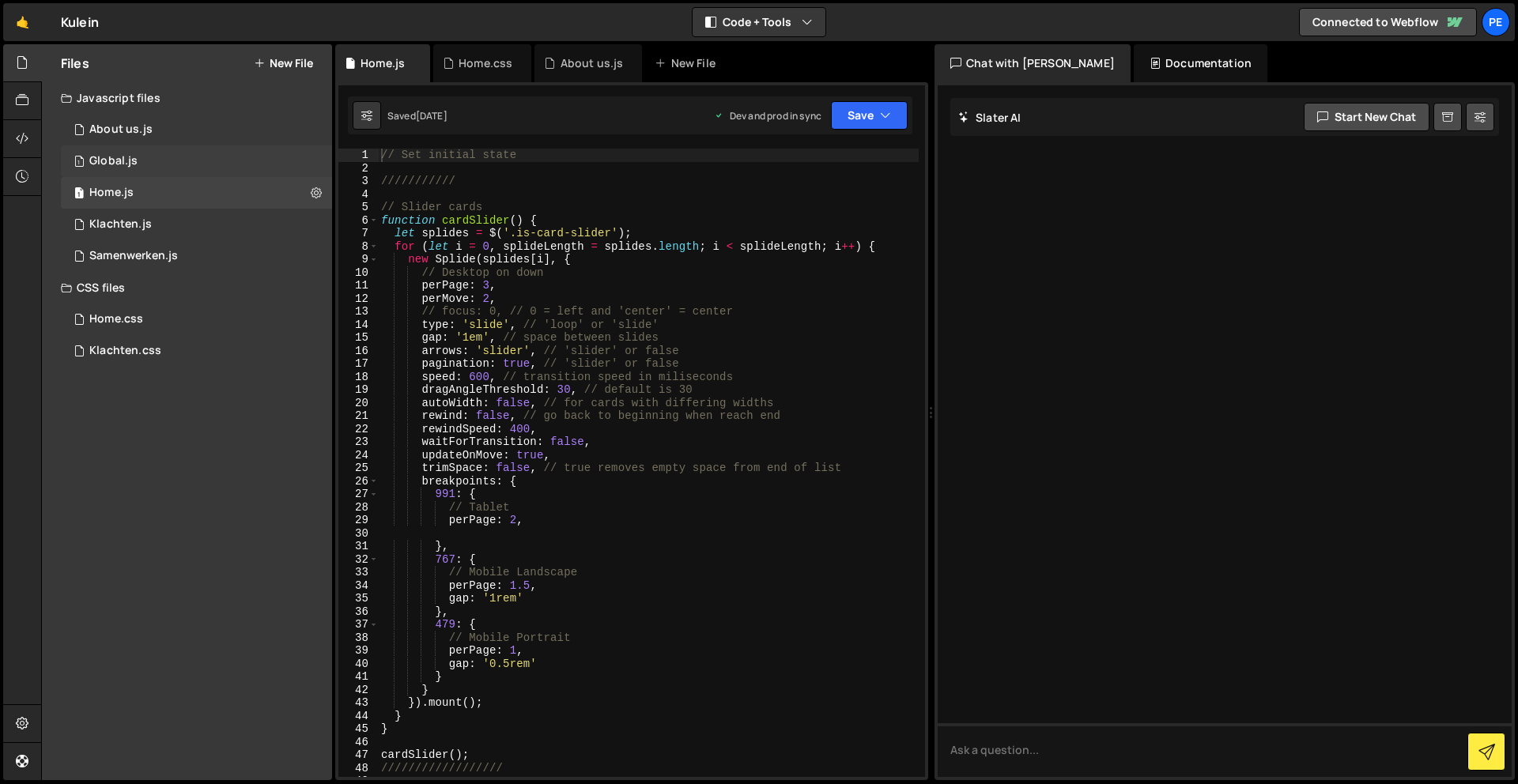
click at [131, 162] on div "Global.js" at bounding box center [113, 161] width 48 height 14
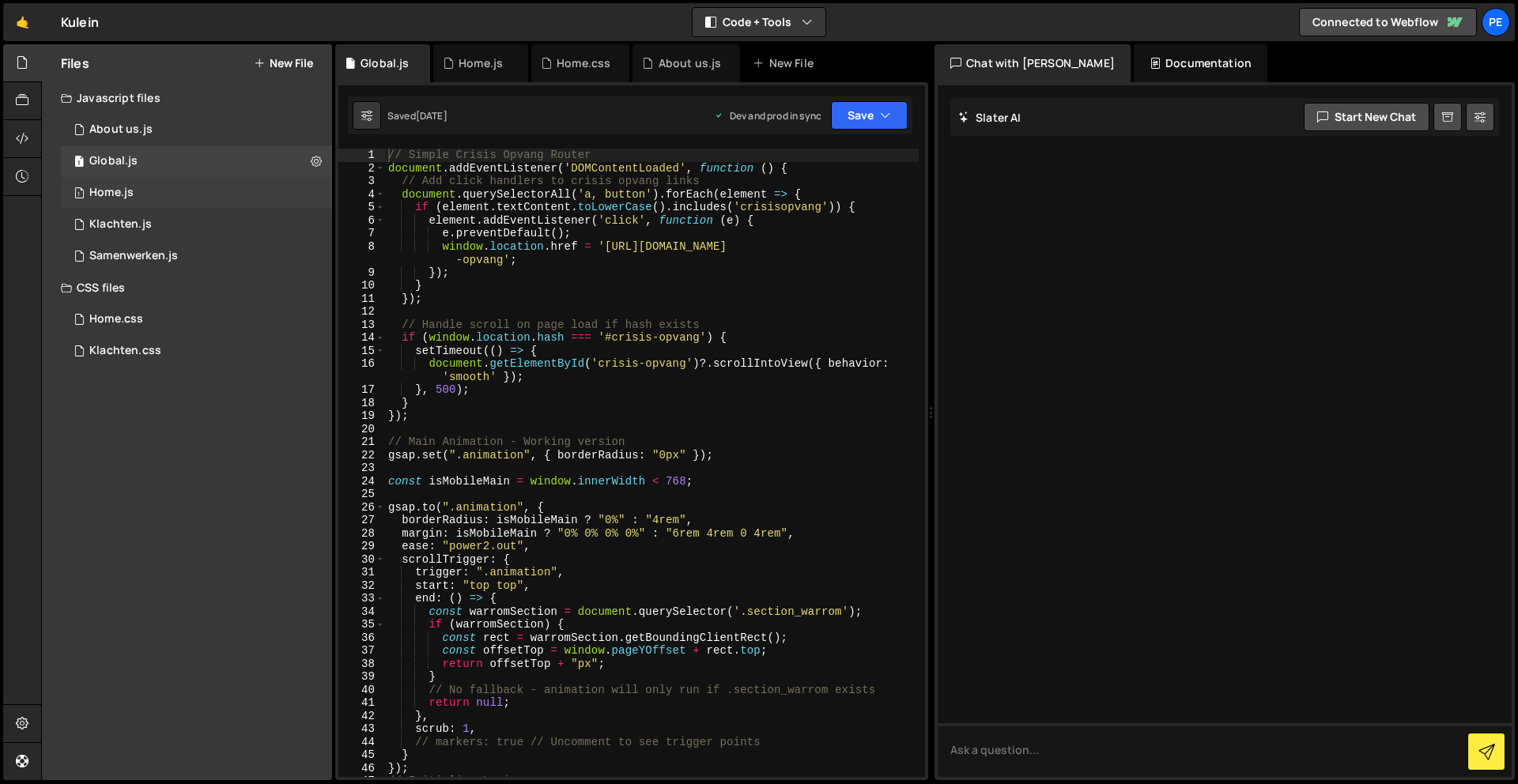
click at [117, 184] on div "1 Home.js 0" at bounding box center [196, 193] width 271 height 32
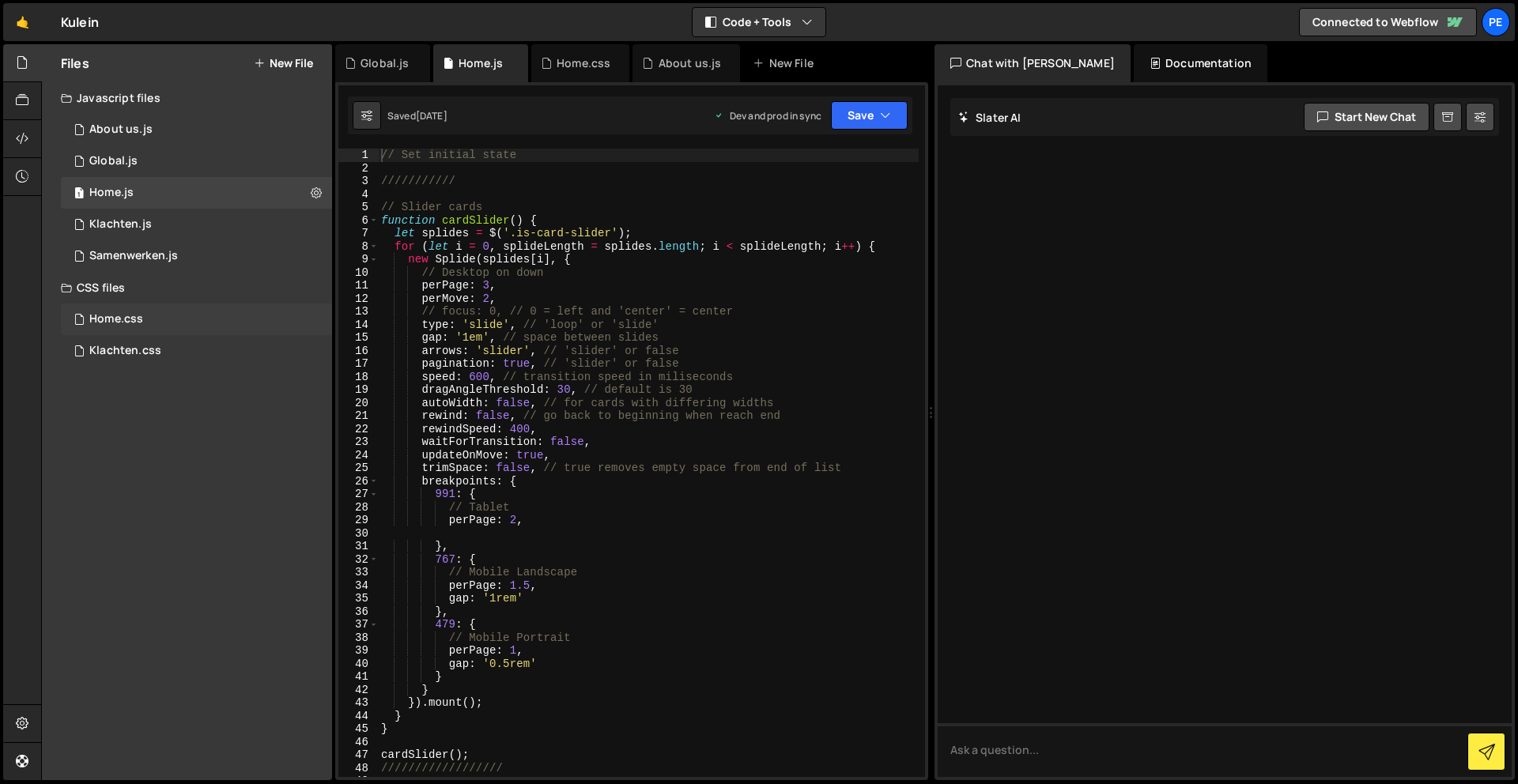
click at [141, 315] on div "Home.css" at bounding box center [116, 318] width 54 height 14
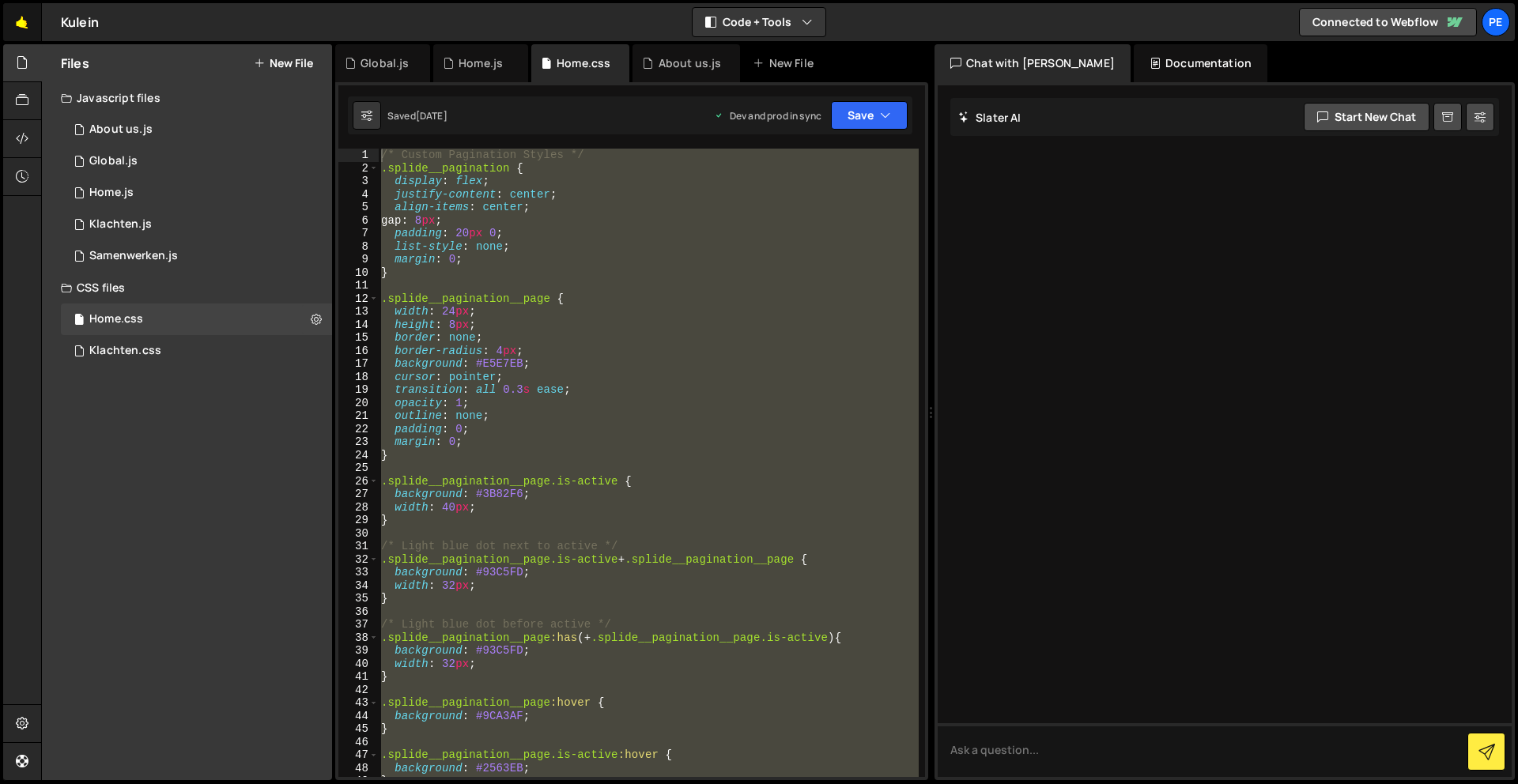
click at [23, 24] on link "🤙" at bounding box center [22, 22] width 39 height 38
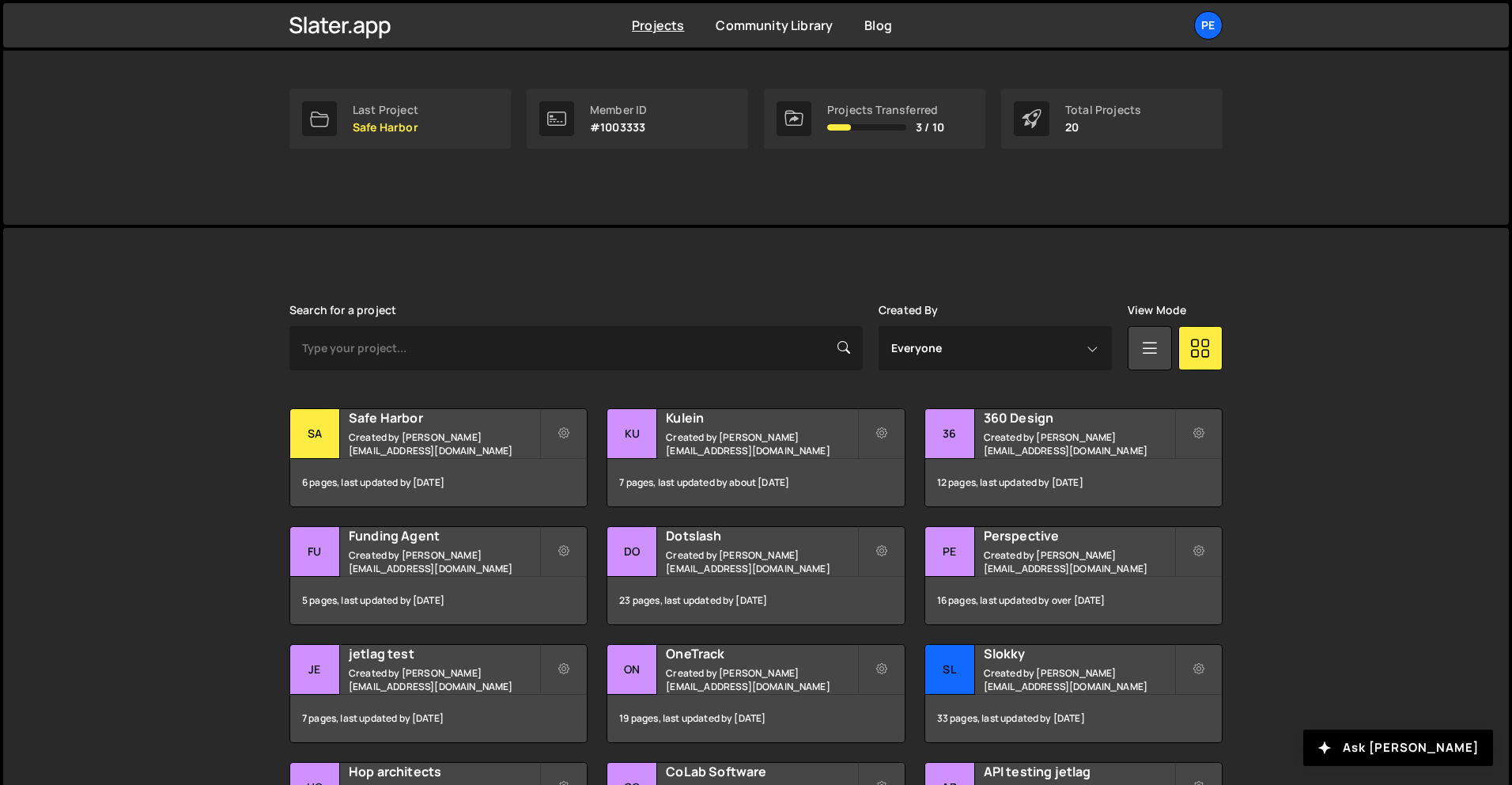
scroll to position [239, 0]
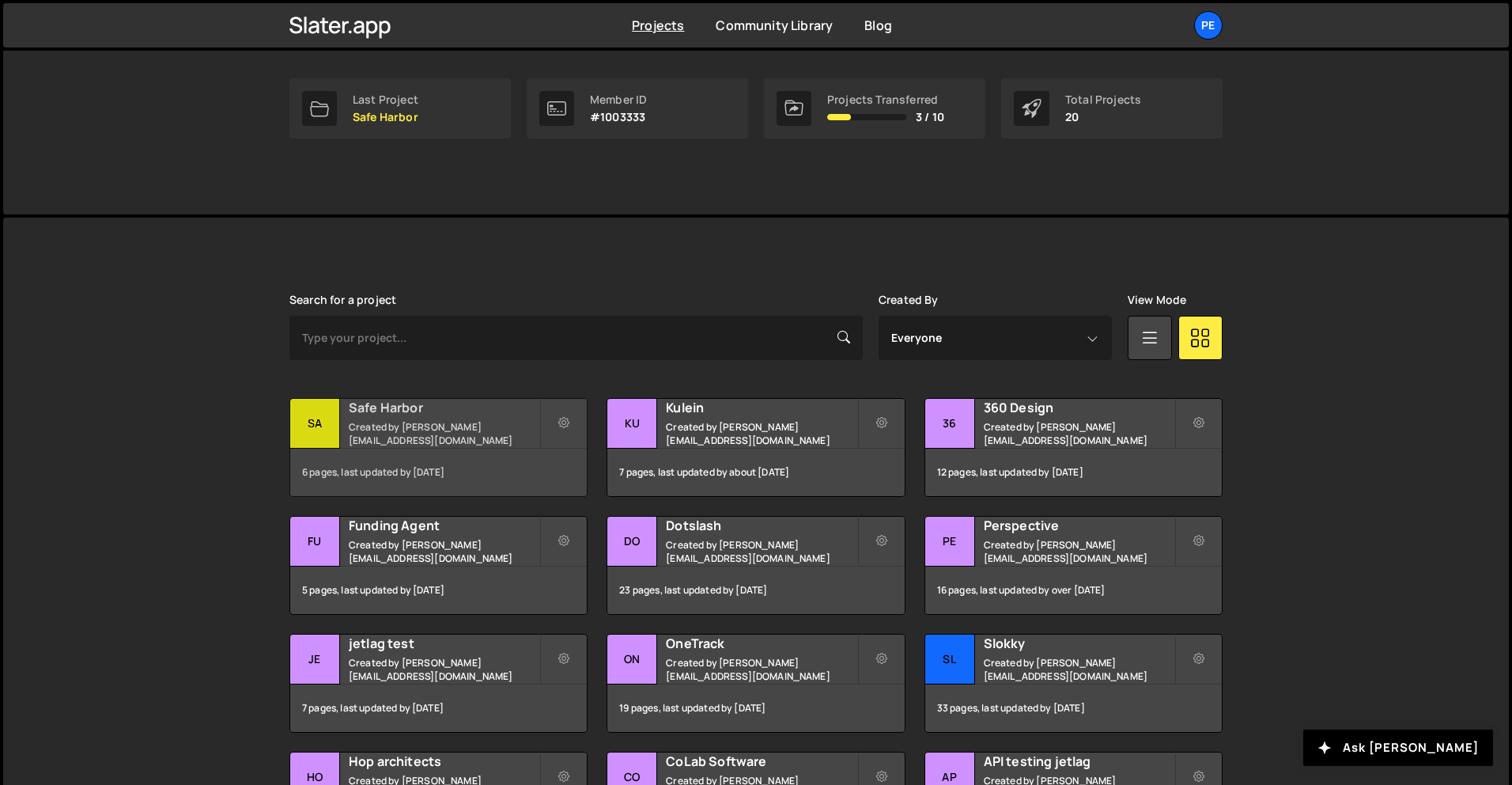
click at [460, 428] on small "Created by [PERSON_NAME][EMAIL_ADDRESS][DOMAIN_NAME]" at bounding box center [444, 433] width 191 height 27
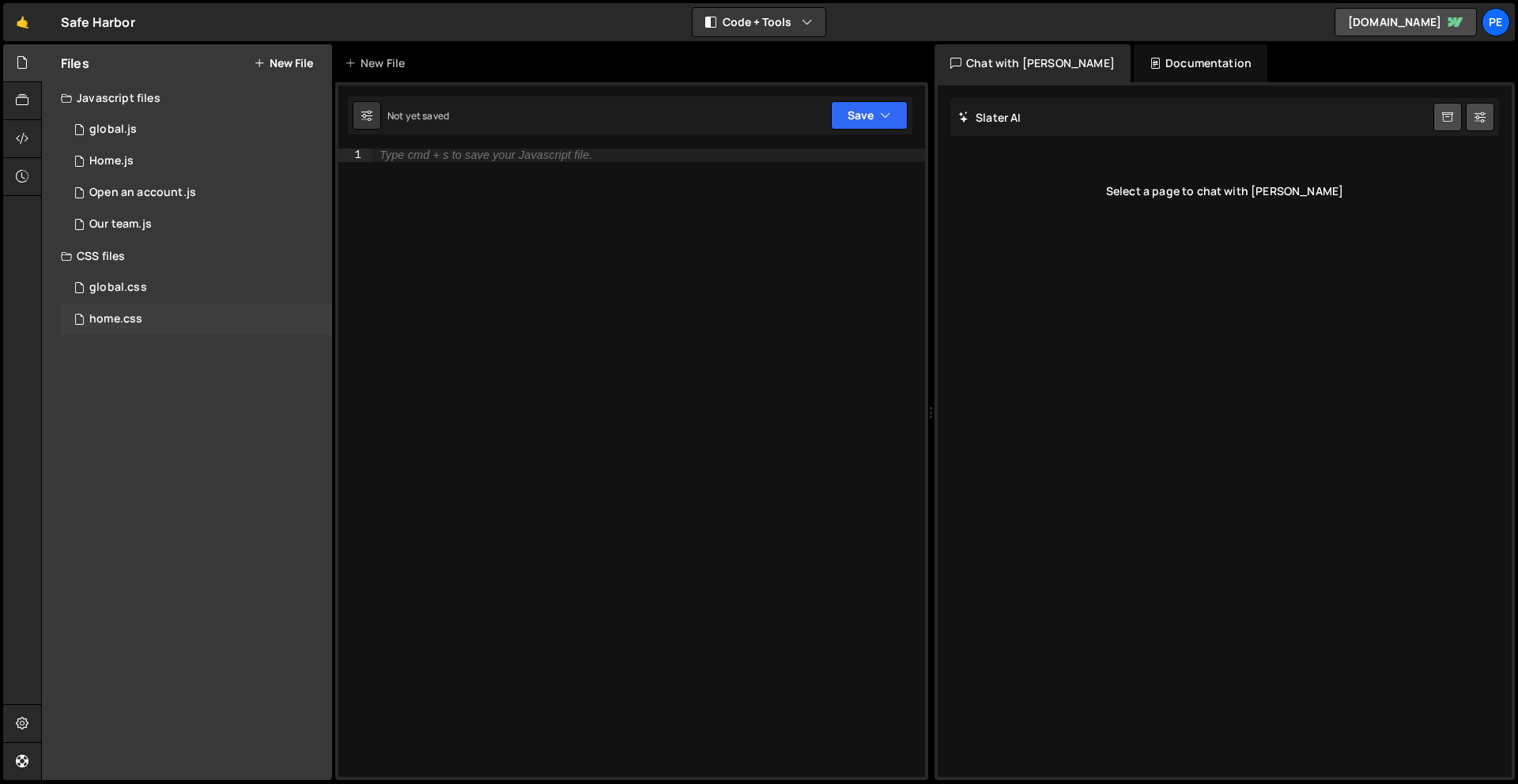
click at [173, 307] on div "home.css 0" at bounding box center [196, 319] width 271 height 32
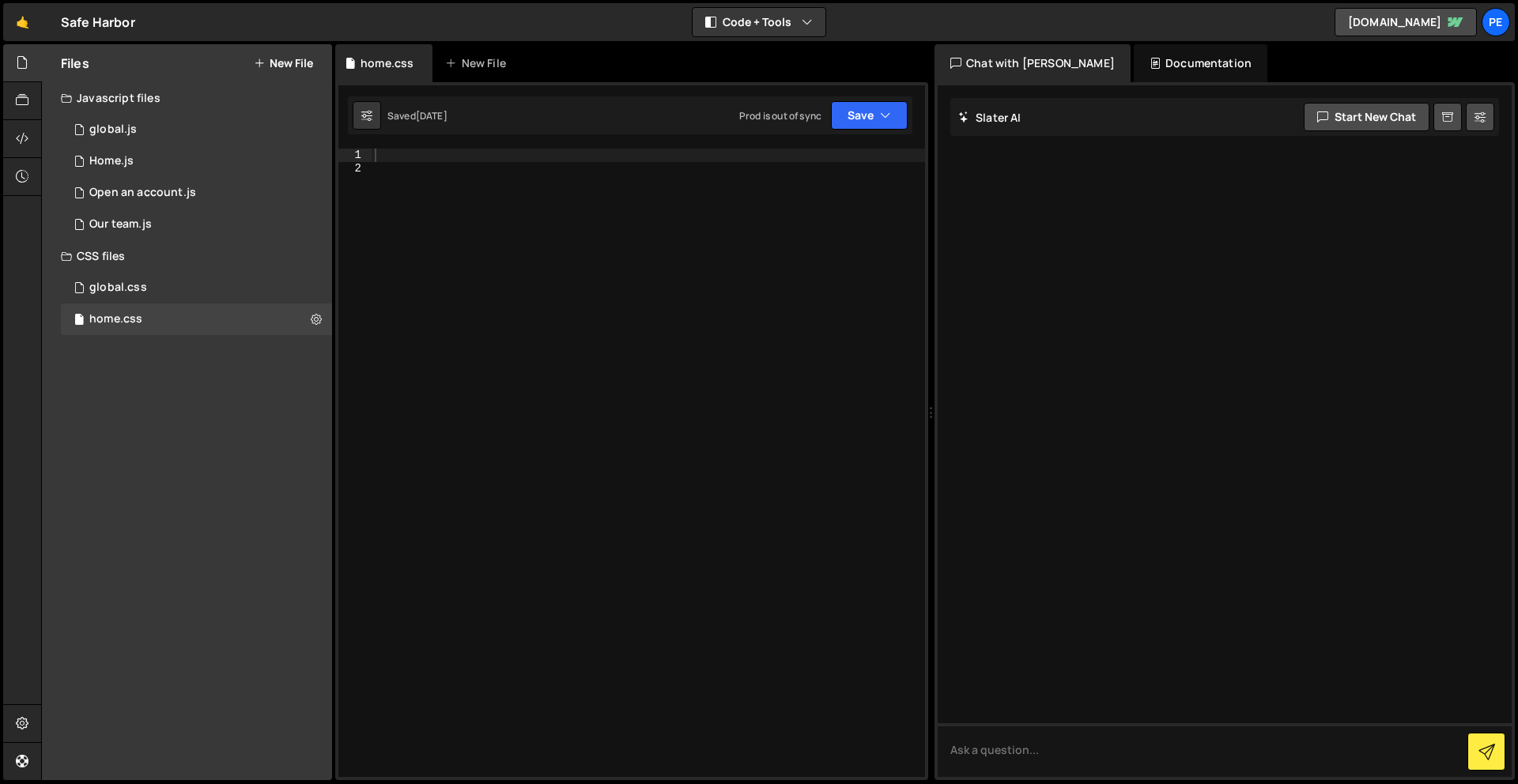
click at [549, 164] on div at bounding box center [648, 475] width 553 height 654
click at [553, 159] on div at bounding box center [648, 475] width 553 height 654
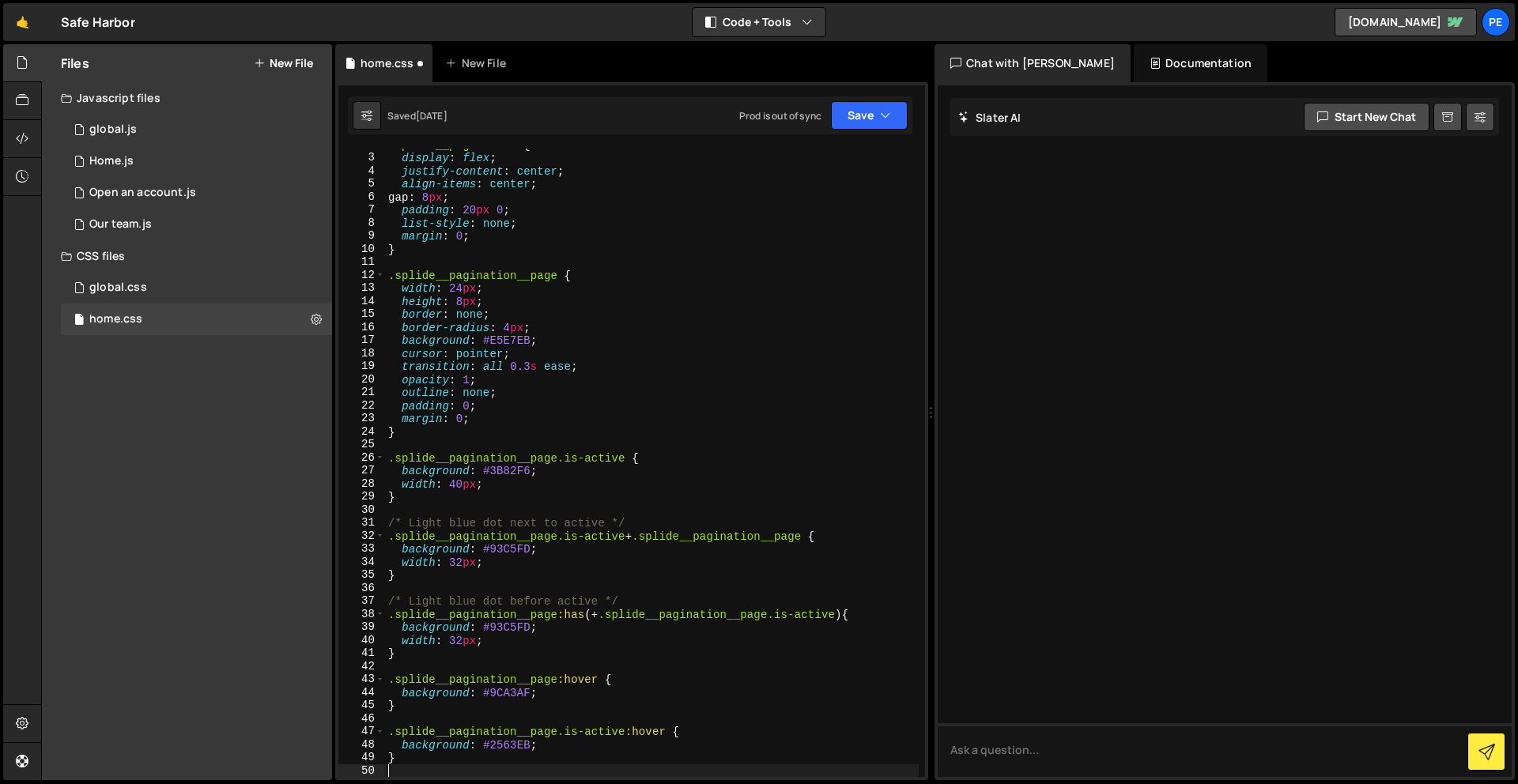
scroll to position [23, 0]
click at [861, 110] on button "Save" at bounding box center [870, 115] width 77 height 28
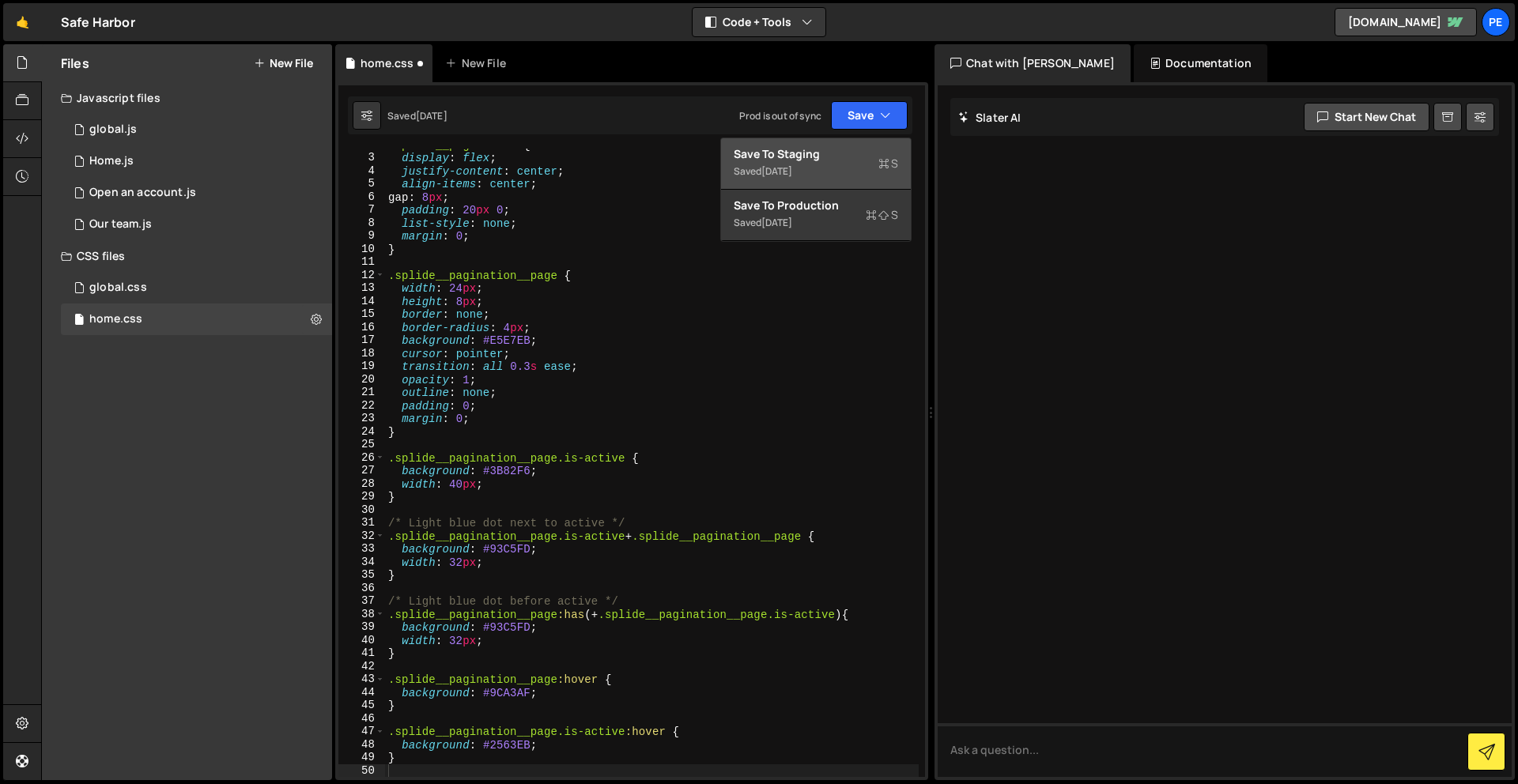
click at [847, 158] on div "Save to Staging S" at bounding box center [815, 154] width 164 height 16
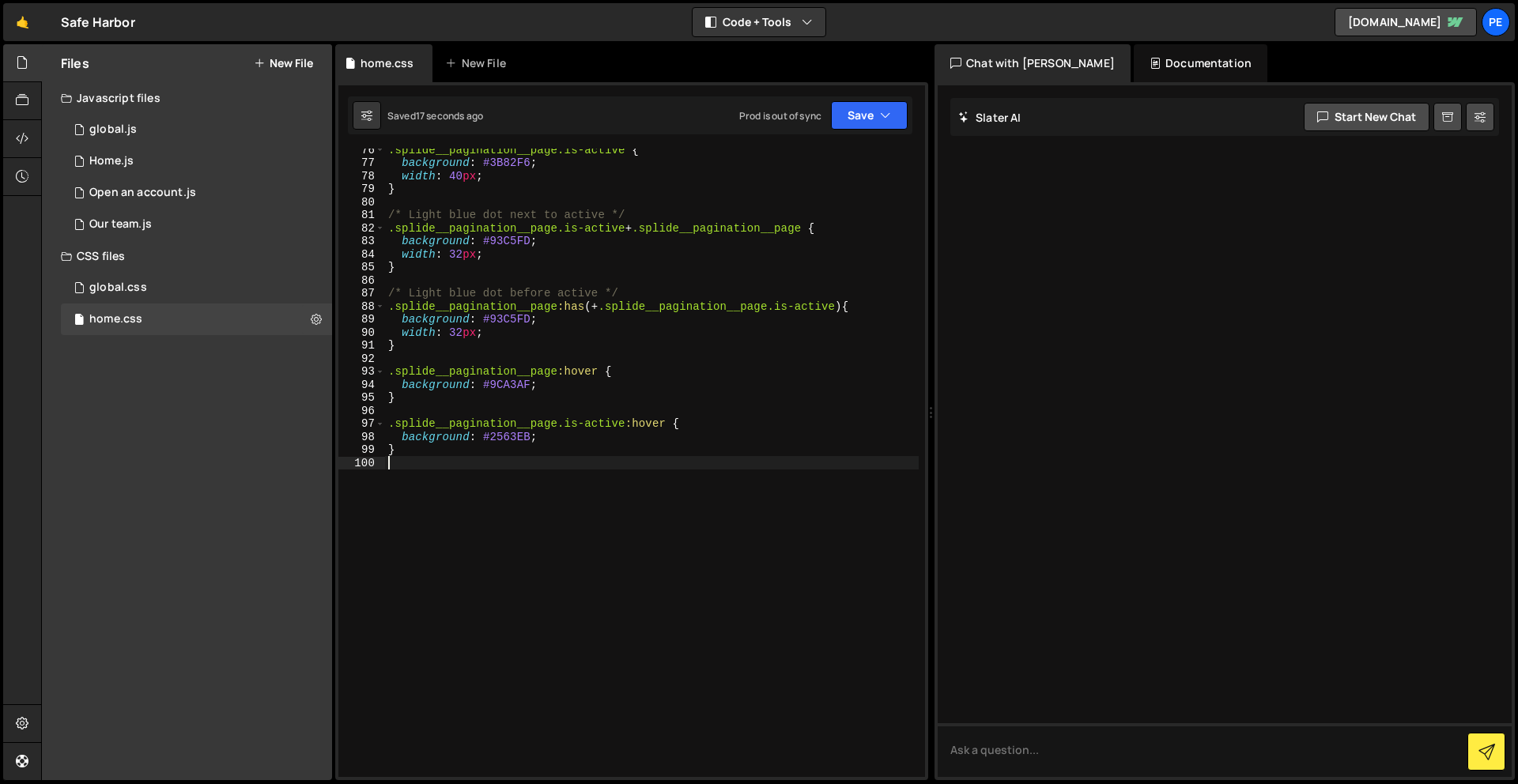
scroll to position [0, 0]
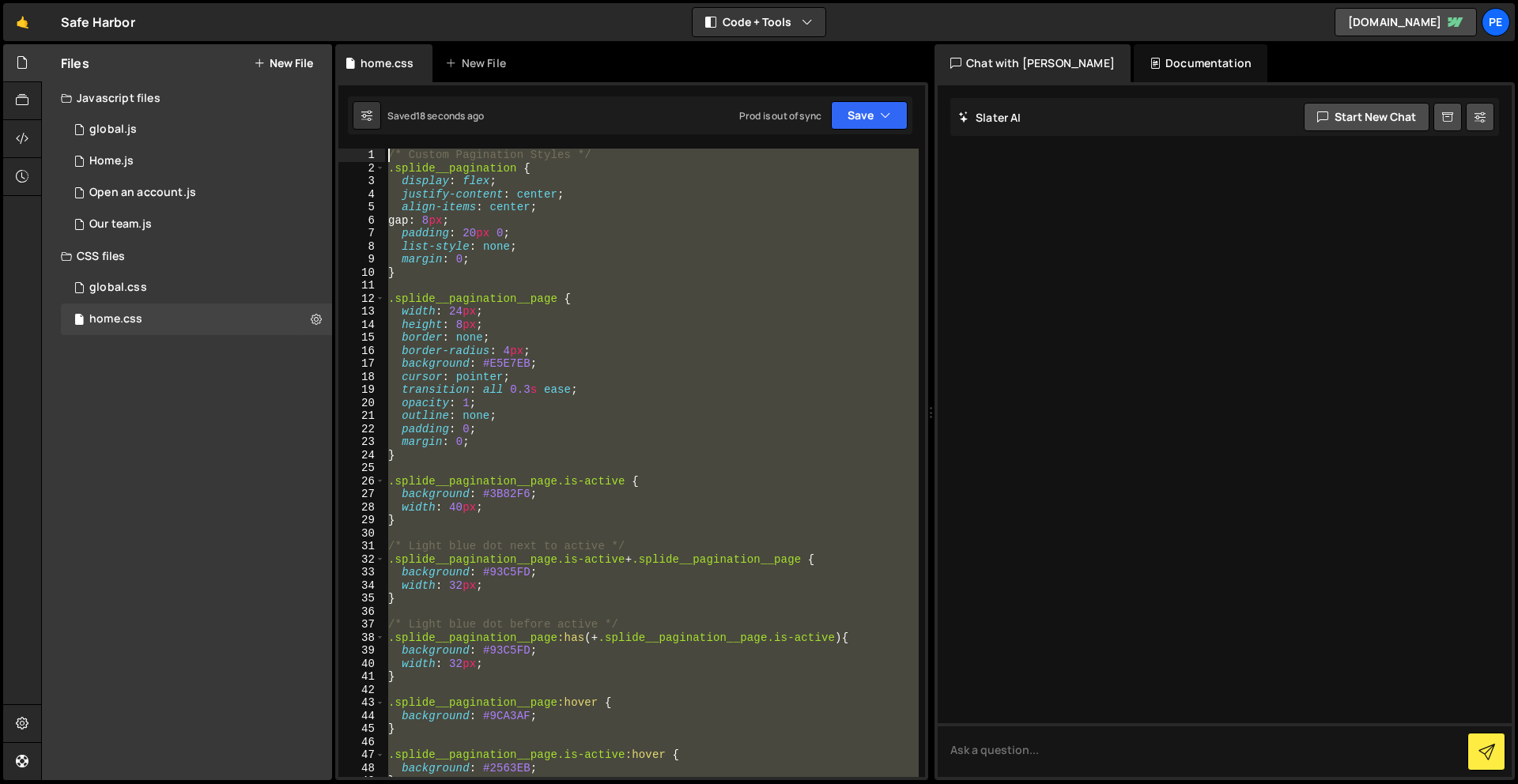
drag, startPoint x: 515, startPoint y: 621, endPoint x: 418, endPoint y: -69, distance: 696.8
click at [418, 0] on html "Projects Community Library Blog Pe Your current team is Perspective 1 Projects …" at bounding box center [759, 392] width 1518 height 784
type textarea "/* Custom Pagination Styles */ .splide__pagination {"
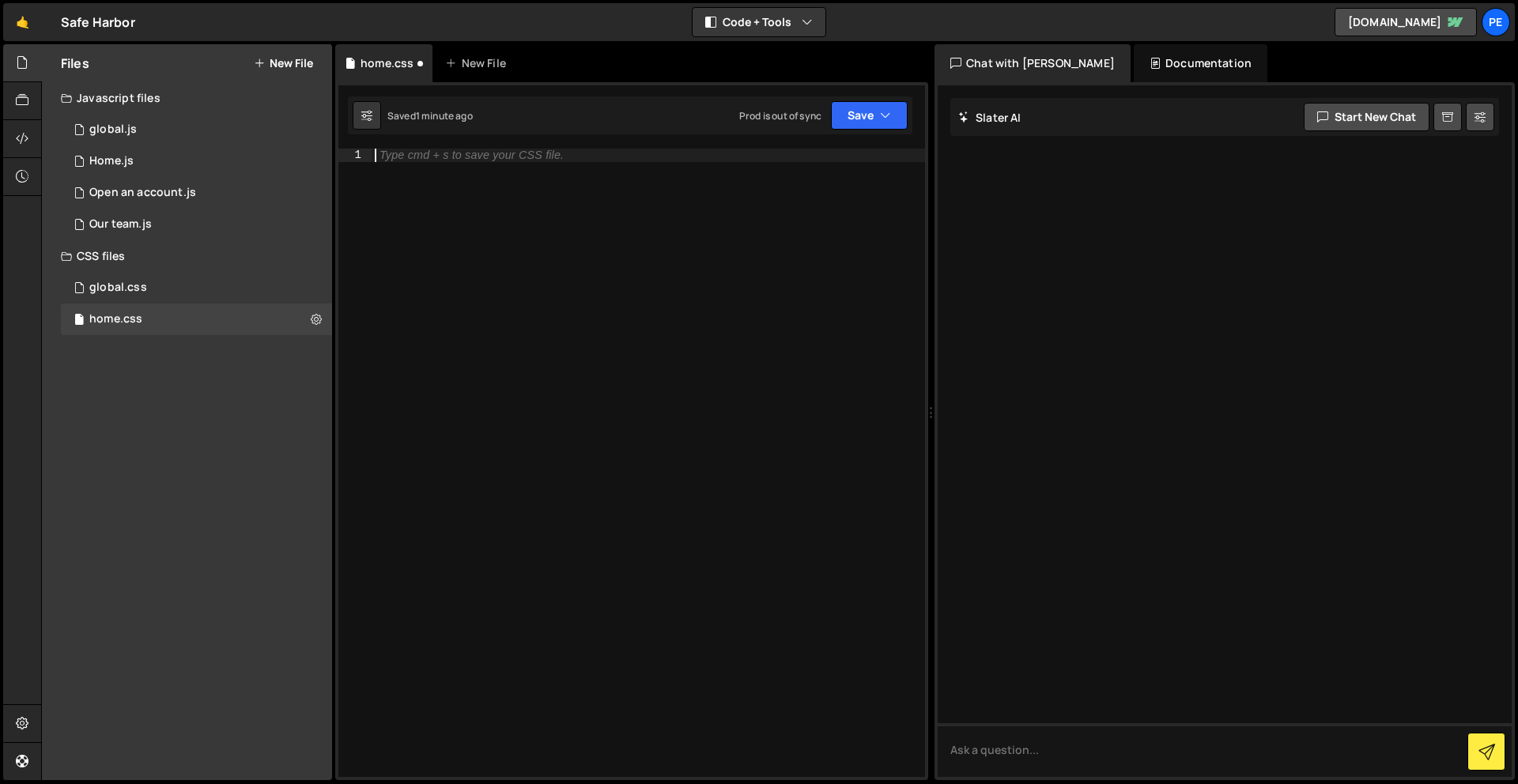
click at [425, 454] on div "Type cmd + s to save your CSS file." at bounding box center [648, 475] width 553 height 654
click at [166, 279] on div "global.css 0" at bounding box center [196, 288] width 271 height 32
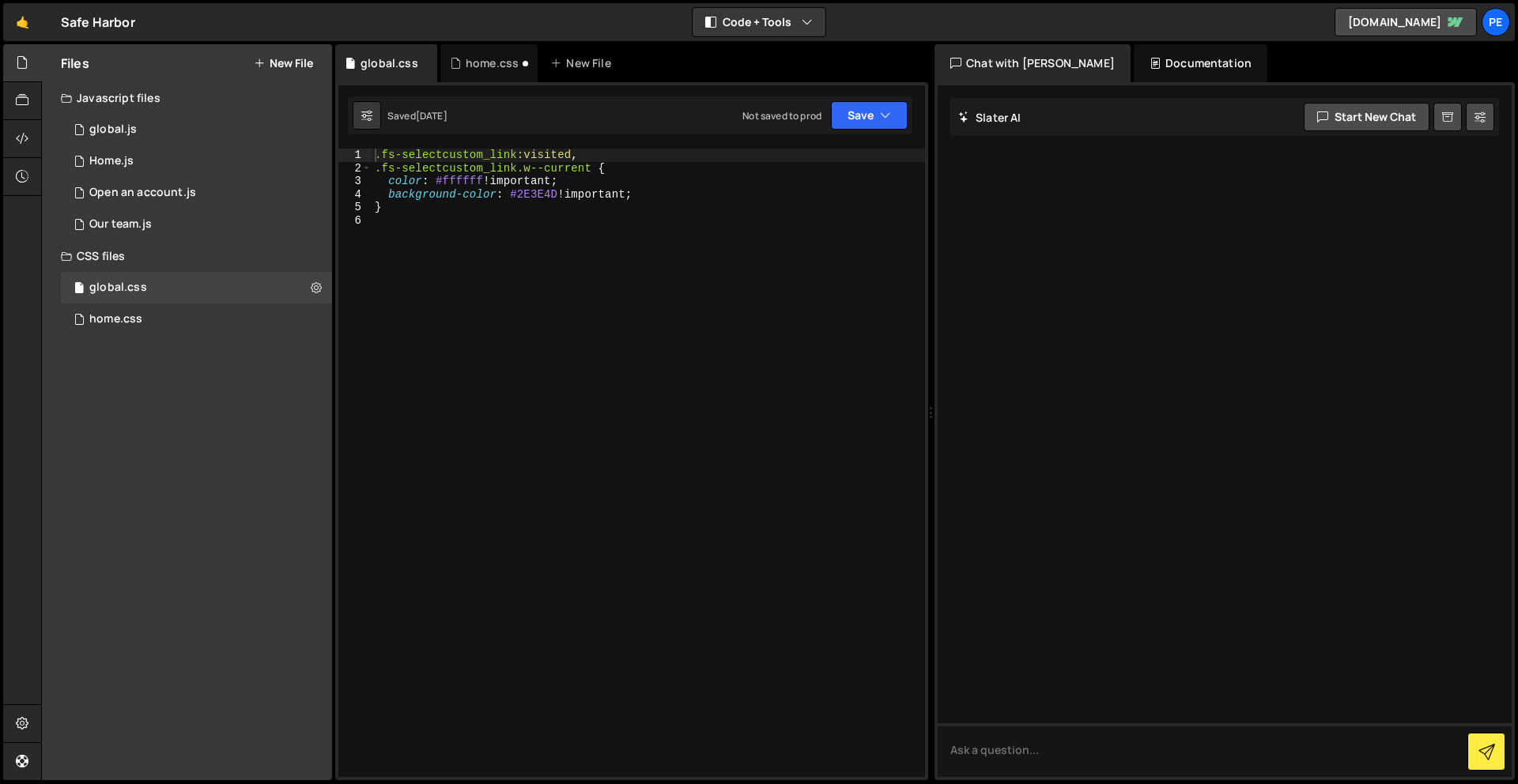
click at [520, 286] on div ".fs-selectcustom_link :visited , .fs-selectcustom_link.w--current { color : #ff…" at bounding box center [648, 475] width 553 height 654
click at [120, 320] on div "home.css" at bounding box center [116, 318] width 53 height 14
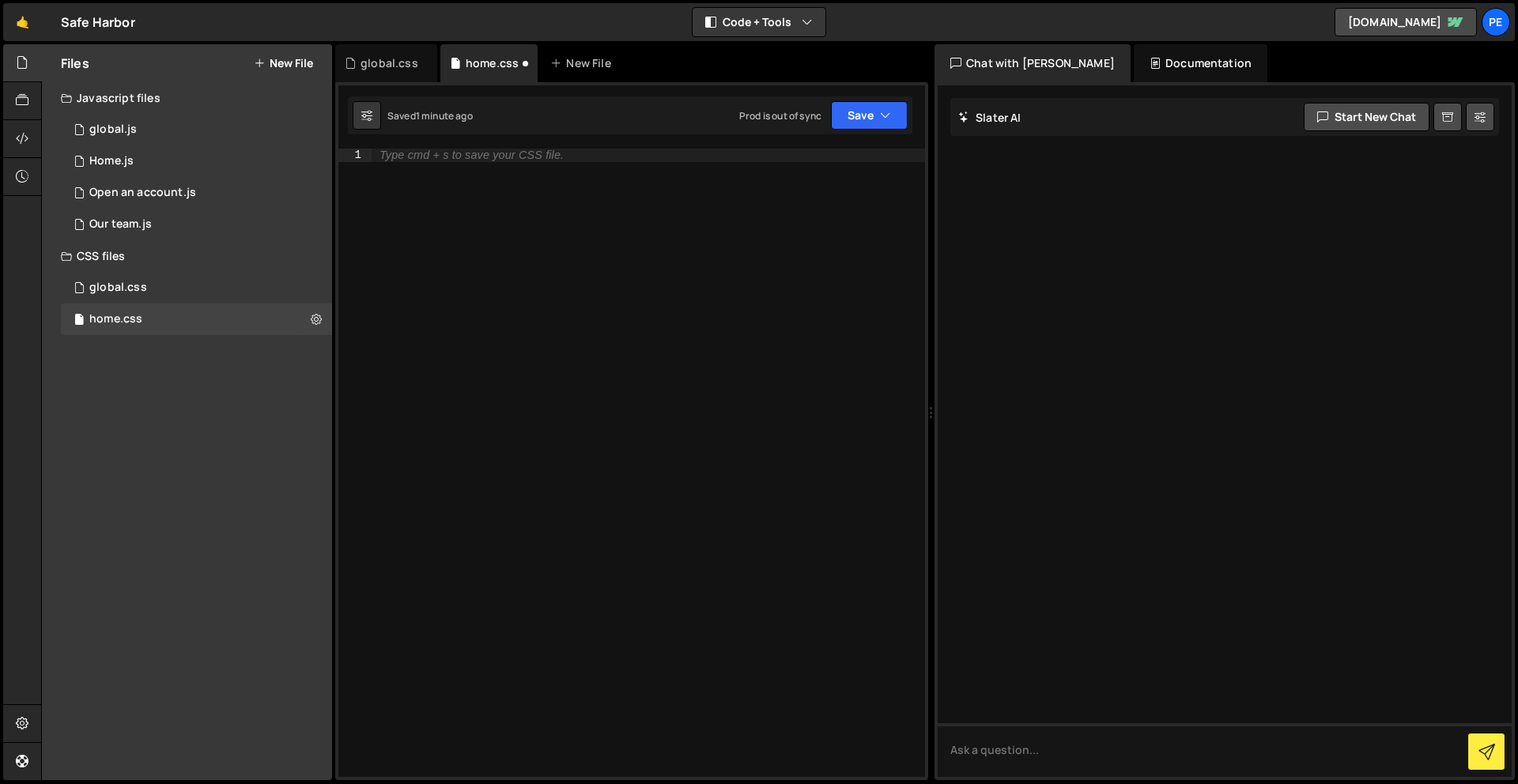
click at [502, 348] on div "Type cmd + s to save your CSS file." at bounding box center [648, 475] width 553 height 654
paste textarea "}"
type textarea "}"
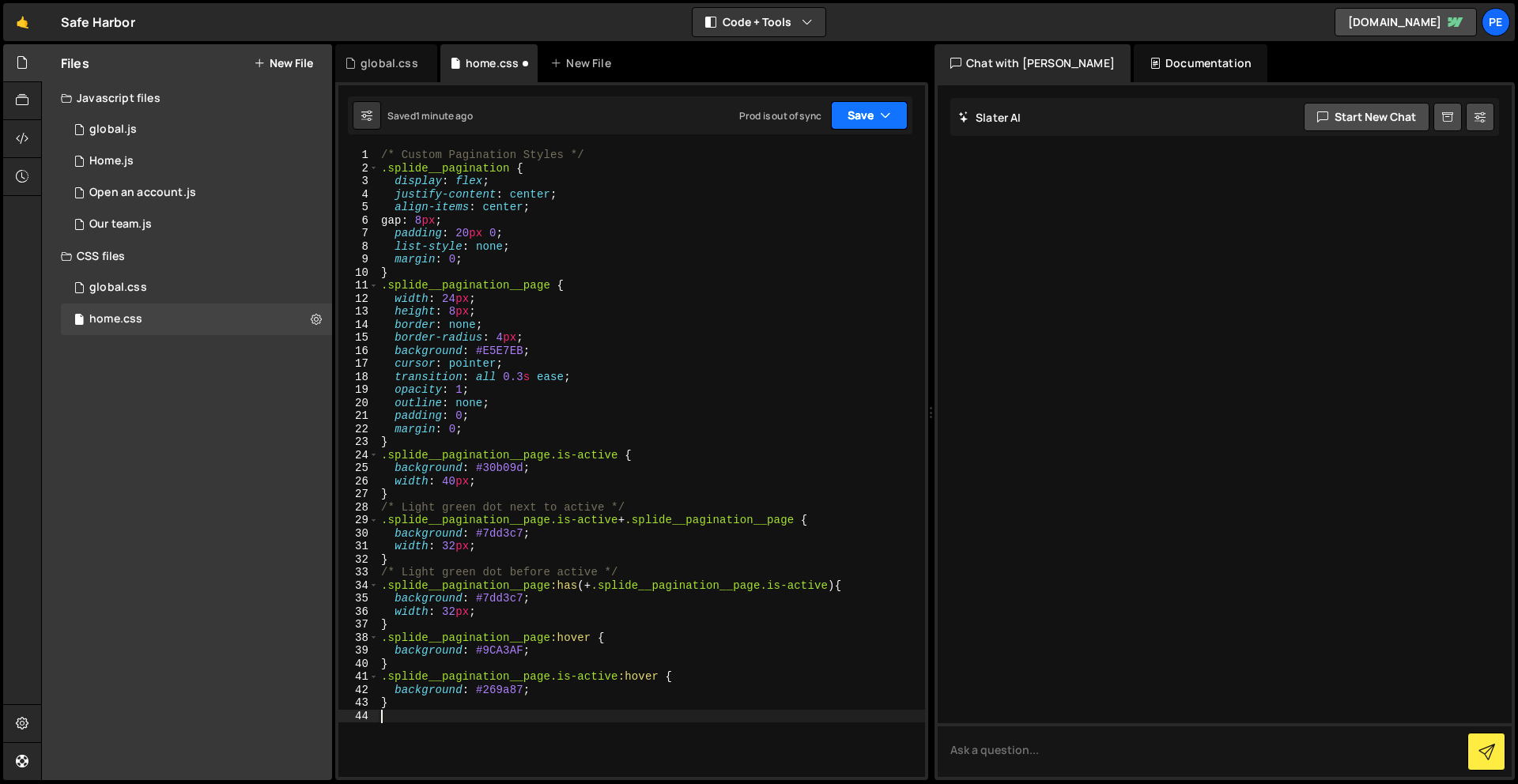
click at [865, 107] on button "Save" at bounding box center [870, 115] width 77 height 28
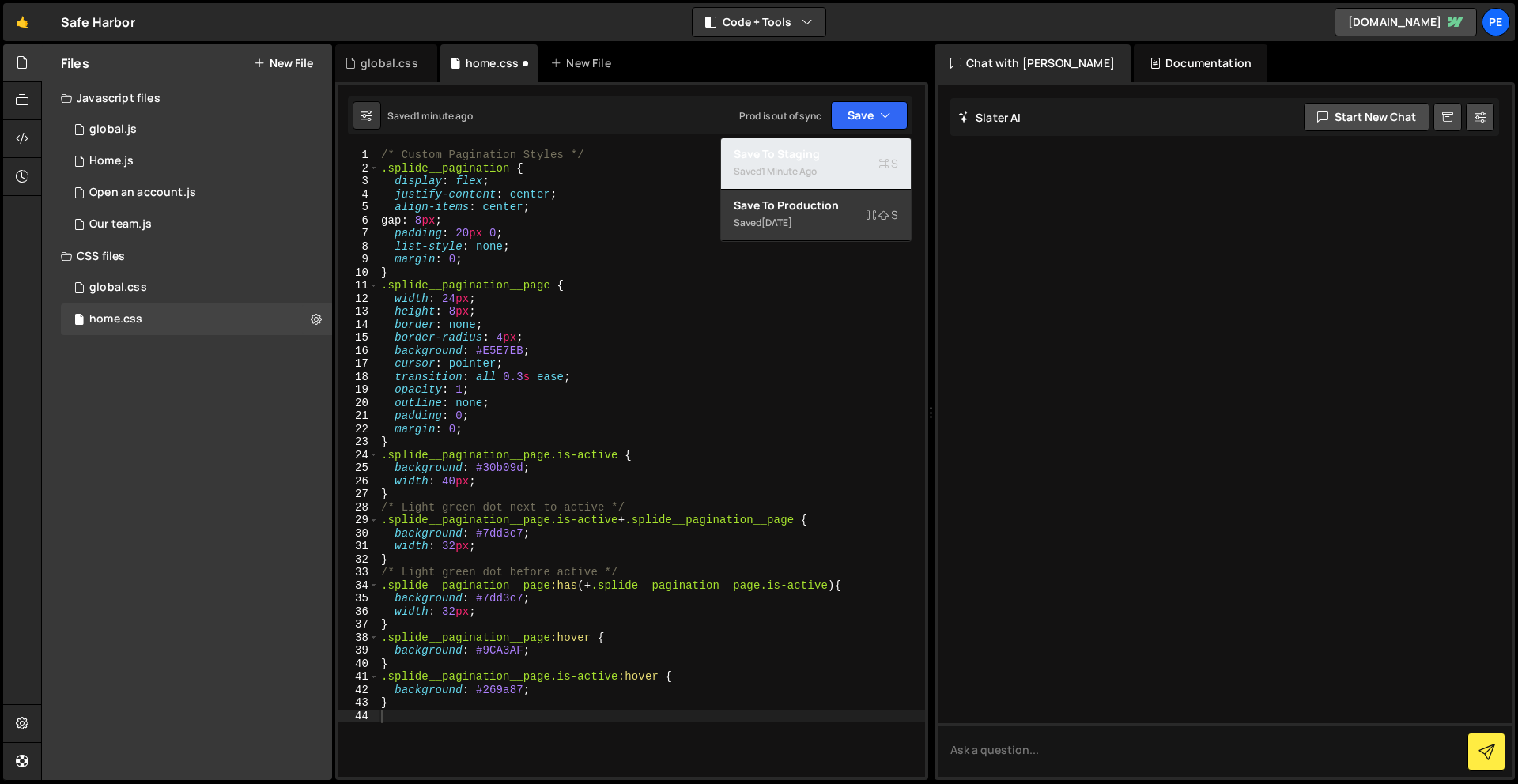
click at [875, 160] on div "Save to Staging S" at bounding box center [815, 154] width 164 height 16
